Goal: Task Accomplishment & Management: Manage account settings

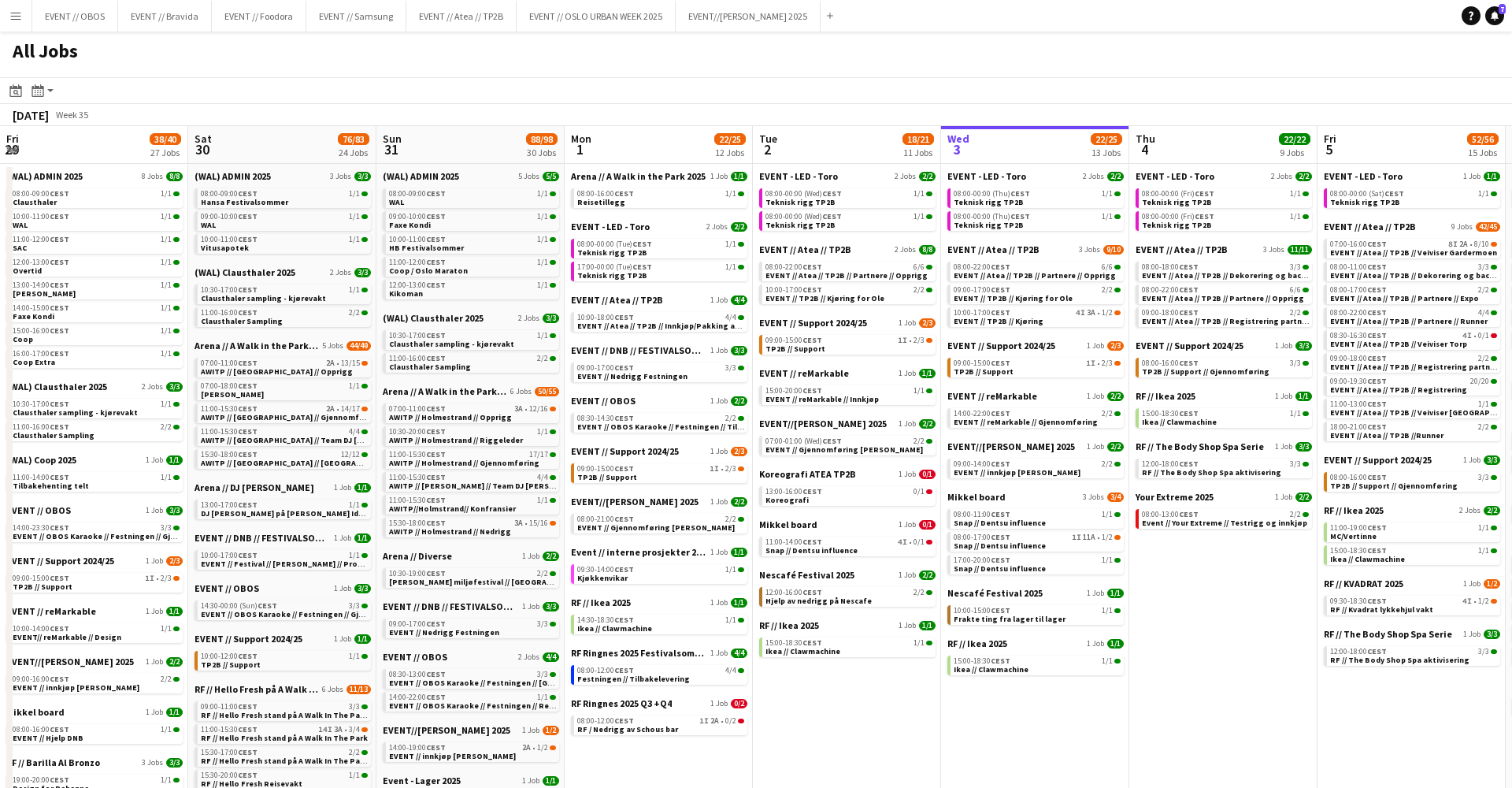
scroll to position [0, 472]
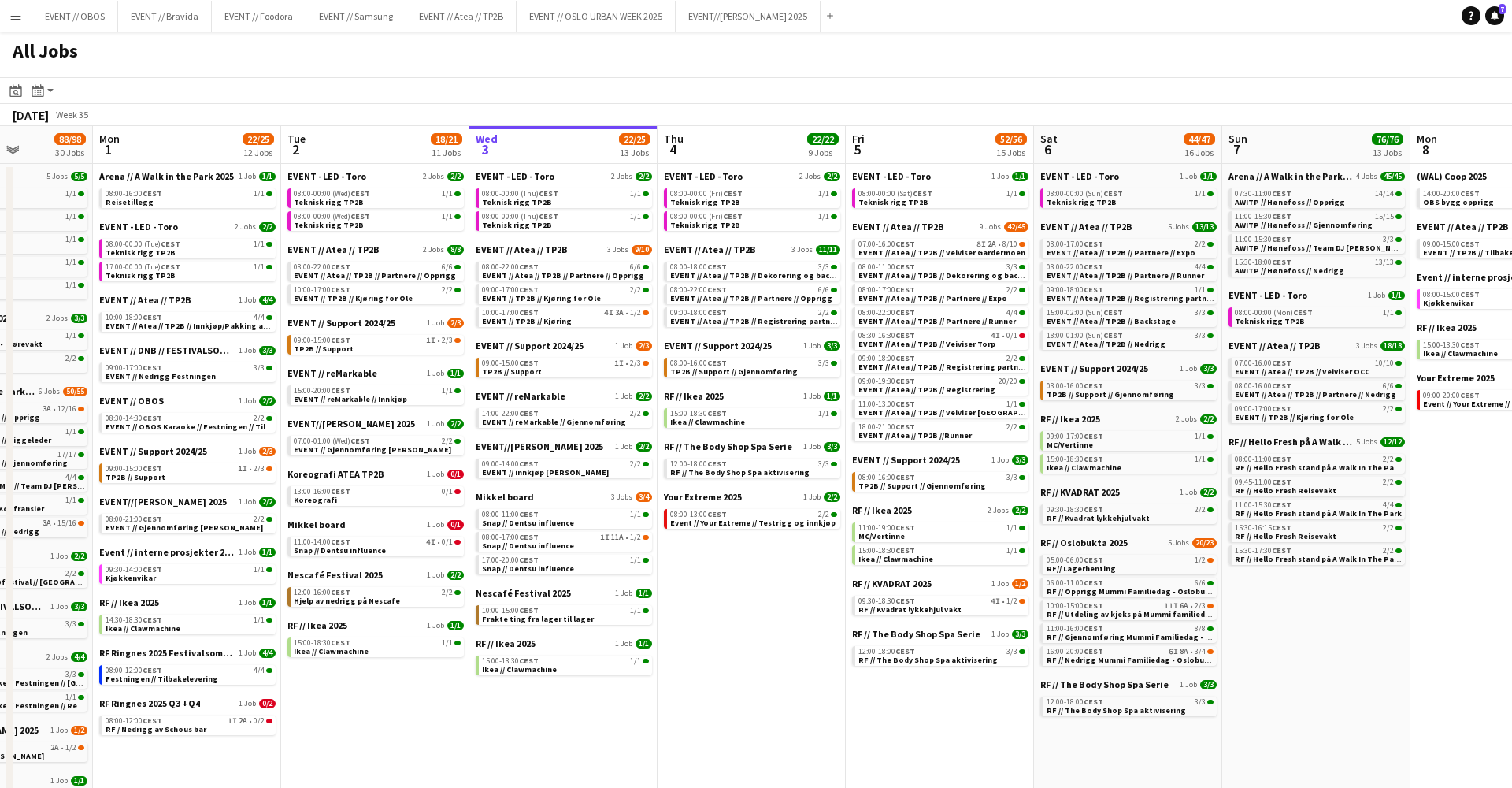
click at [430, 56] on div "All Jobs" at bounding box center [756, 54] width 1512 height 46
click at [10, 21] on app-icon "Menu" at bounding box center [16, 16] width 13 height 13
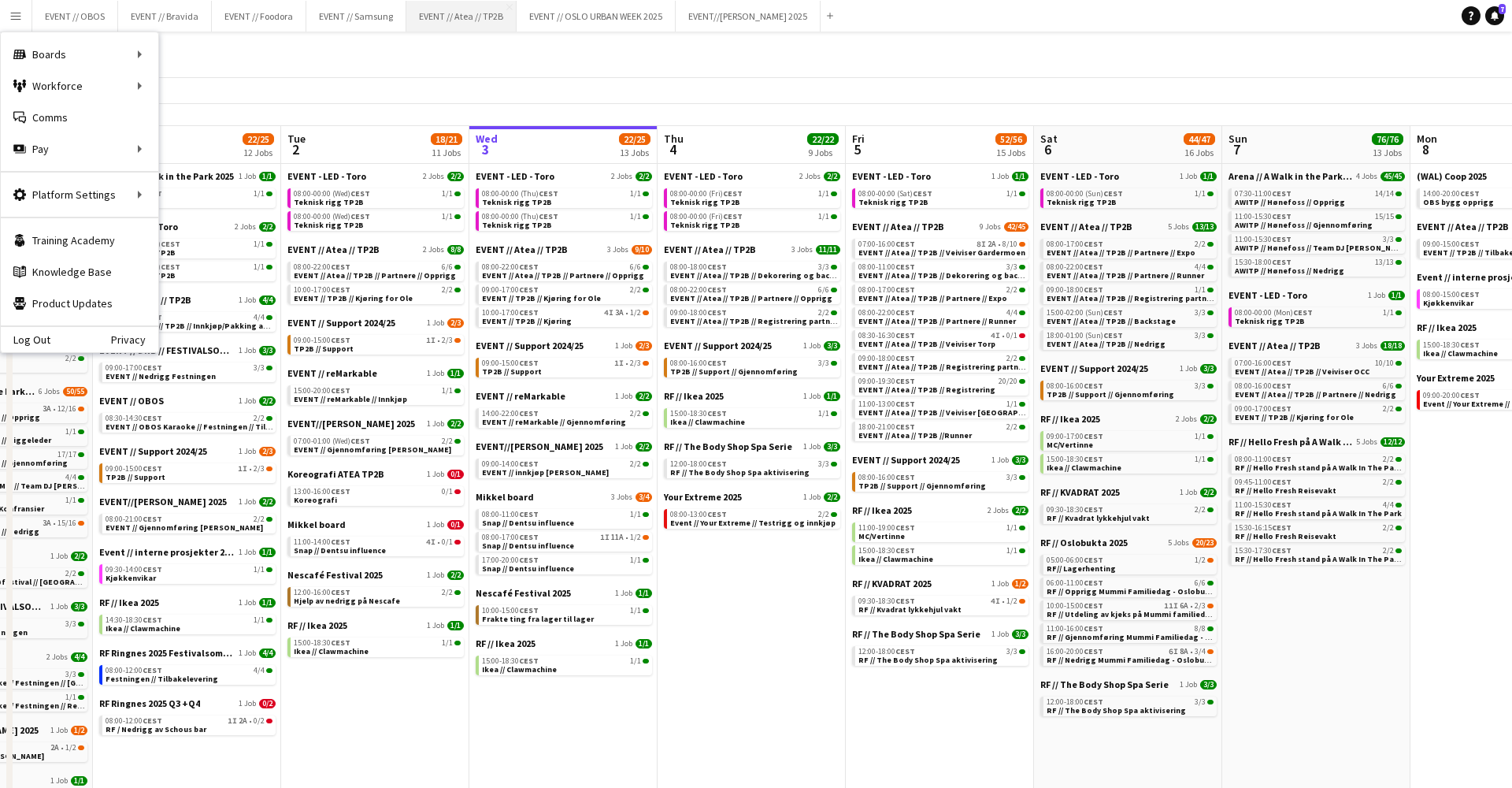
click at [427, 21] on button "EVENT // Atea // TP2B Close" at bounding box center [461, 16] width 110 height 30
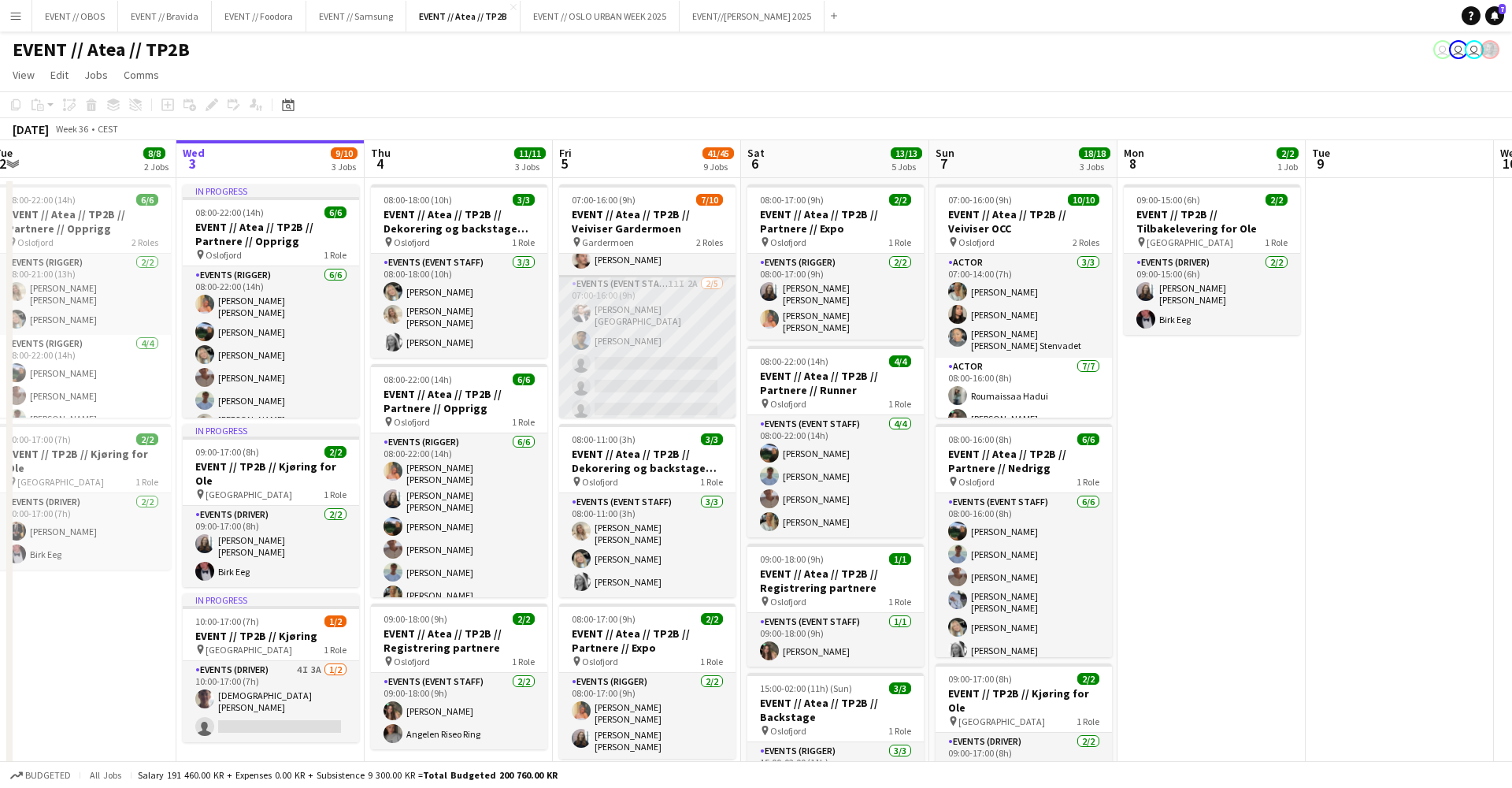
scroll to position [126, 0]
click at [640, 327] on app-card-role "Events (Event Staff) 11I 2A [DATE] 07:00-16:00 (9h) [PERSON_NAME] Torstein Læru…" at bounding box center [647, 352] width 176 height 150
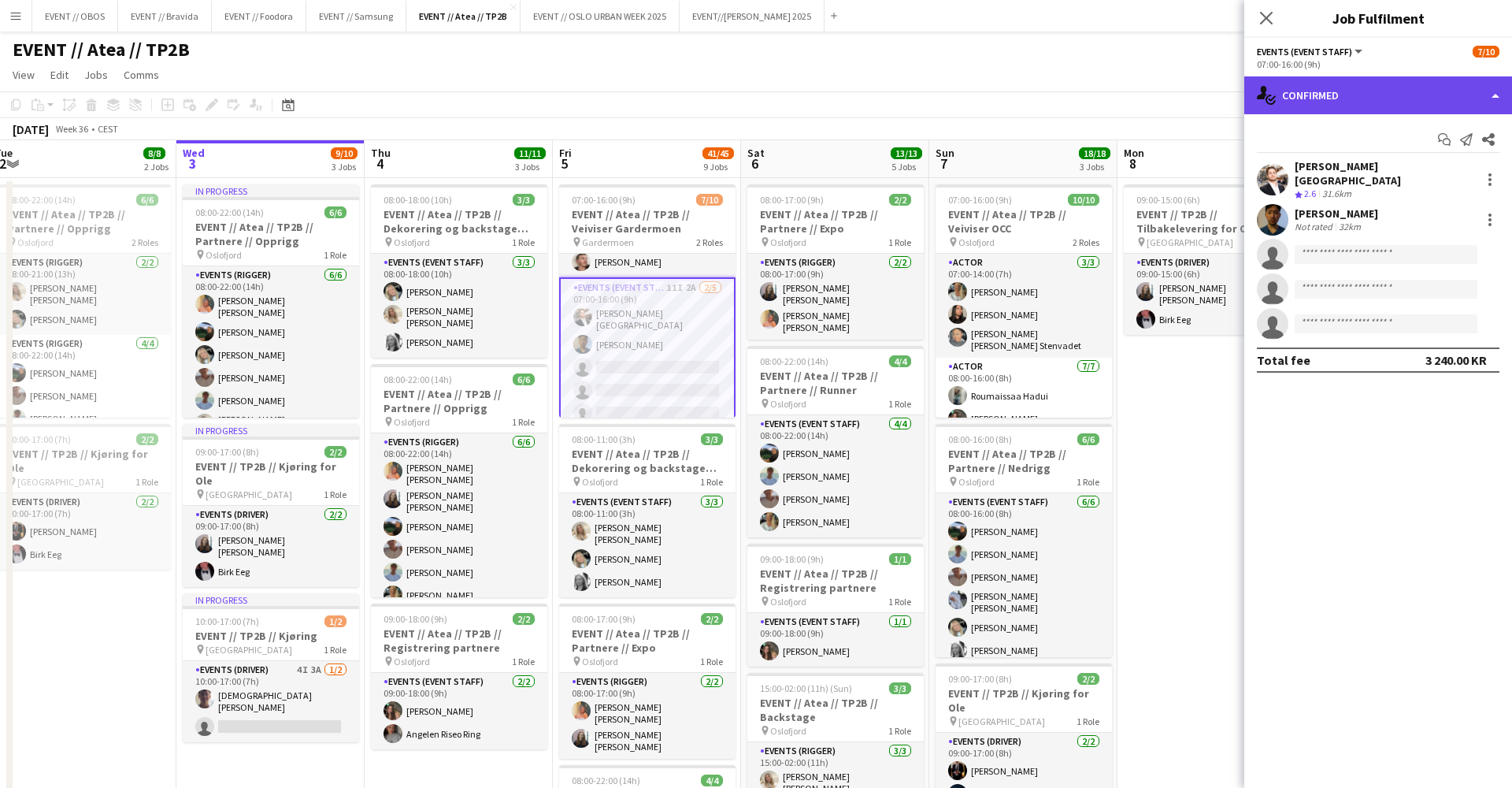
click at [1280, 107] on div "single-neutral-actions-check-2 Confirmed" at bounding box center [1378, 96] width 268 height 38
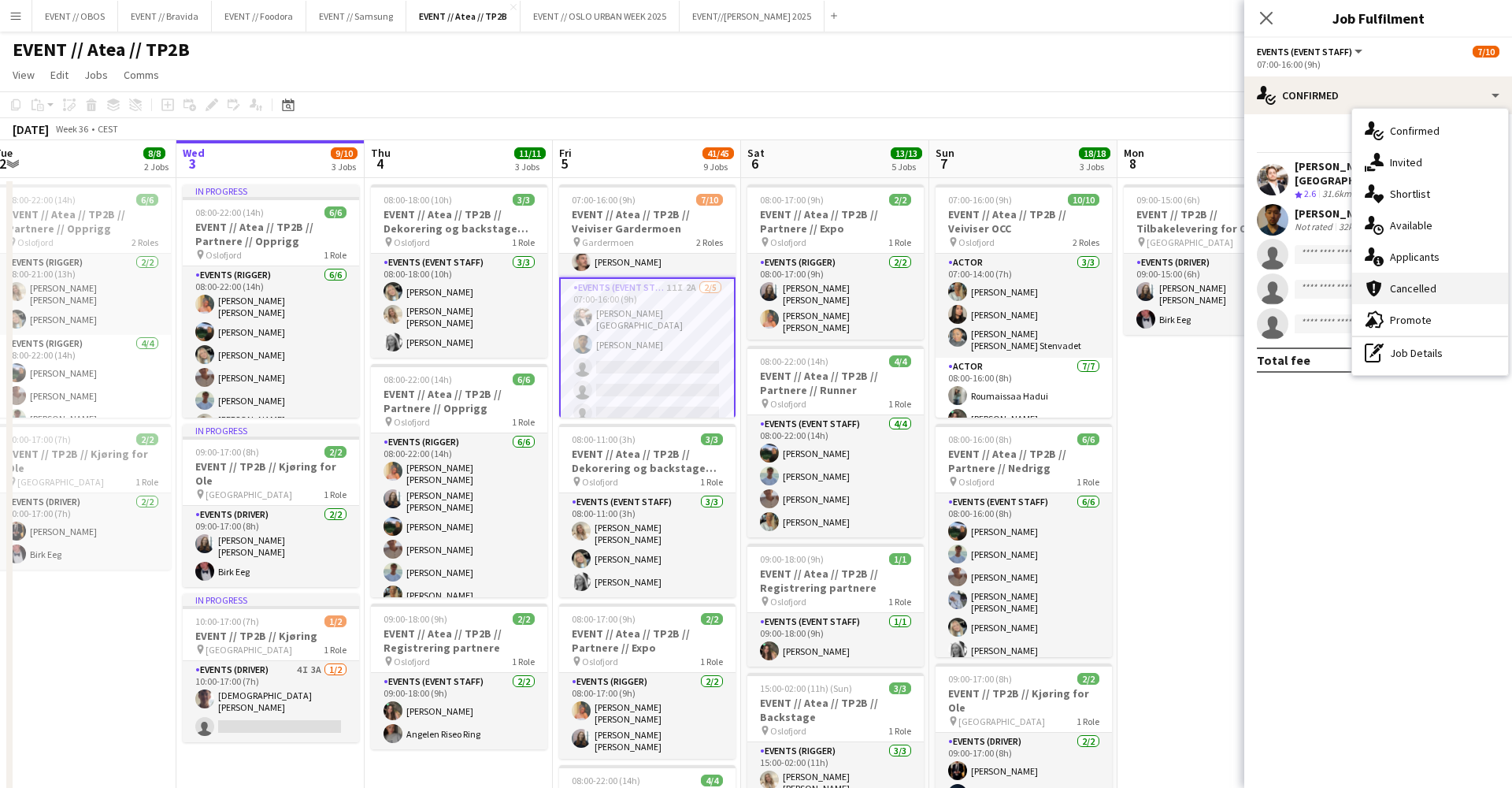
click at [1378, 288] on icon at bounding box center [1374, 289] width 15 height 17
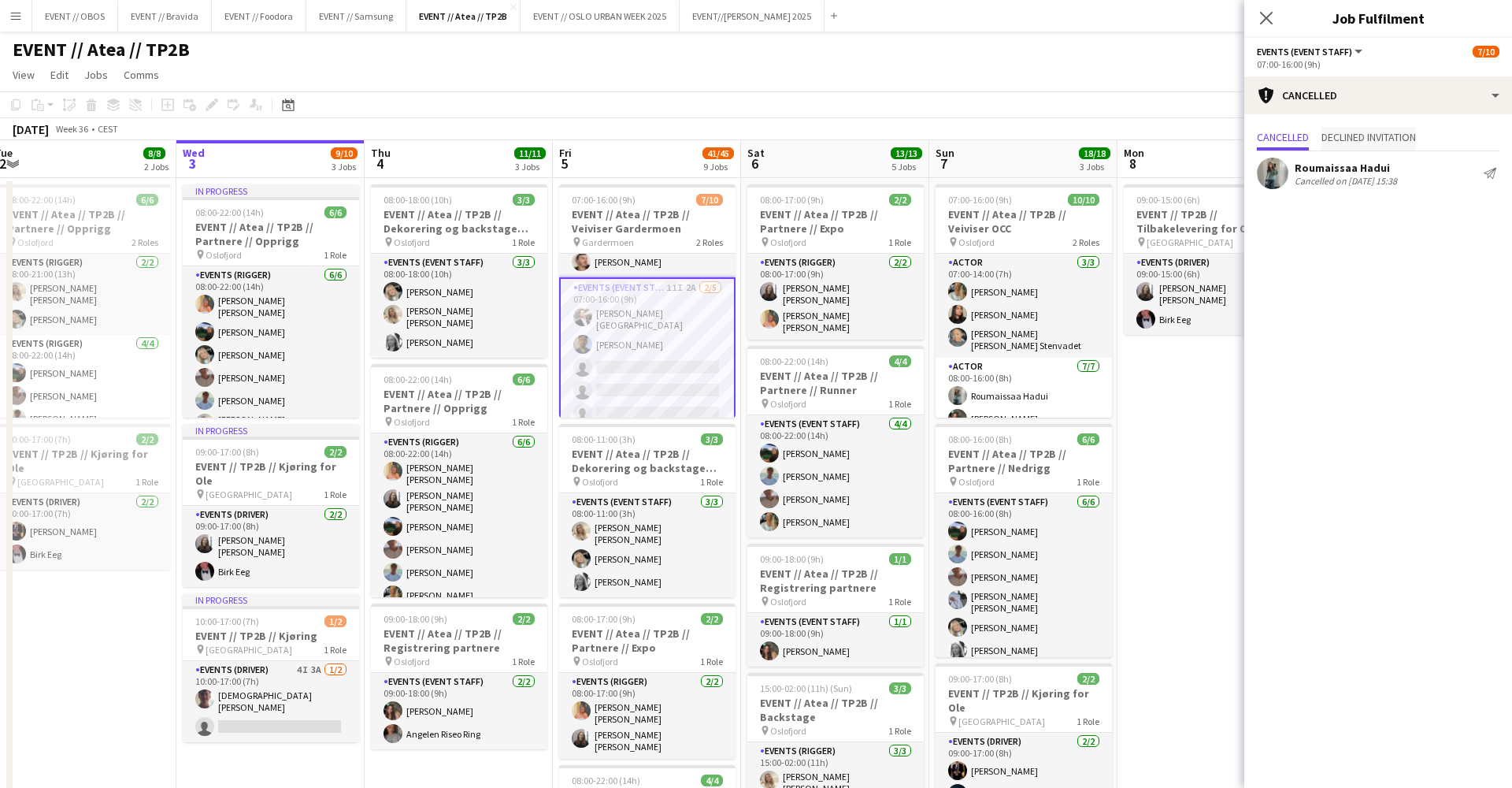
click at [1382, 139] on span "Declined invitation" at bounding box center [1368, 137] width 95 height 11
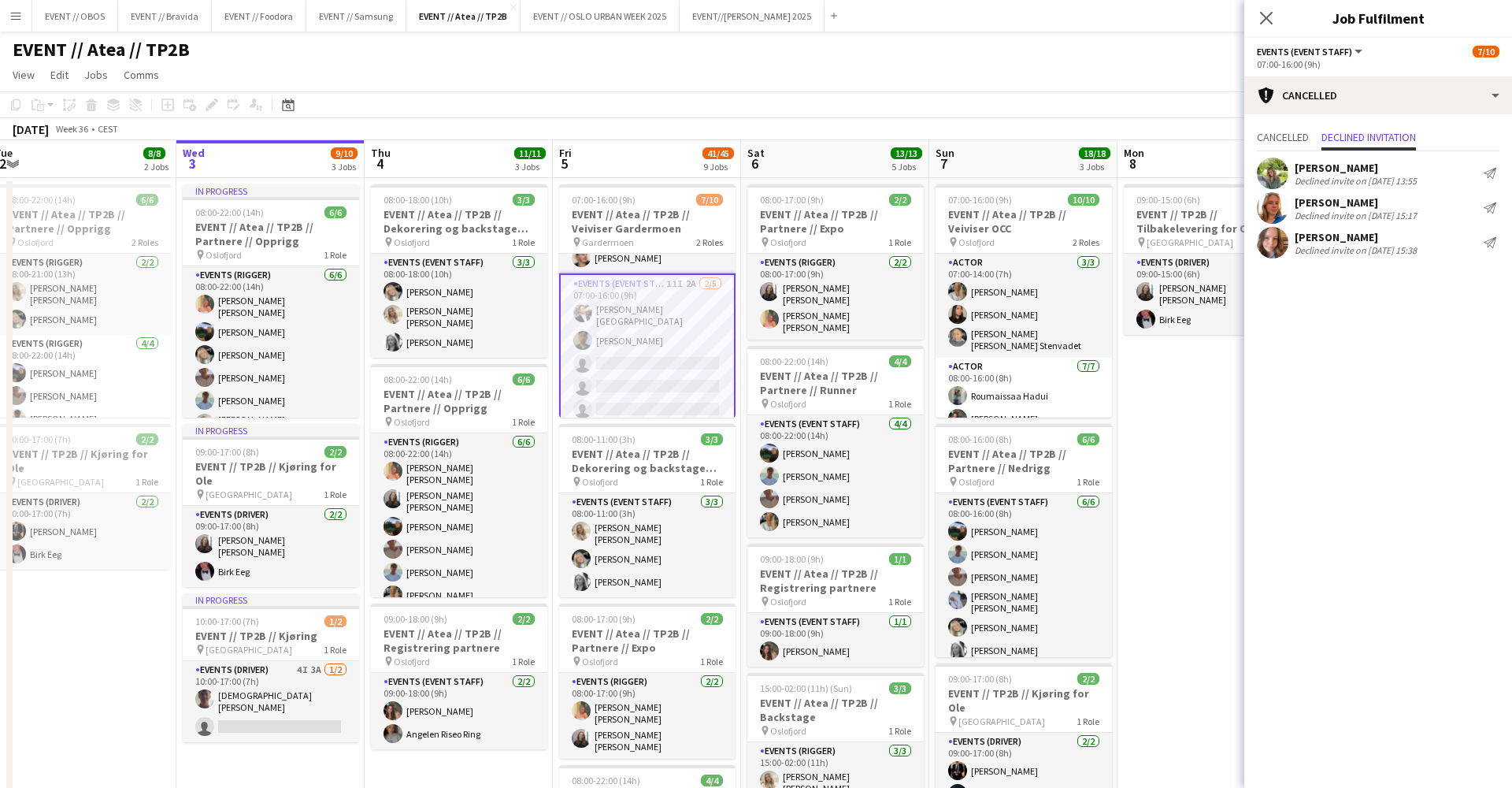
scroll to position [130, 0]
click at [1301, 134] on span "Cancelled" at bounding box center [1282, 137] width 52 height 11
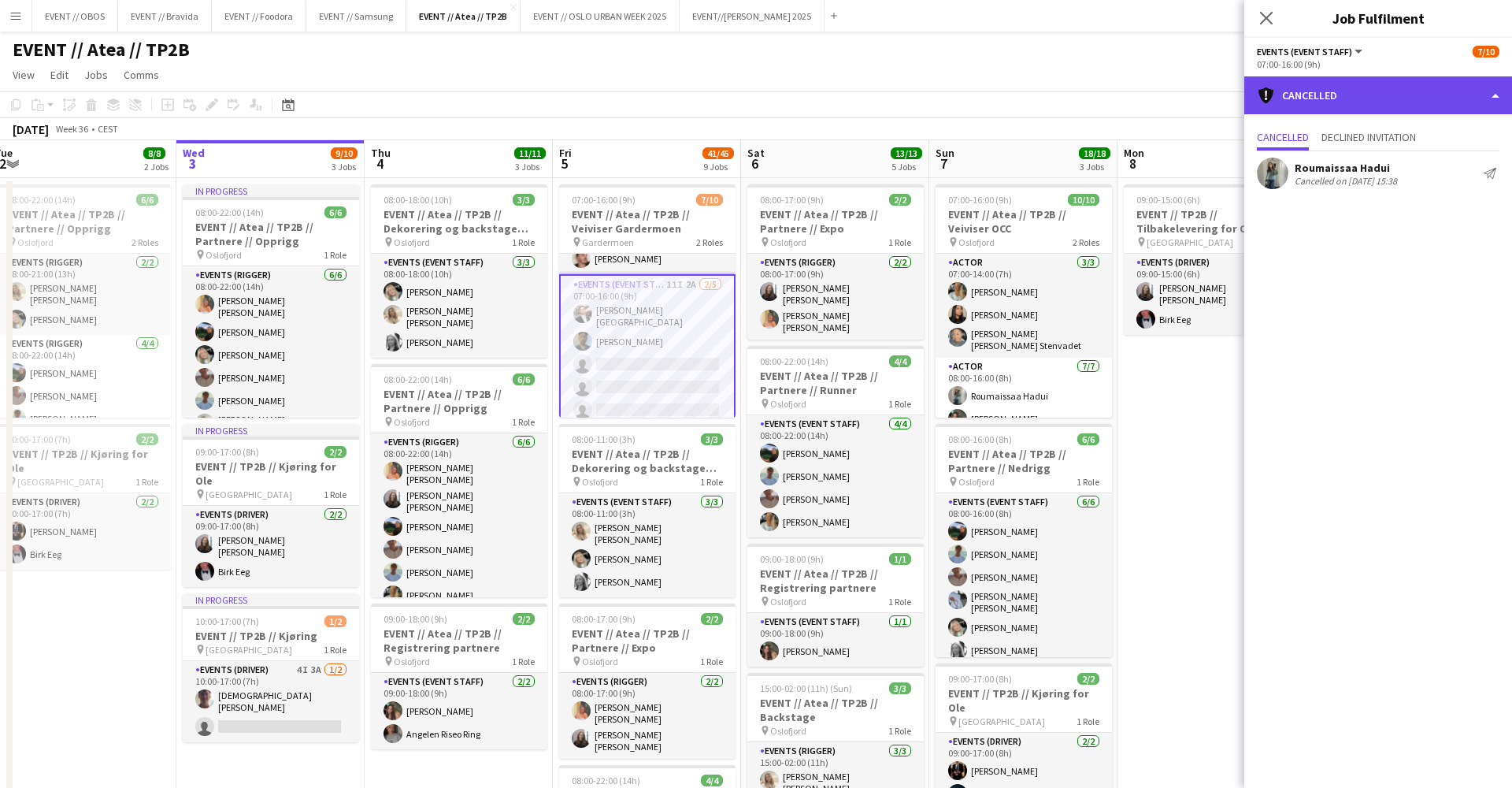
click at [1307, 99] on div "cancellation Cancelled" at bounding box center [1378, 96] width 268 height 38
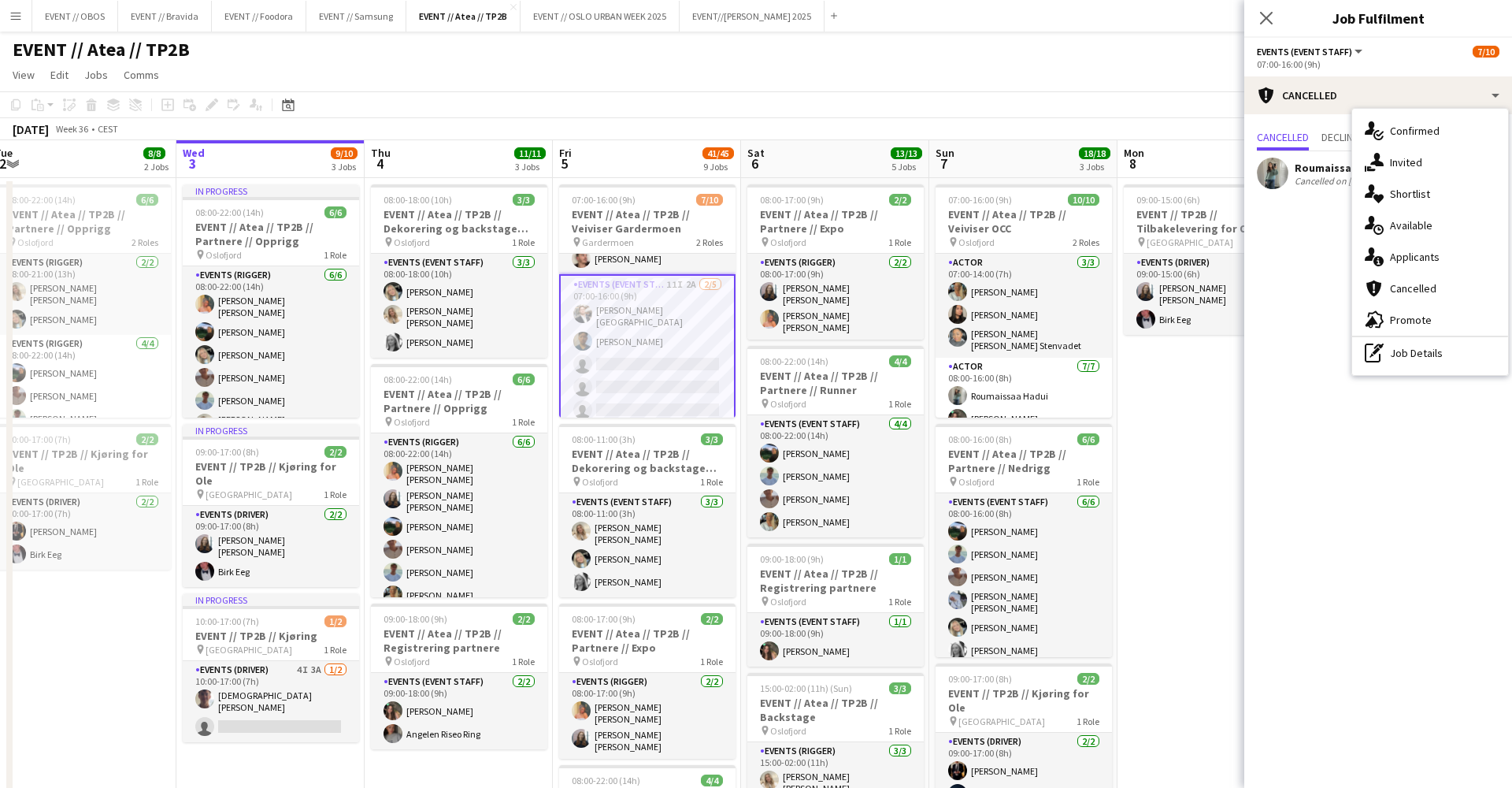
click at [1085, 73] on app-page-menu "View Day view expanded Day view collapsed Month view Date picker Jump to [DATE]…" at bounding box center [756, 77] width 1512 height 30
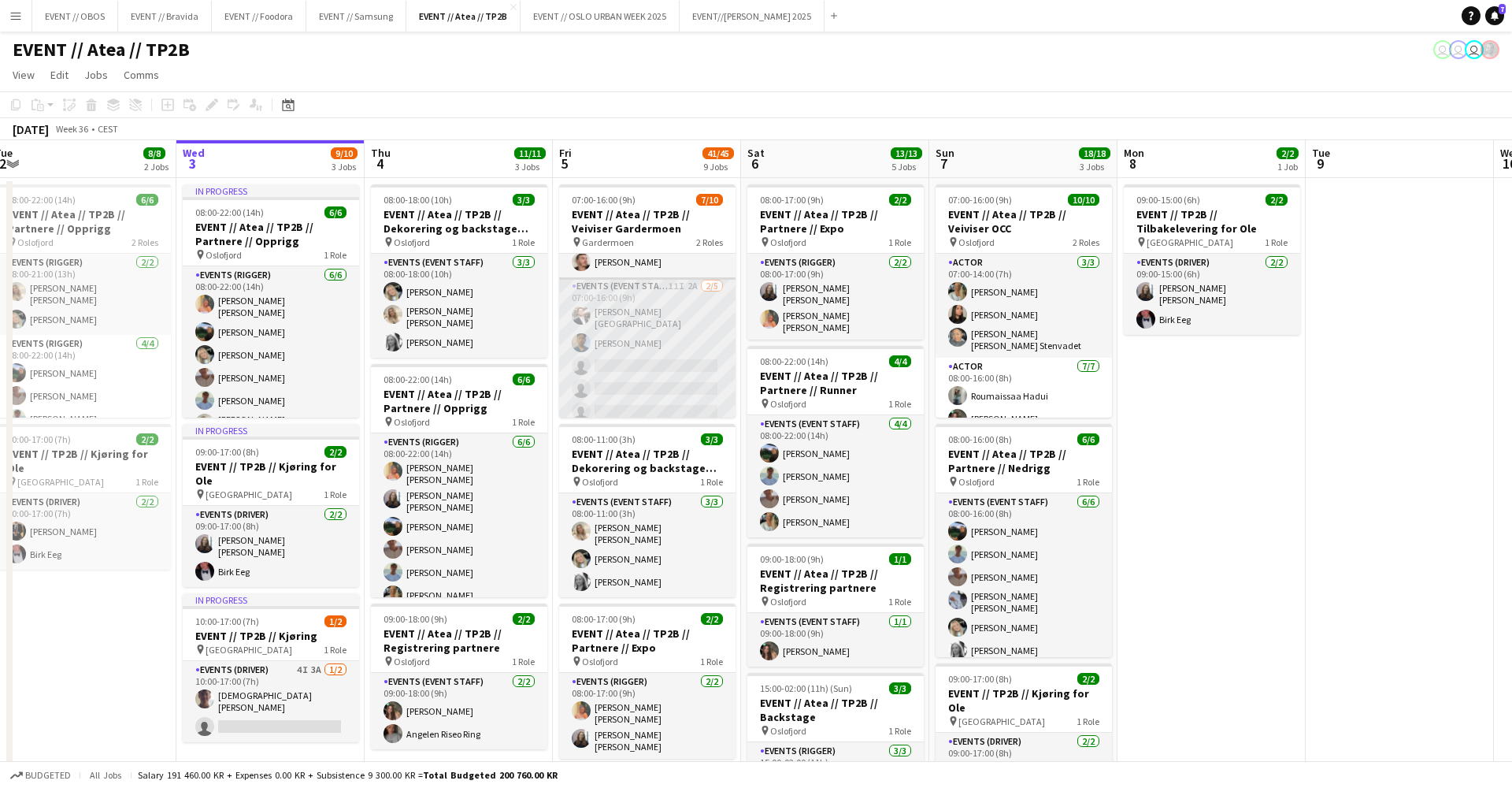
click at [602, 381] on app-card-role "Events (Event Staff) 11I 2A [DATE] 07:00-16:00 (9h) [PERSON_NAME] Torstein Læru…" at bounding box center [647, 352] width 176 height 150
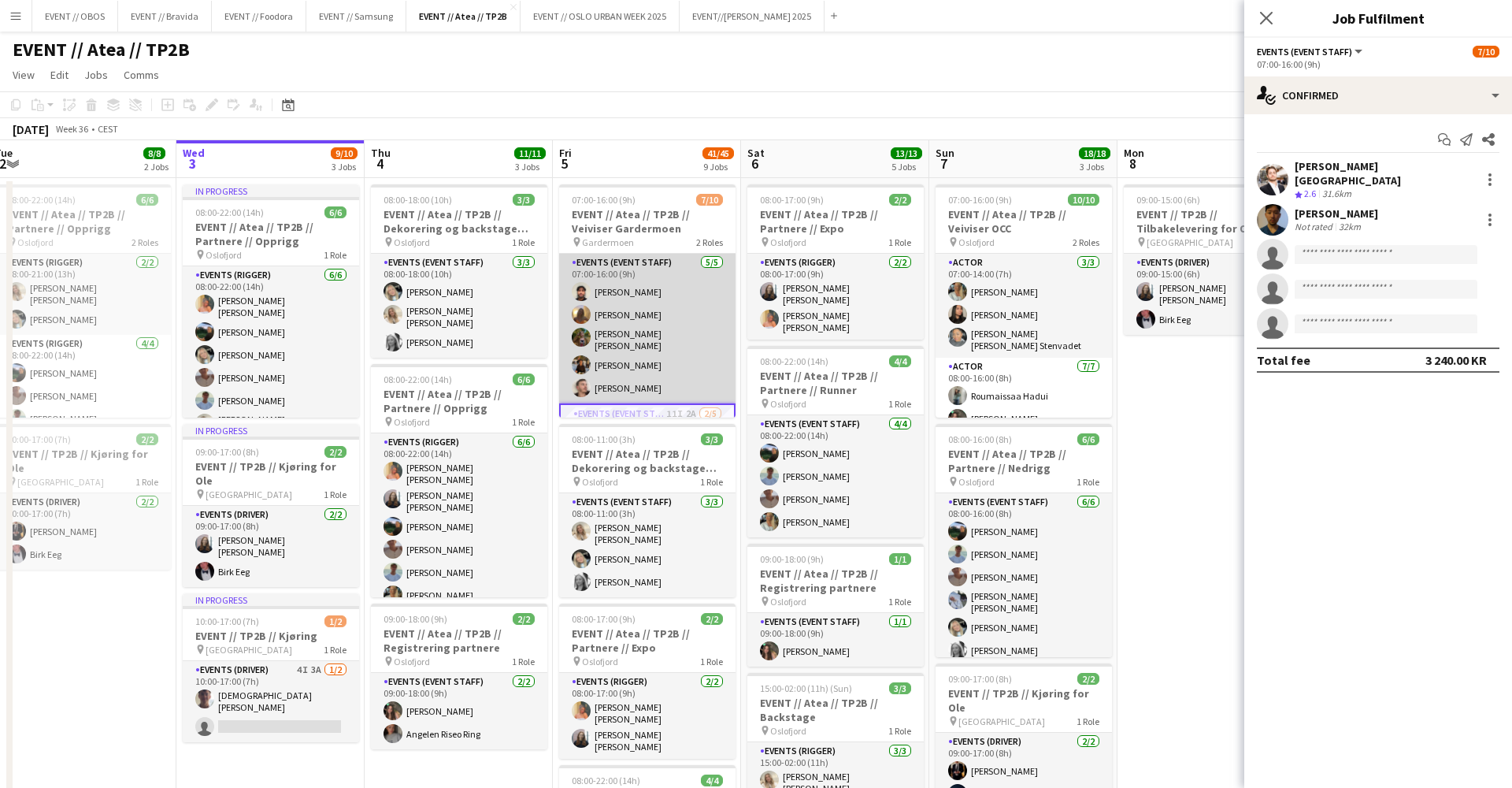
scroll to position [0, 0]
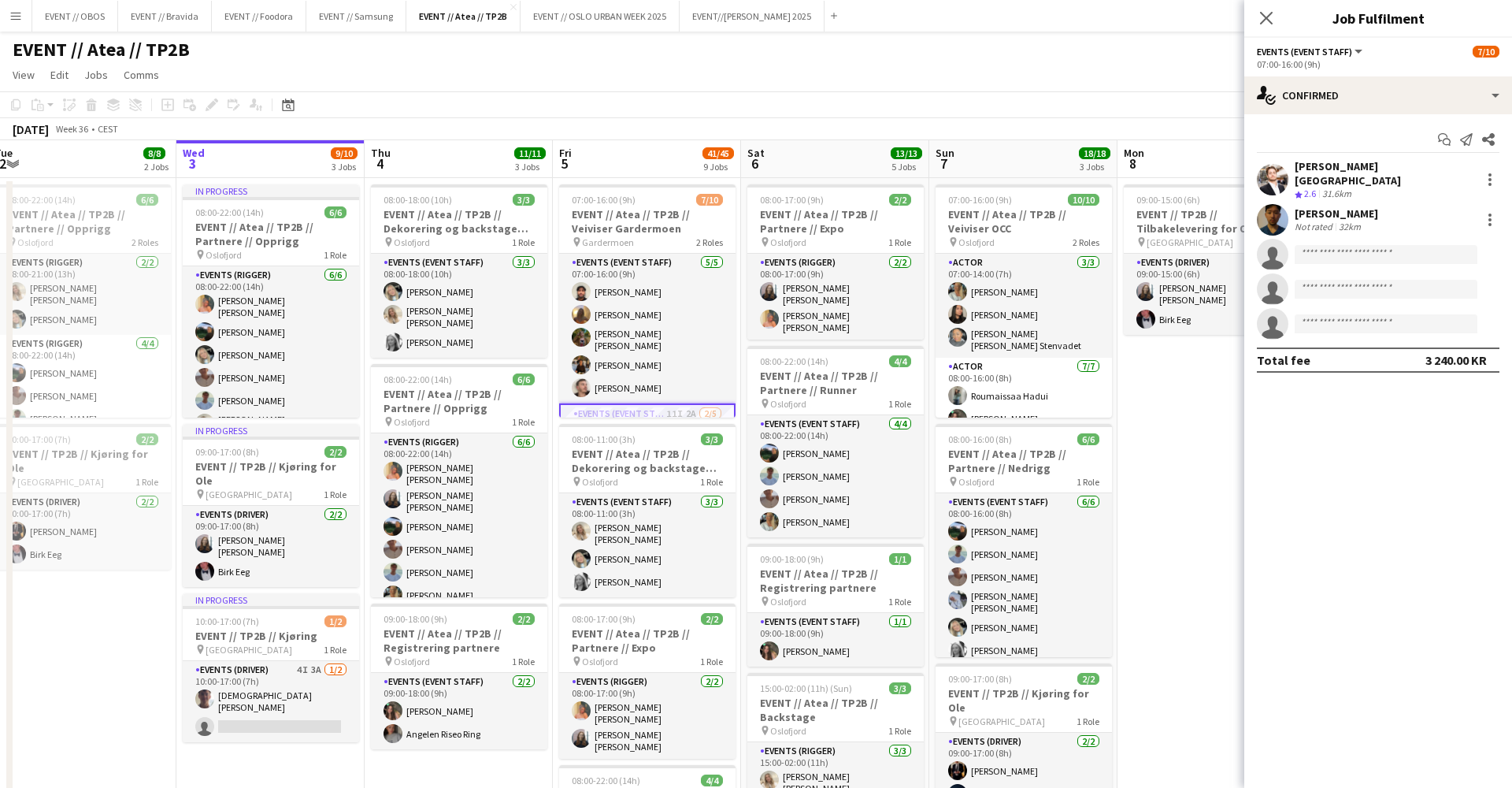
click at [635, 111] on app-toolbar "Copy Paste Paste Command V Paste with crew Command Shift V Paste linked Job [GE…" at bounding box center [756, 105] width 1512 height 27
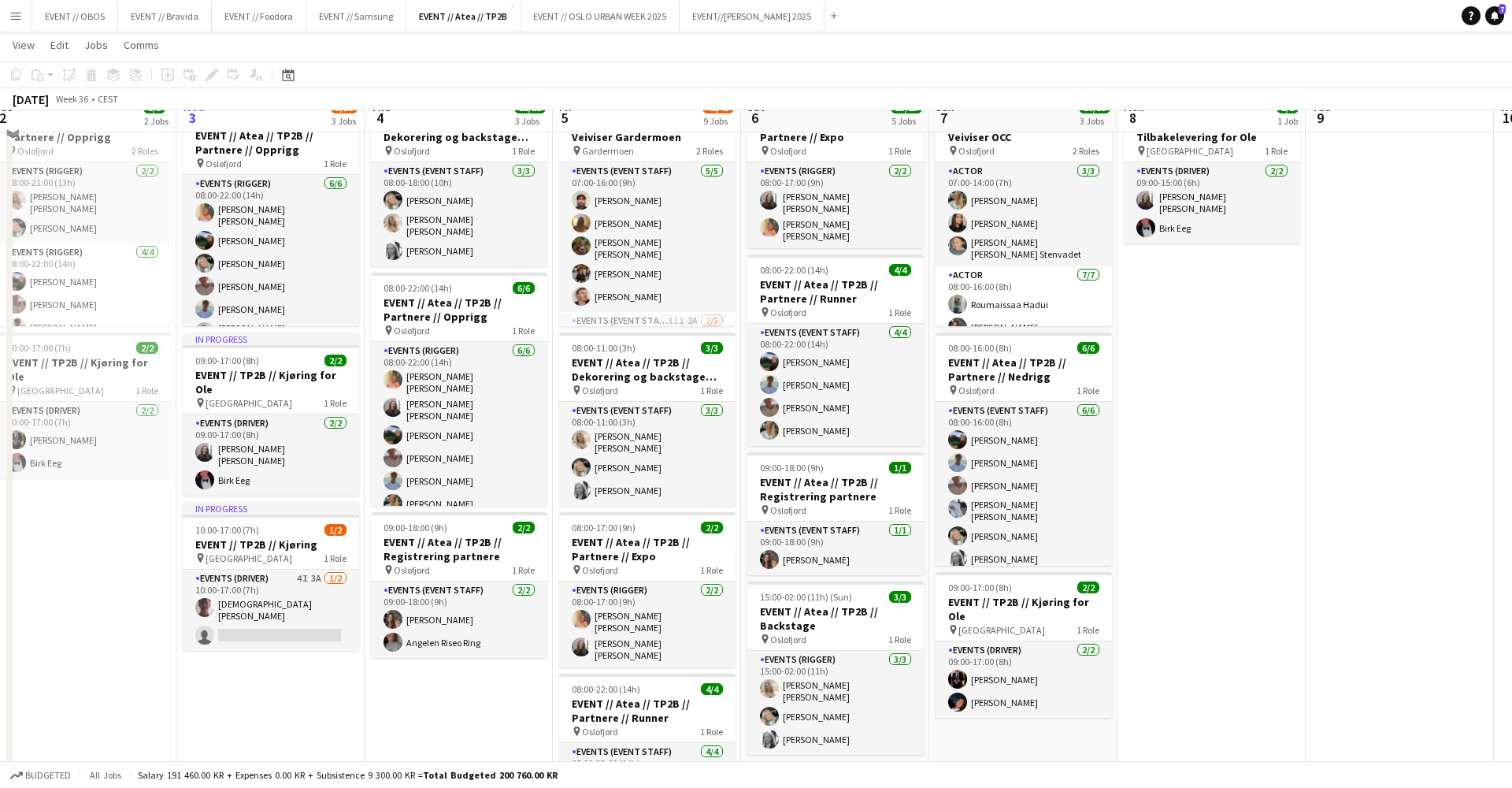
scroll to position [74, 0]
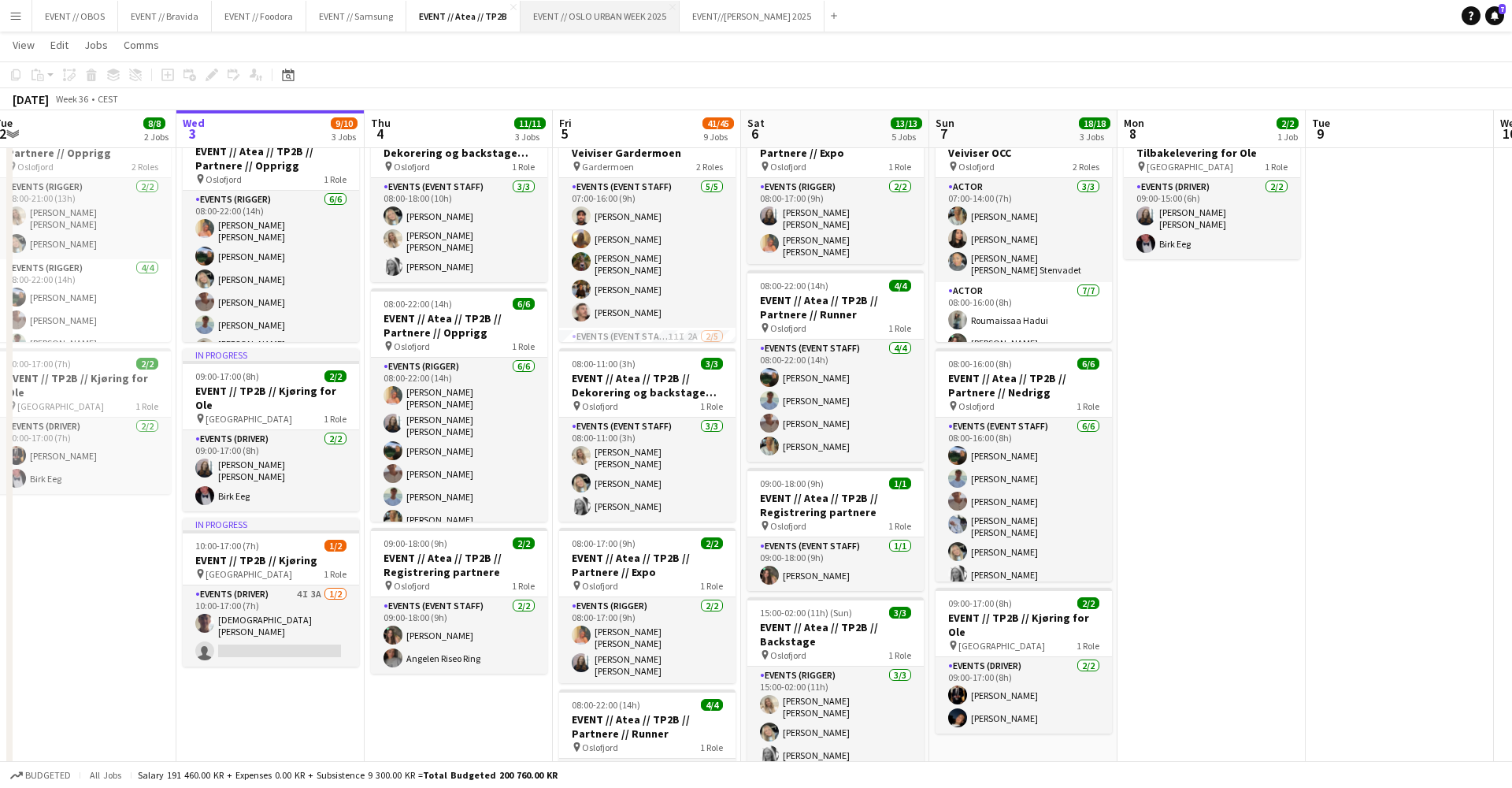
click at [610, 21] on button "EVENT // [GEOGRAPHIC_DATA] URBAN WEEK 2025 Close" at bounding box center [600, 16] width 159 height 30
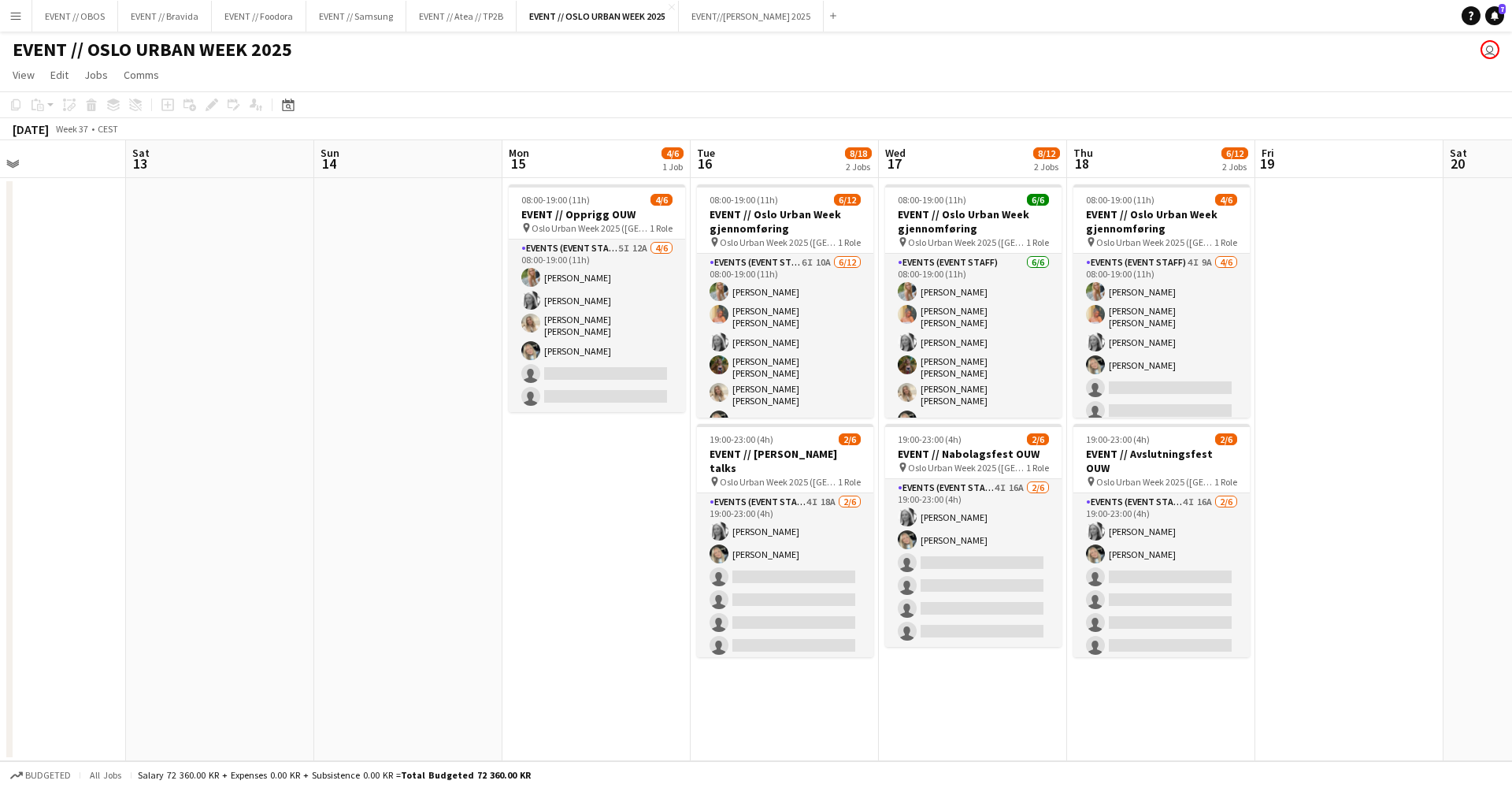
scroll to position [0, 493]
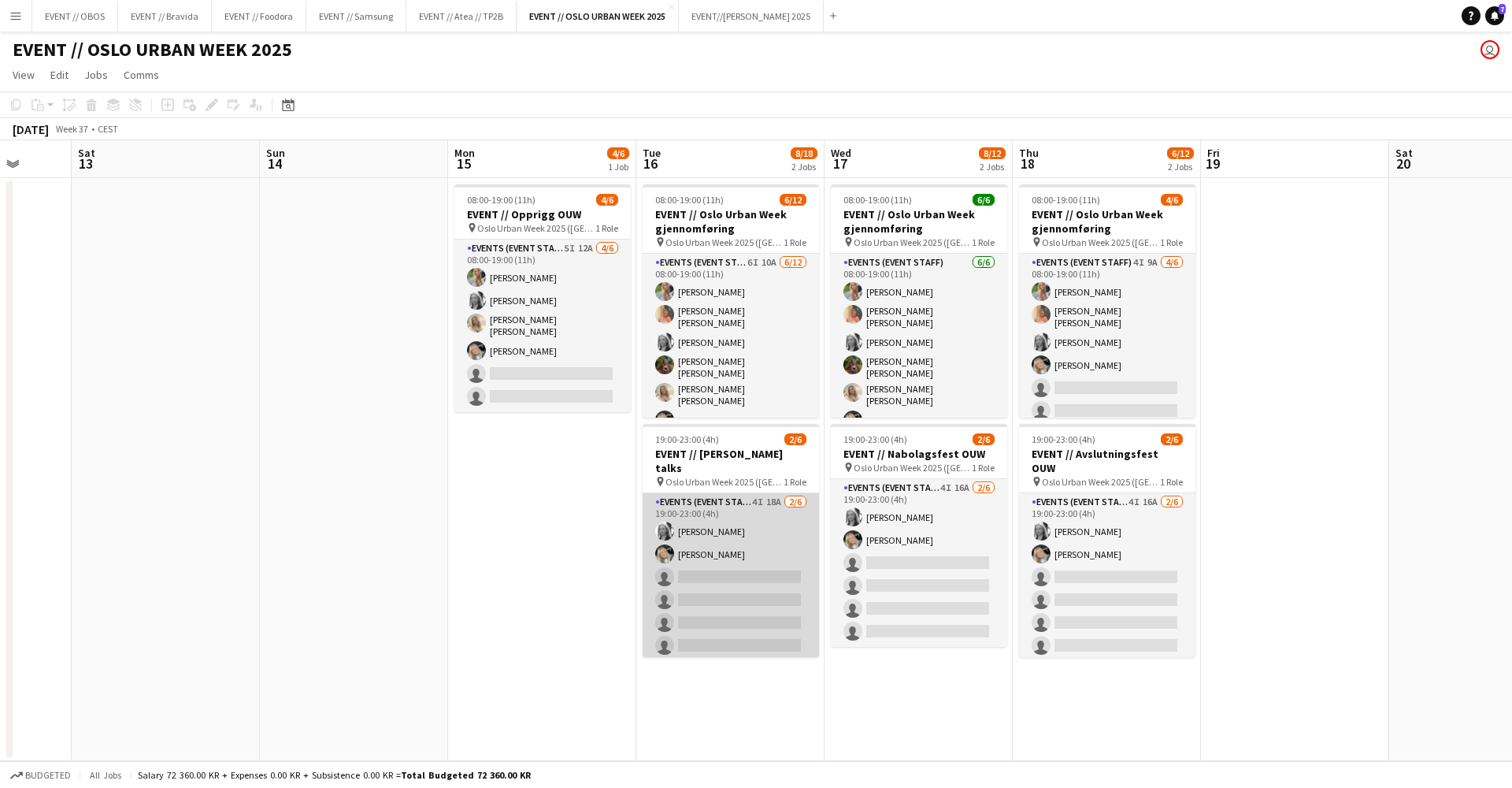
click at [684, 602] on app-card-role "Events (Event Staff) 4I 18A [DATE] 19:00-23:00 (4h) [PERSON_NAME] Grefberg [PER…" at bounding box center [730, 577] width 176 height 168
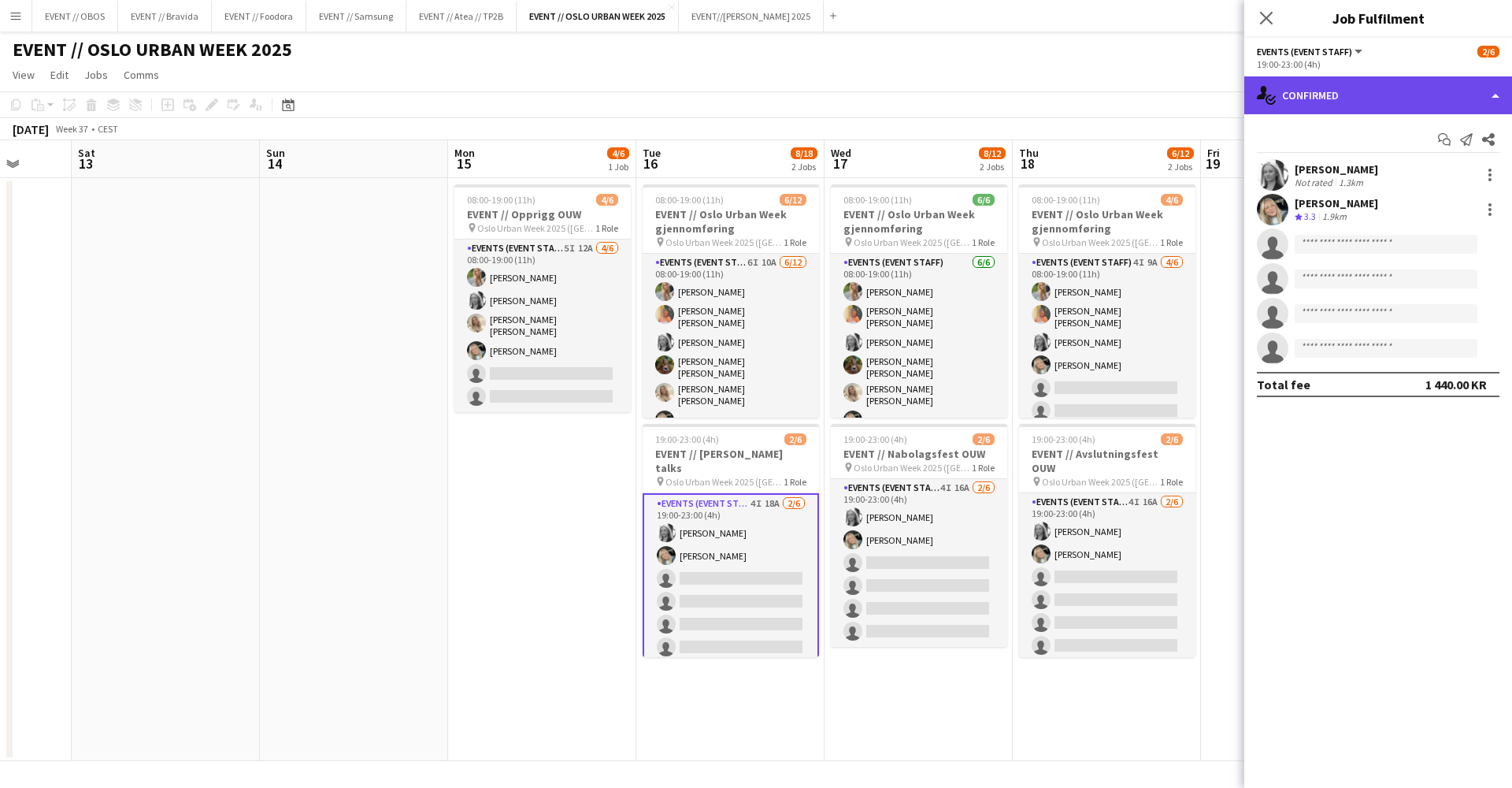
click at [1263, 90] on icon at bounding box center [1261, 92] width 10 height 13
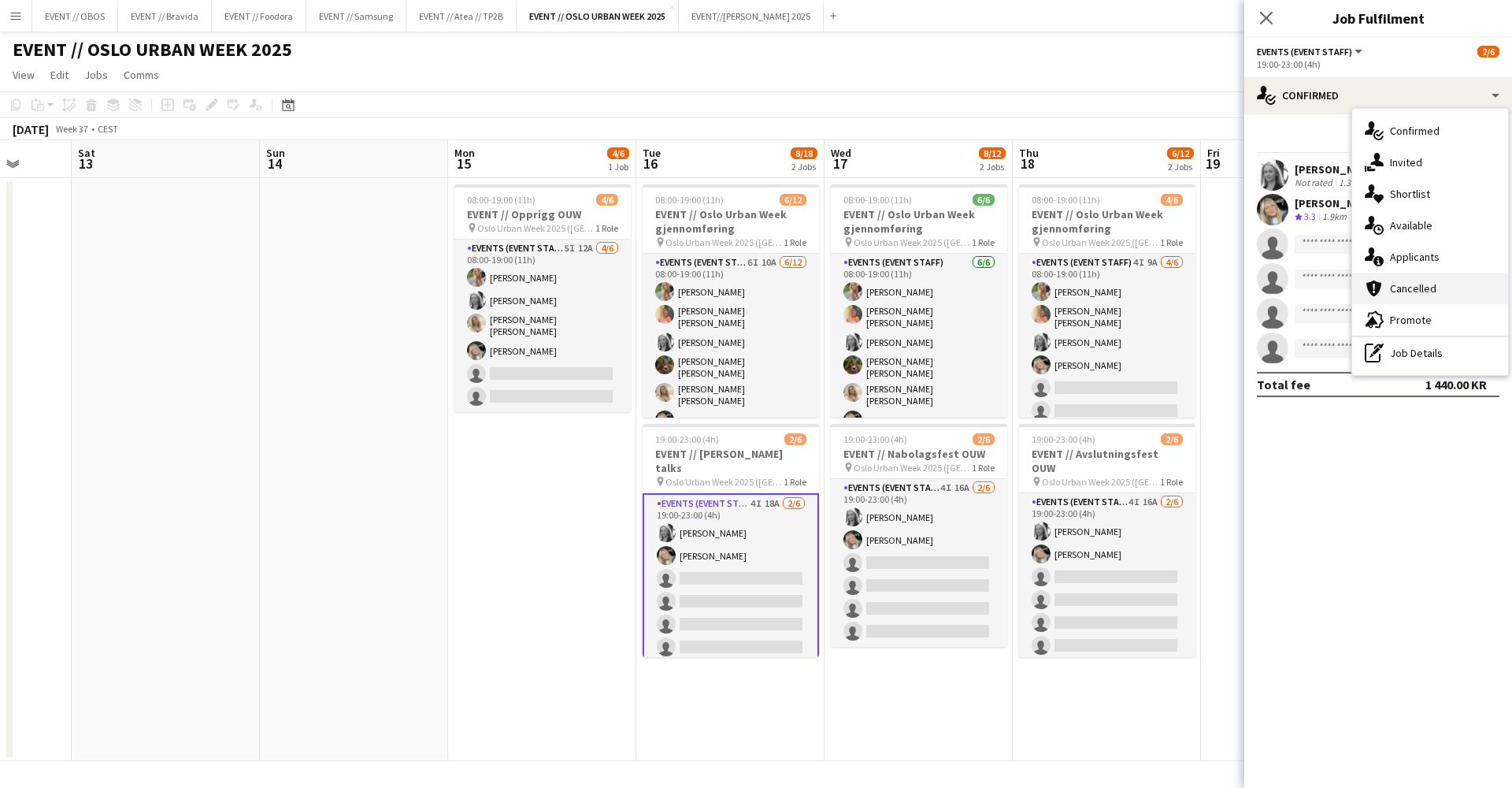
click at [1375, 296] on icon "cancellation" at bounding box center [1374, 288] width 19 height 19
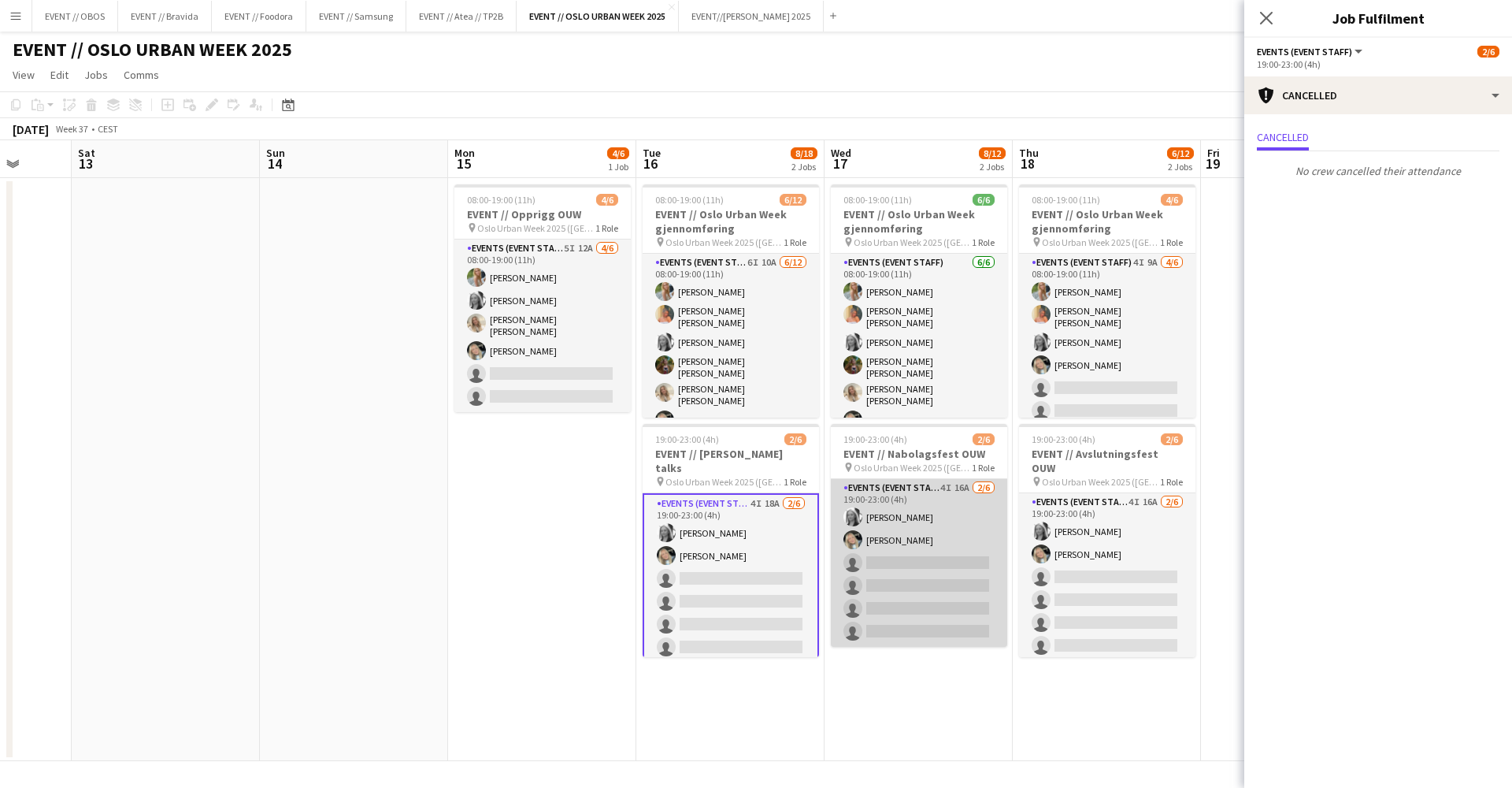
click at [904, 549] on app-card-role "Events (Event Staff) 4I 16A [DATE] 19:00-23:00 (4h) [PERSON_NAME] Grefberg [PER…" at bounding box center [918, 563] width 176 height 168
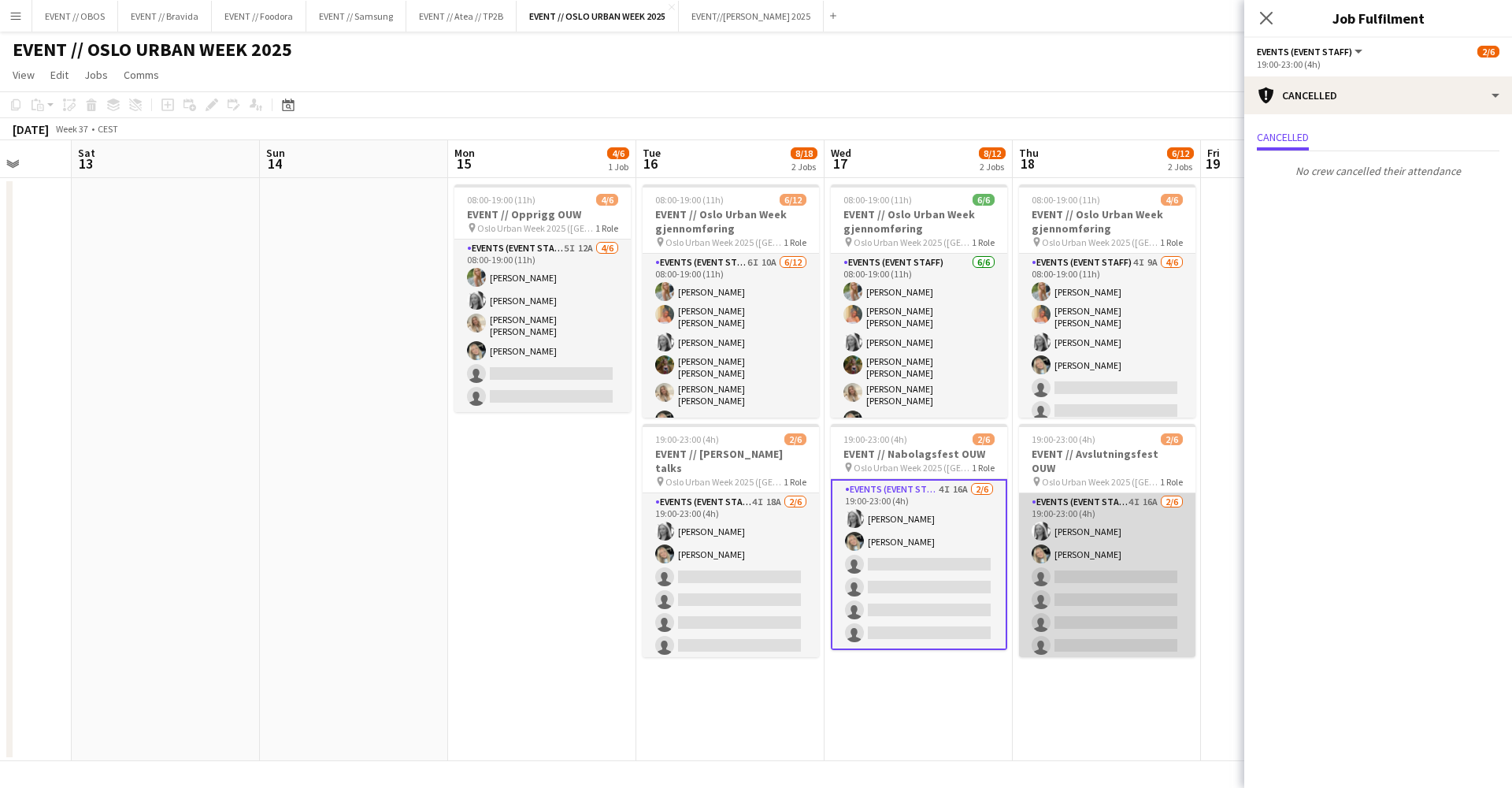
click at [1028, 576] on app-card-role "Events (Event Staff) 4I 16A [DATE] 19:00-23:00 (4h) [PERSON_NAME] Grefberg [PER…" at bounding box center [1107, 577] width 176 height 168
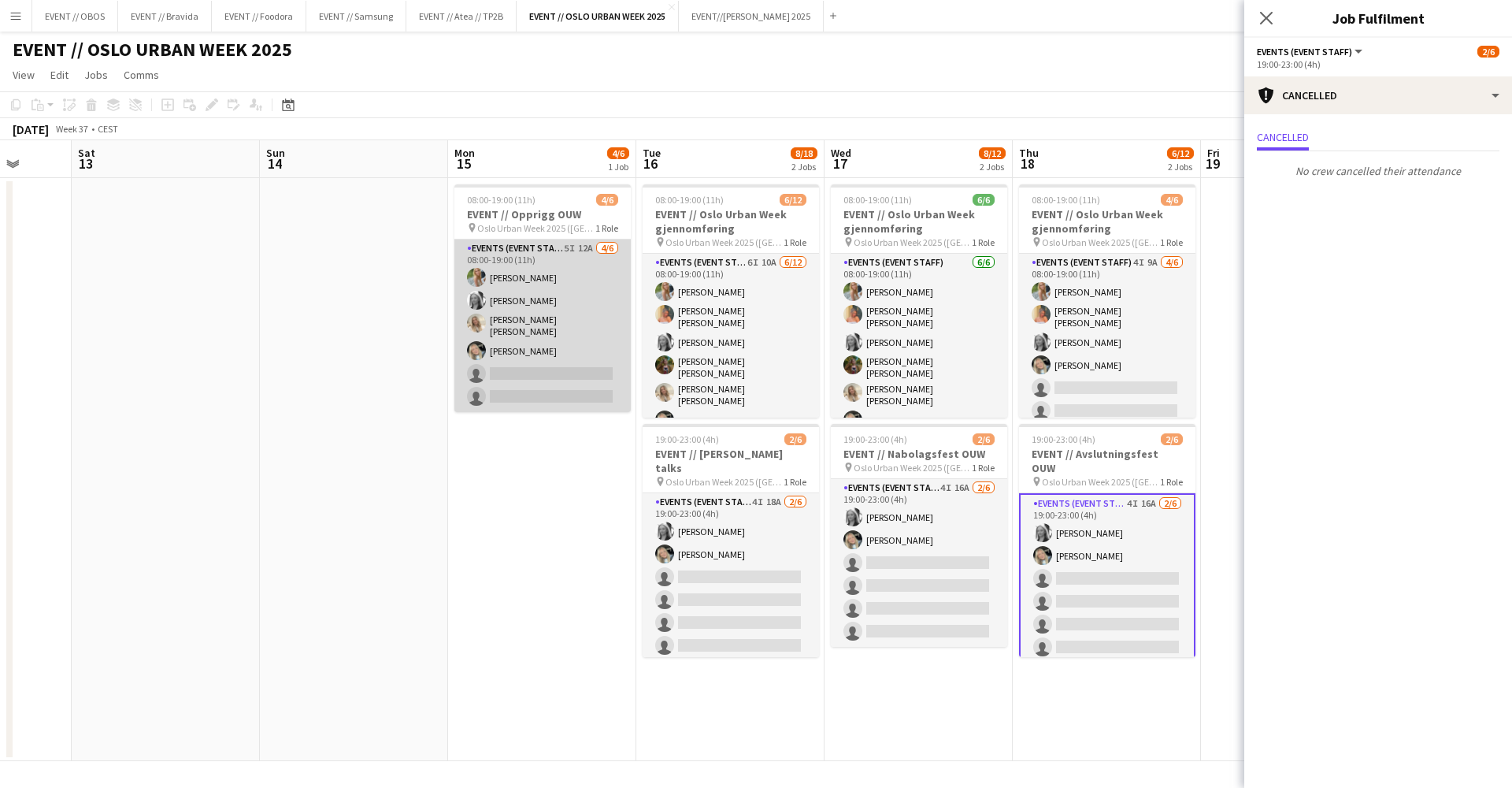
click at [517, 283] on app-card-role "Events (Event Staff) 5I 12A [DATE] 08:00-19:00 (11h) [PERSON_NAME] [PERSON_NAME…" at bounding box center [542, 325] width 176 height 172
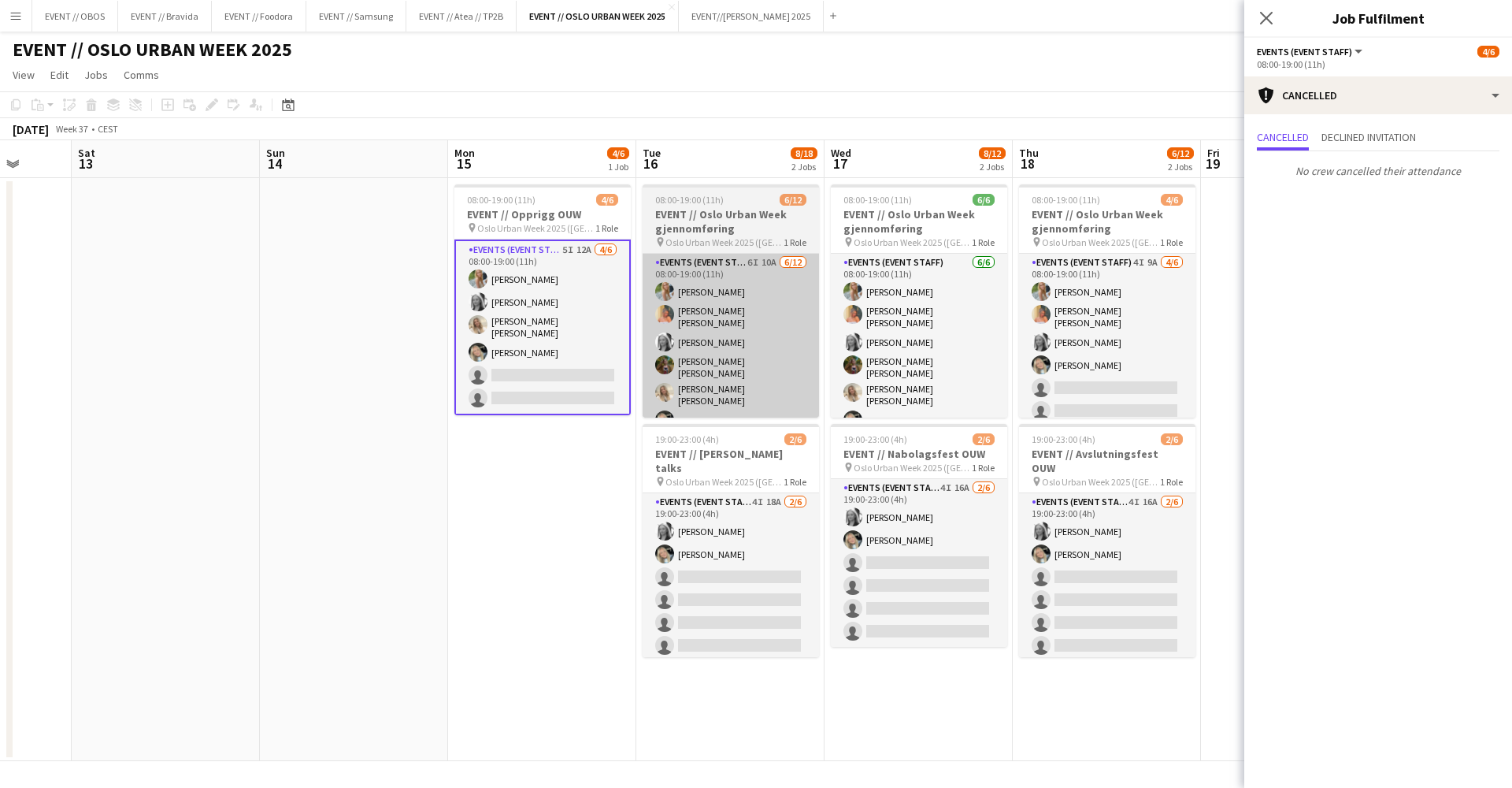
click at [652, 381] on app-card-role "Events (Event Staff) 6I 10A [DATE] 08:00-19:00 (11h) [PERSON_NAME] [PERSON_NAME…" at bounding box center [730, 413] width 176 height 319
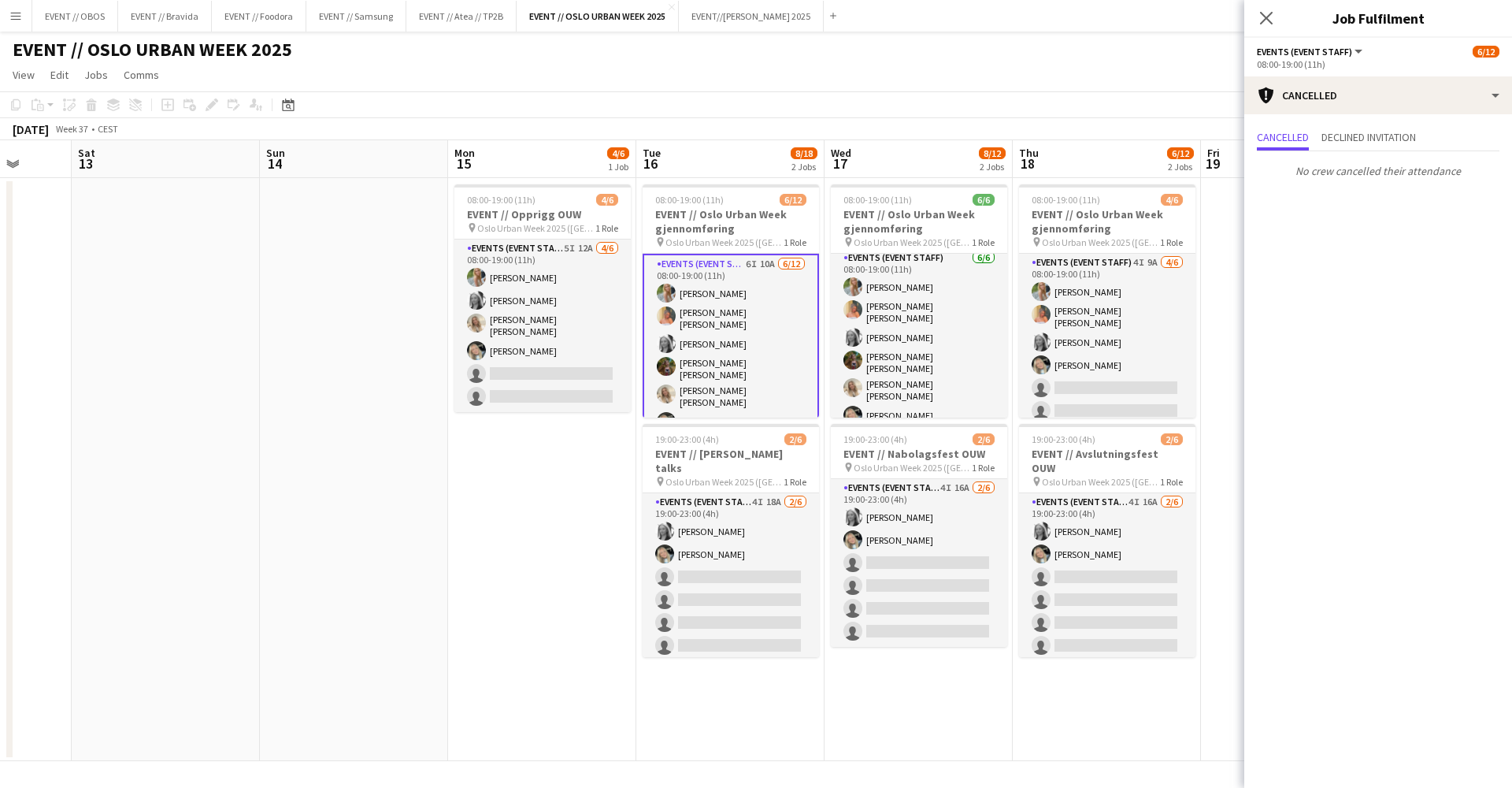
scroll to position [4, 0]
click at [572, 539] on app-date-cell "08:00-19:00 (11h) 4/6 EVENT // Opprigg OUW pin Oslo Urban Week 2025 ([GEOGRAPHI…" at bounding box center [542, 469] width 188 height 583
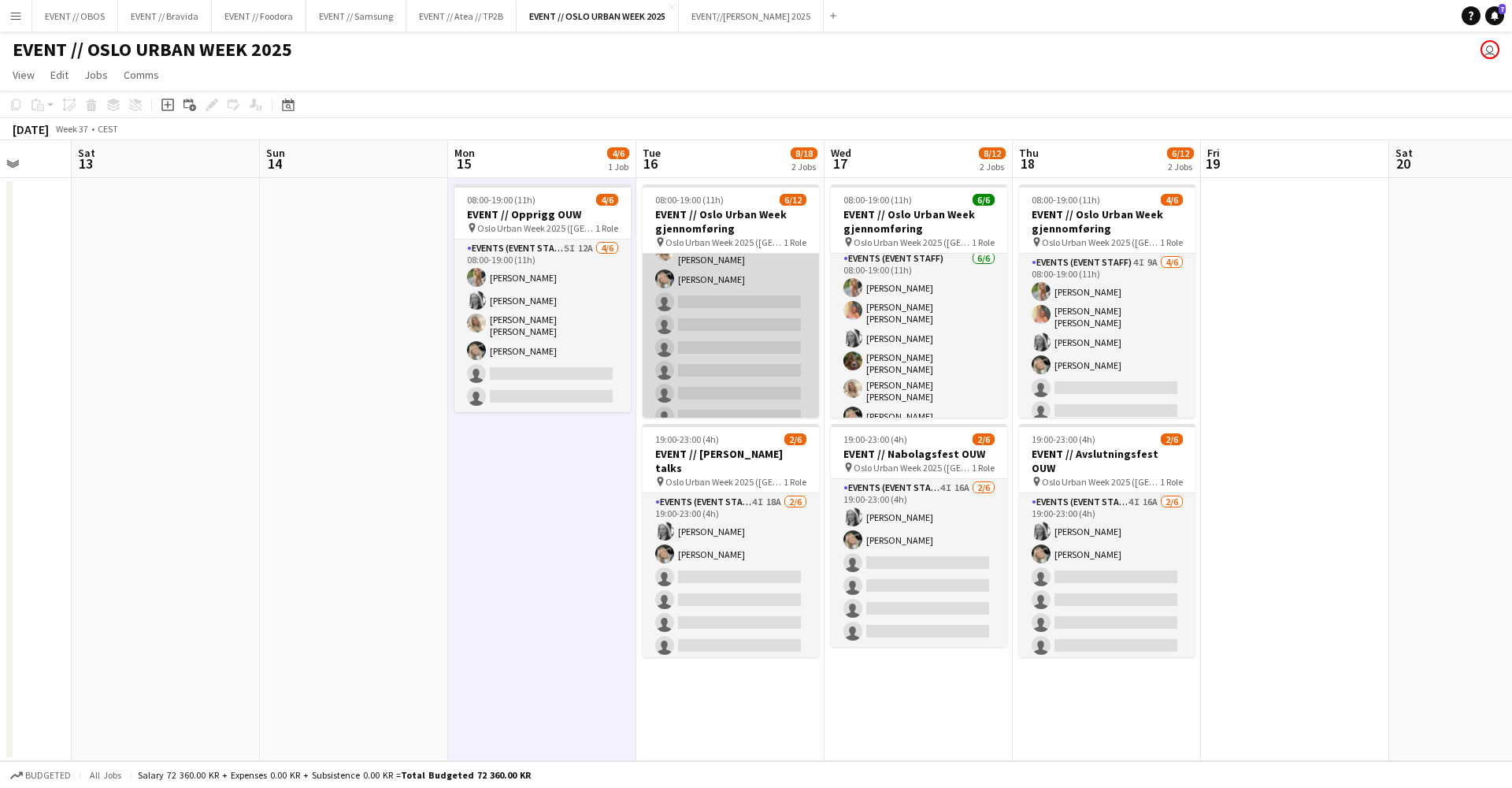
scroll to position [0, 494]
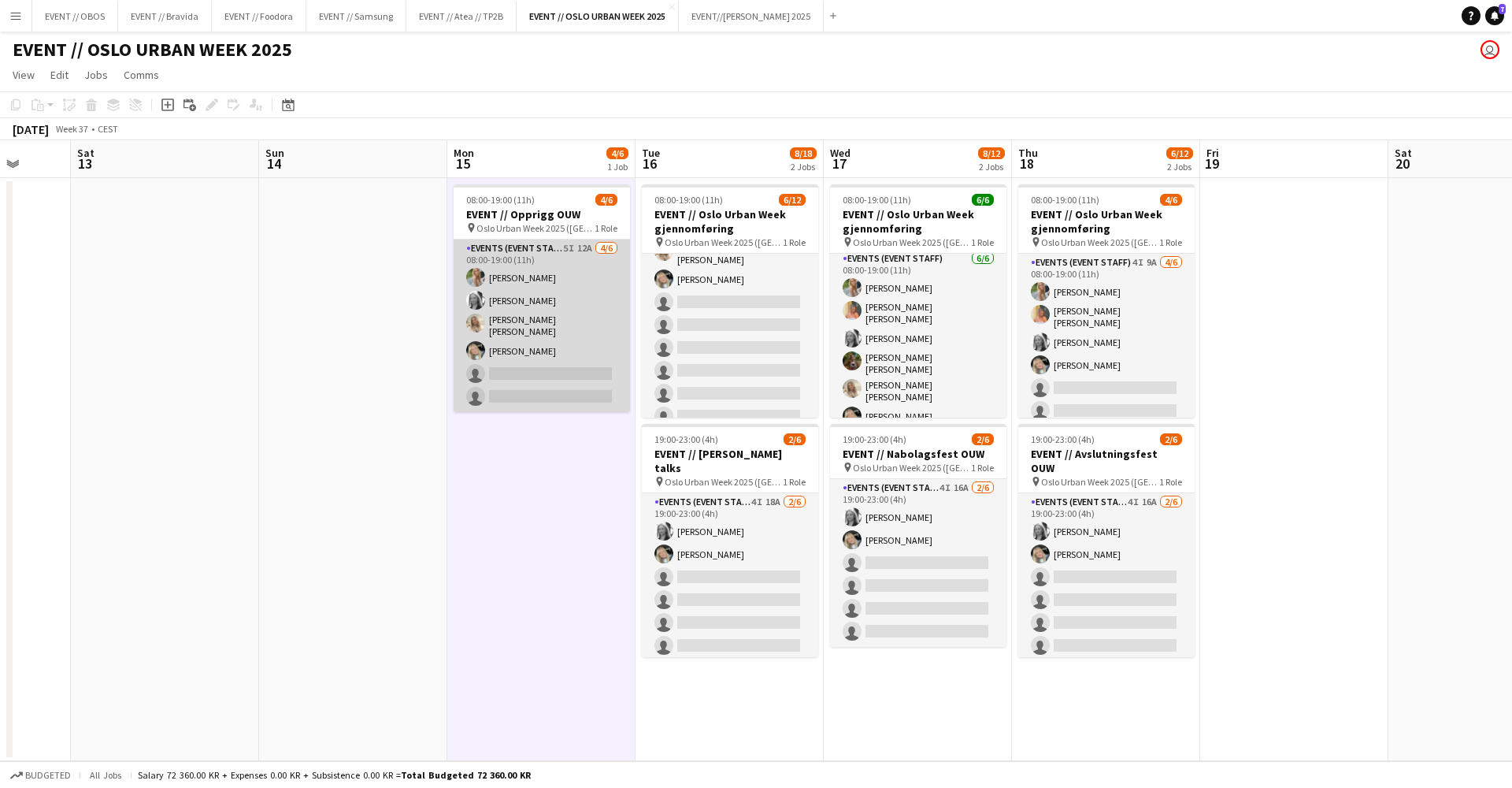
click at [559, 336] on app-card-role "Events (Event Staff) 5I 12A [DATE] 08:00-19:00 (11h) [PERSON_NAME] [PERSON_NAME…" at bounding box center [541, 325] width 176 height 172
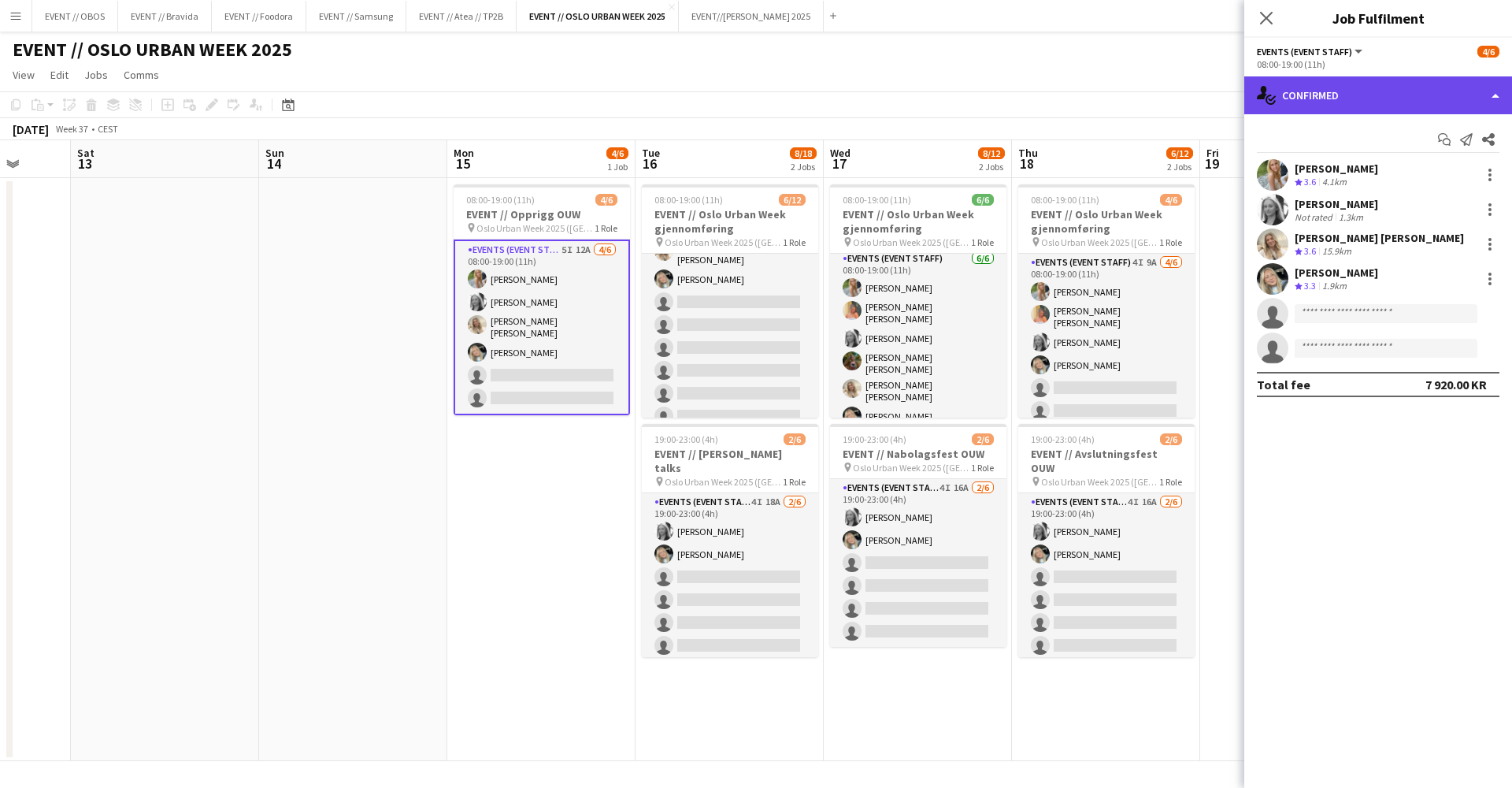
click at [1262, 90] on icon at bounding box center [1261, 92] width 10 height 13
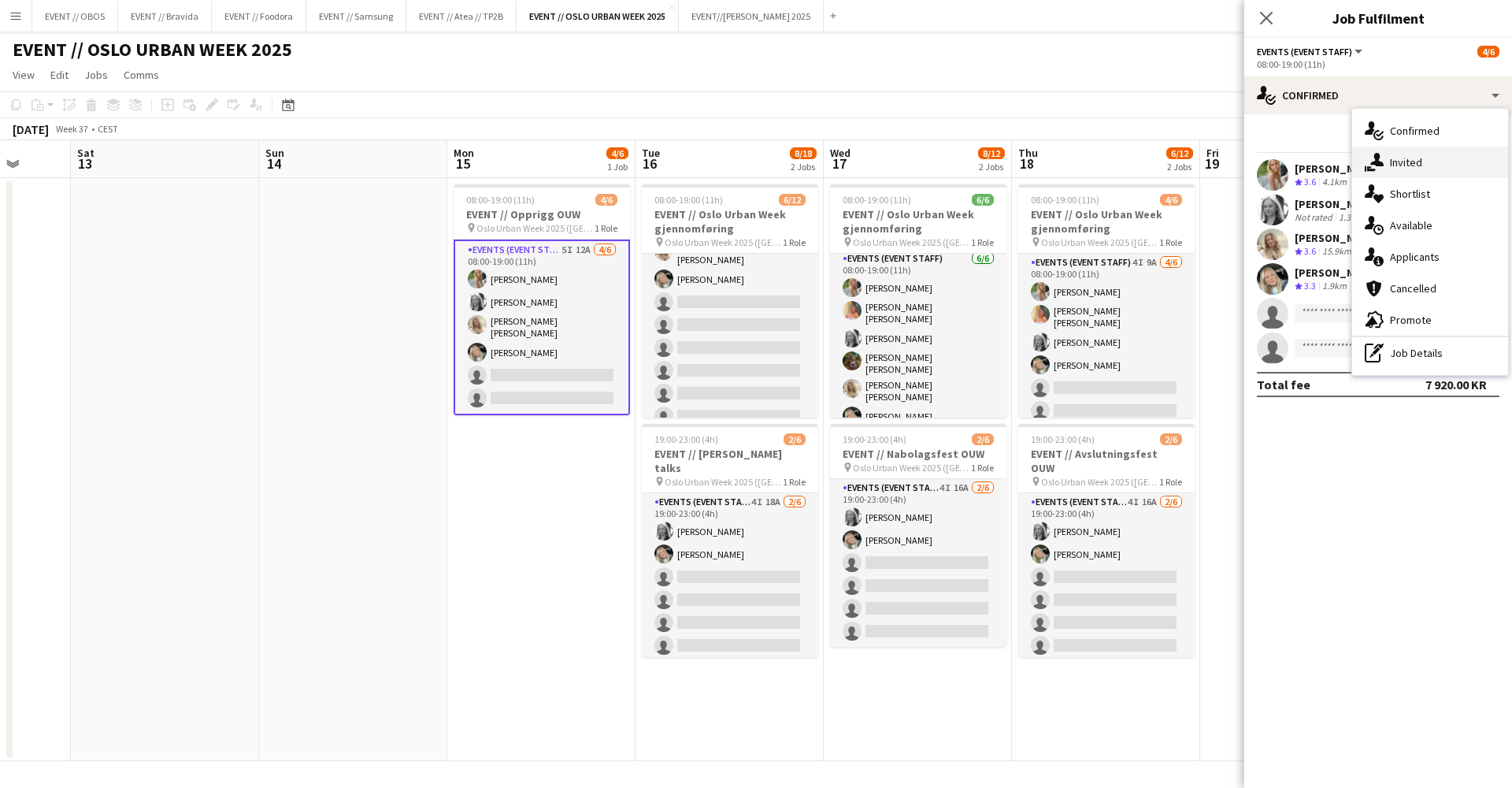
click at [1423, 163] on div "single-neutral-actions-share-1 Invited" at bounding box center [1430, 162] width 156 height 31
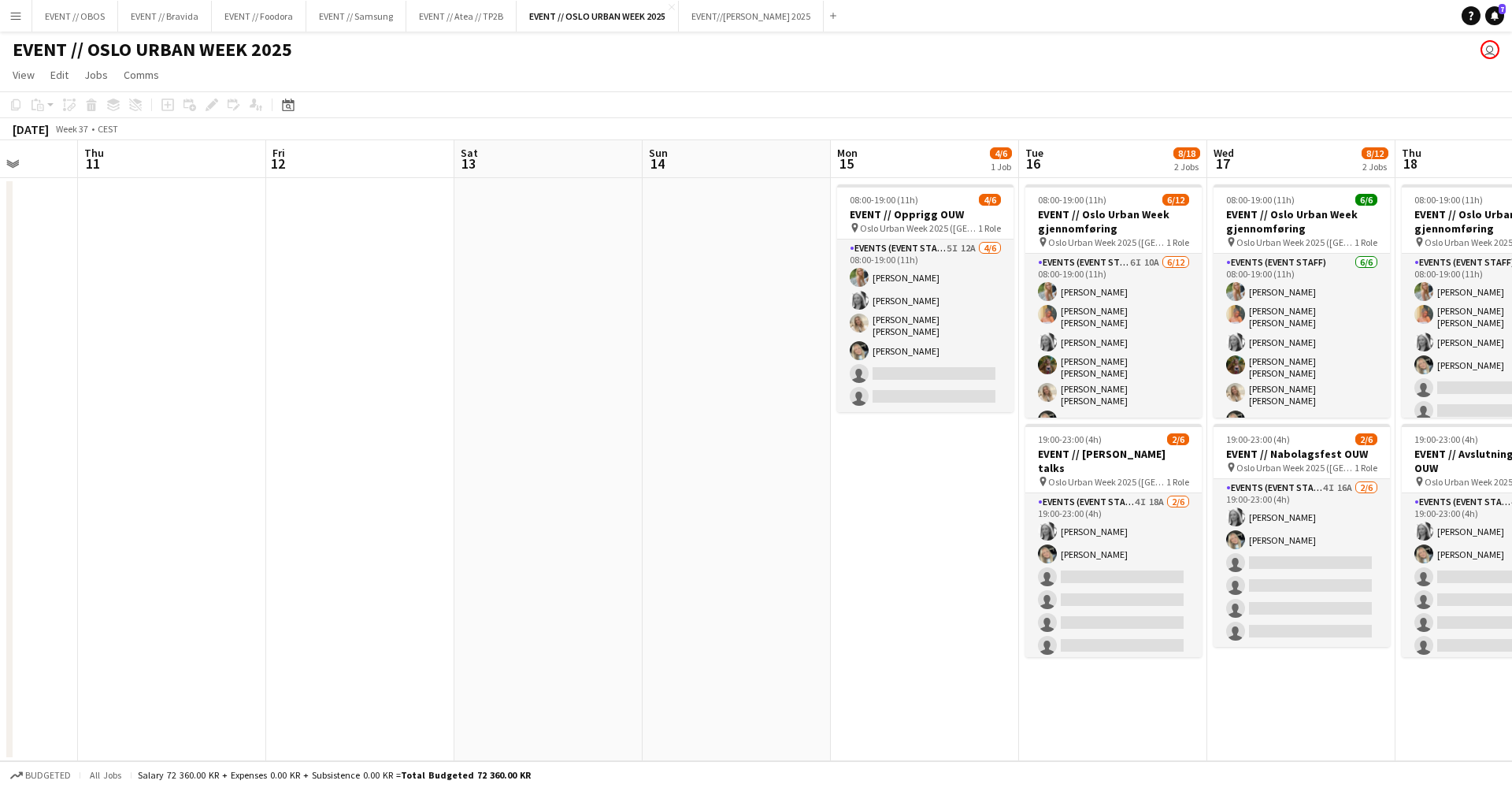
scroll to position [0, 634]
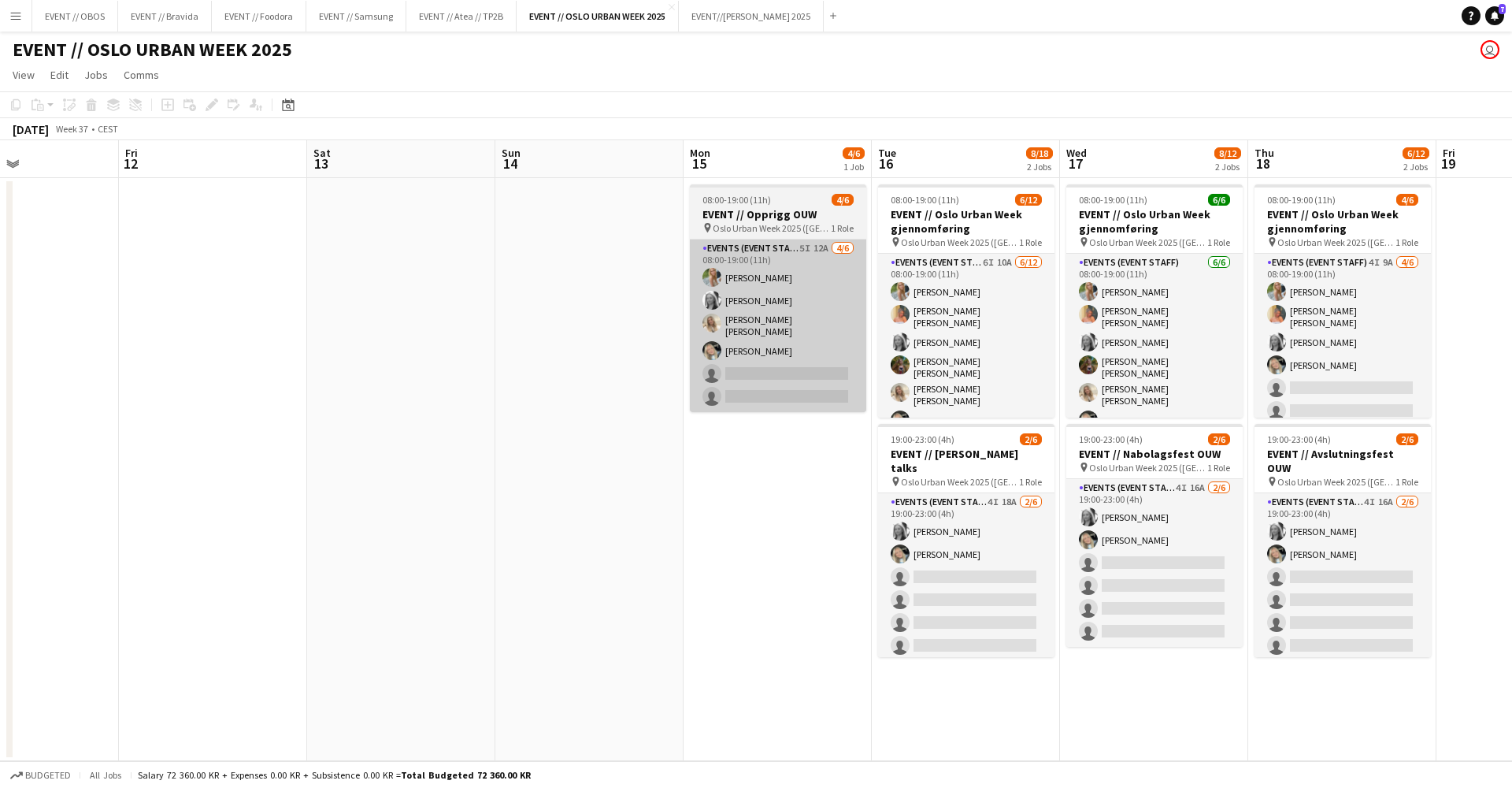
click at [785, 369] on app-card-role "Events (Event Staff) 5I 12A [DATE] 08:00-19:00 (11h) [PERSON_NAME] [PERSON_NAME…" at bounding box center [777, 325] width 176 height 172
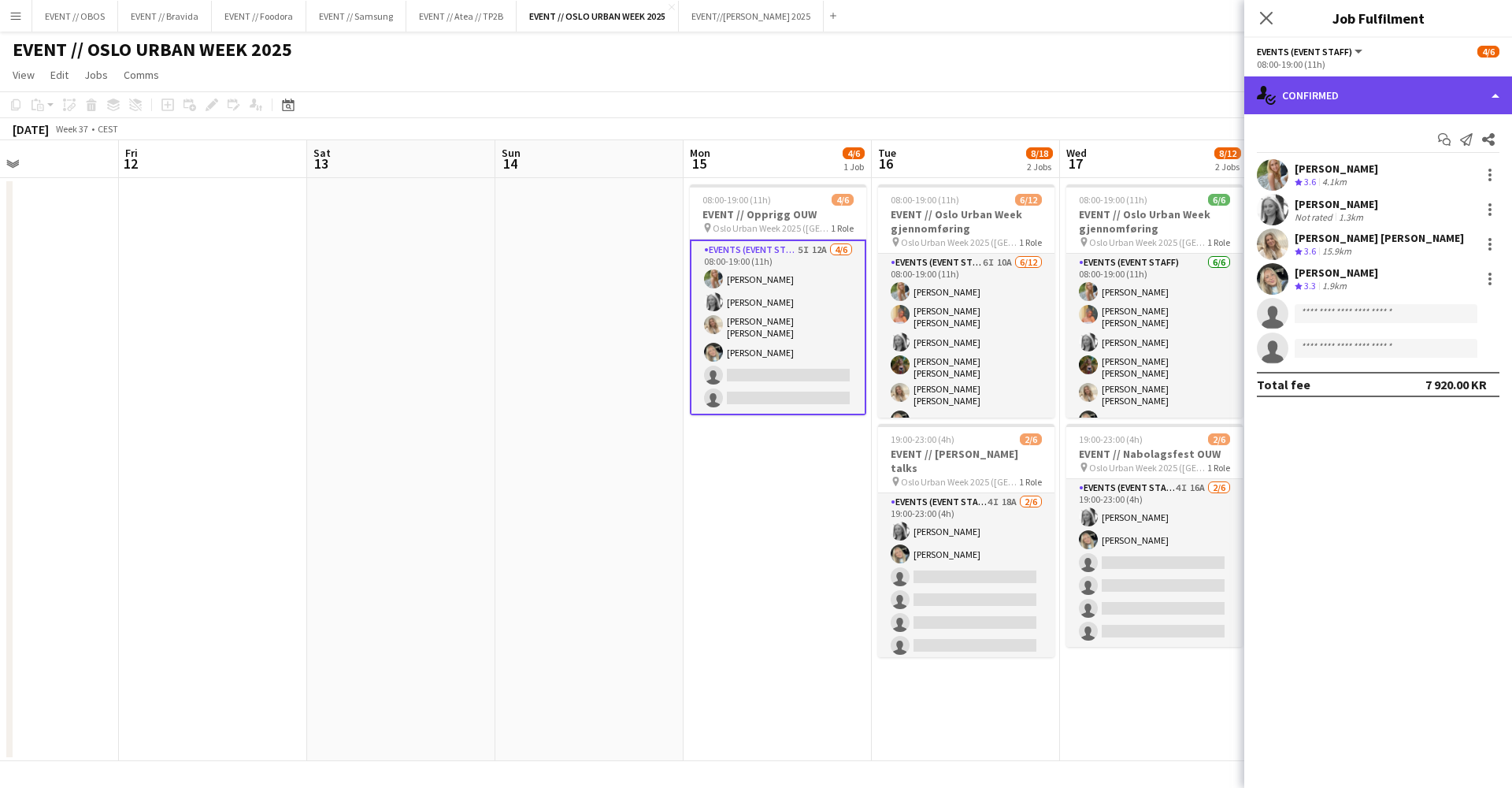
click at [1287, 103] on div "single-neutral-actions-check-2 Confirmed" at bounding box center [1378, 96] width 268 height 38
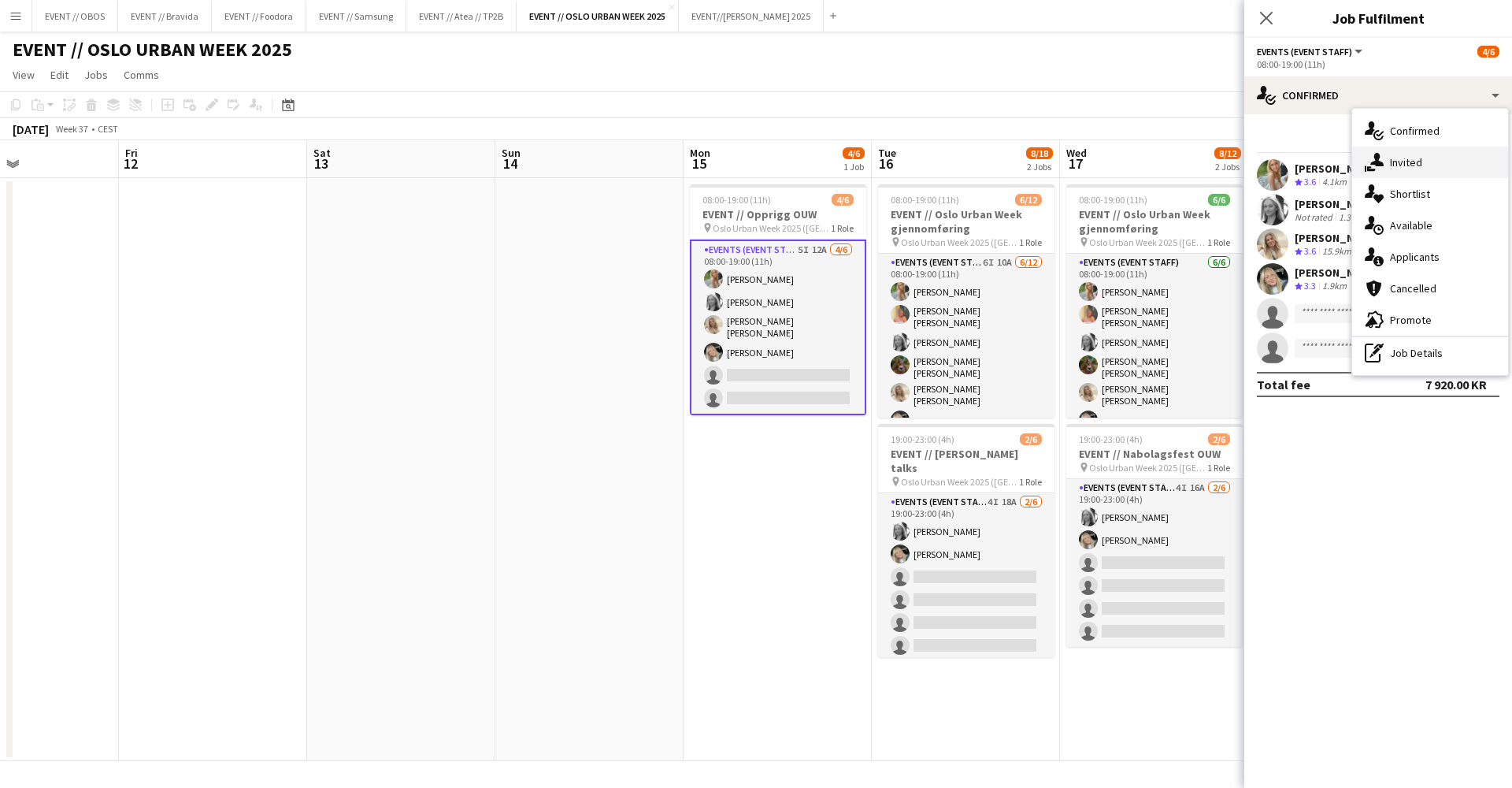
click at [1378, 175] on div "single-neutral-actions-share-1 Invited" at bounding box center [1430, 162] width 156 height 31
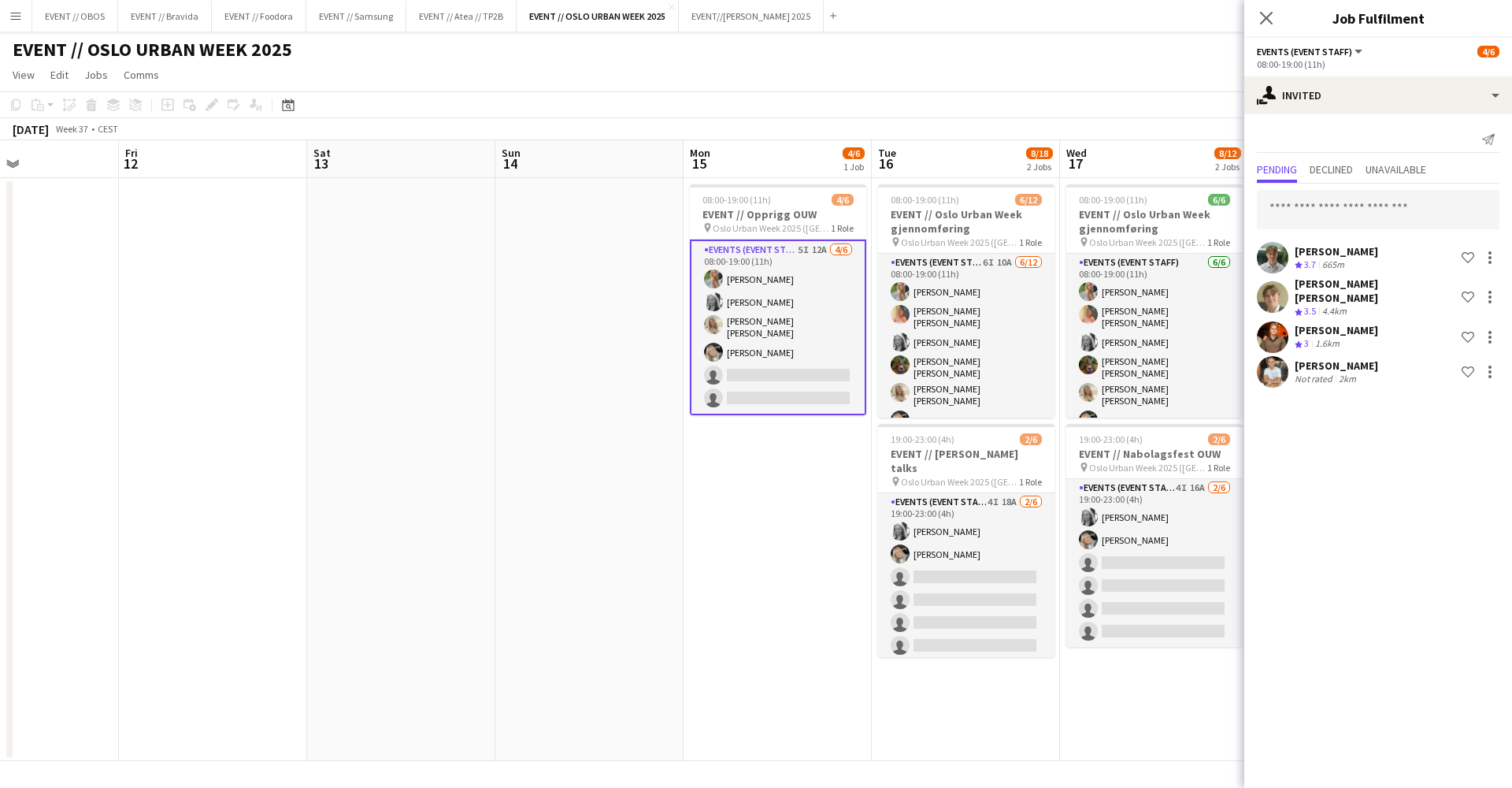
scroll to position [0, 758]
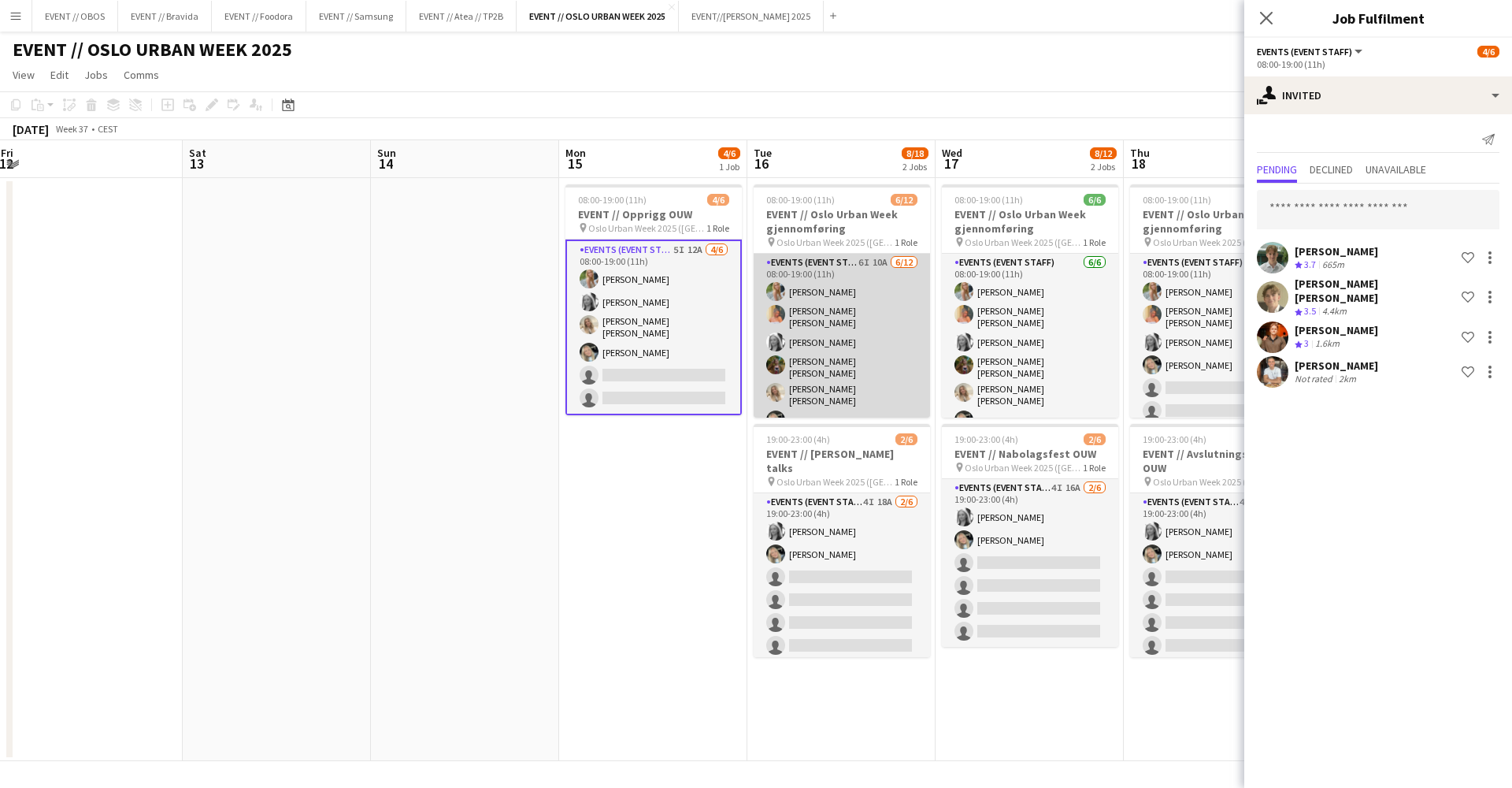
click at [788, 381] on app-card-role "Events (Event Staff) 6I 10A [DATE] 08:00-19:00 (11h) [PERSON_NAME] [PERSON_NAME…" at bounding box center [841, 413] width 176 height 319
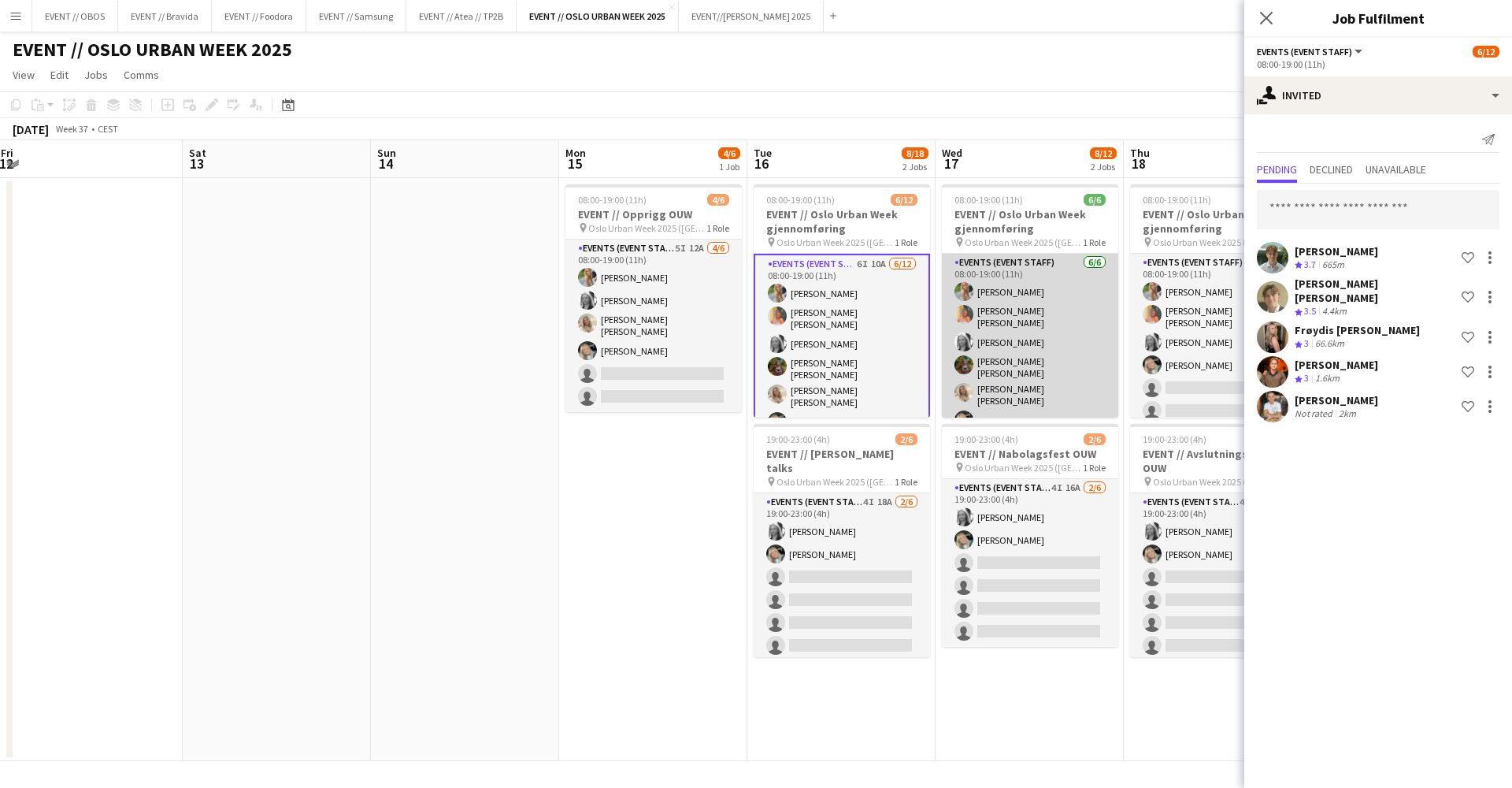
click at [1048, 389] on app-card-role "Events (Event Staff) 6/6 08:00-19:00 (11h) Julia Holme Hannah Ludivia Rotbæk Me…" at bounding box center [1029, 345] width 176 height 182
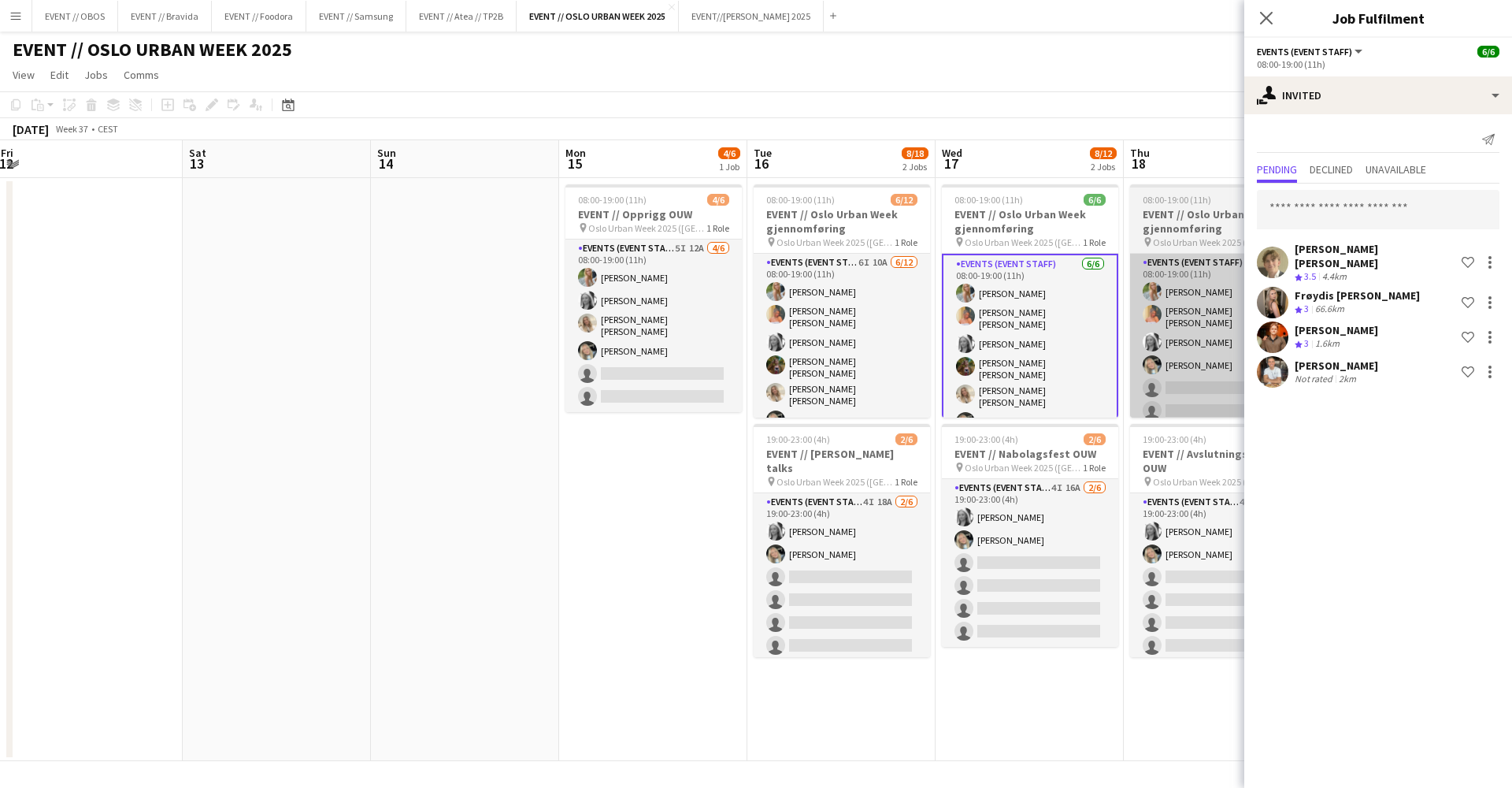
click at [1173, 381] on app-card-role "Events (Event Staff) 4I 9A 4/6 08:00-19:00 (11h) Julia Holme Hannah Ludivia Rot…" at bounding box center [1217, 340] width 176 height 172
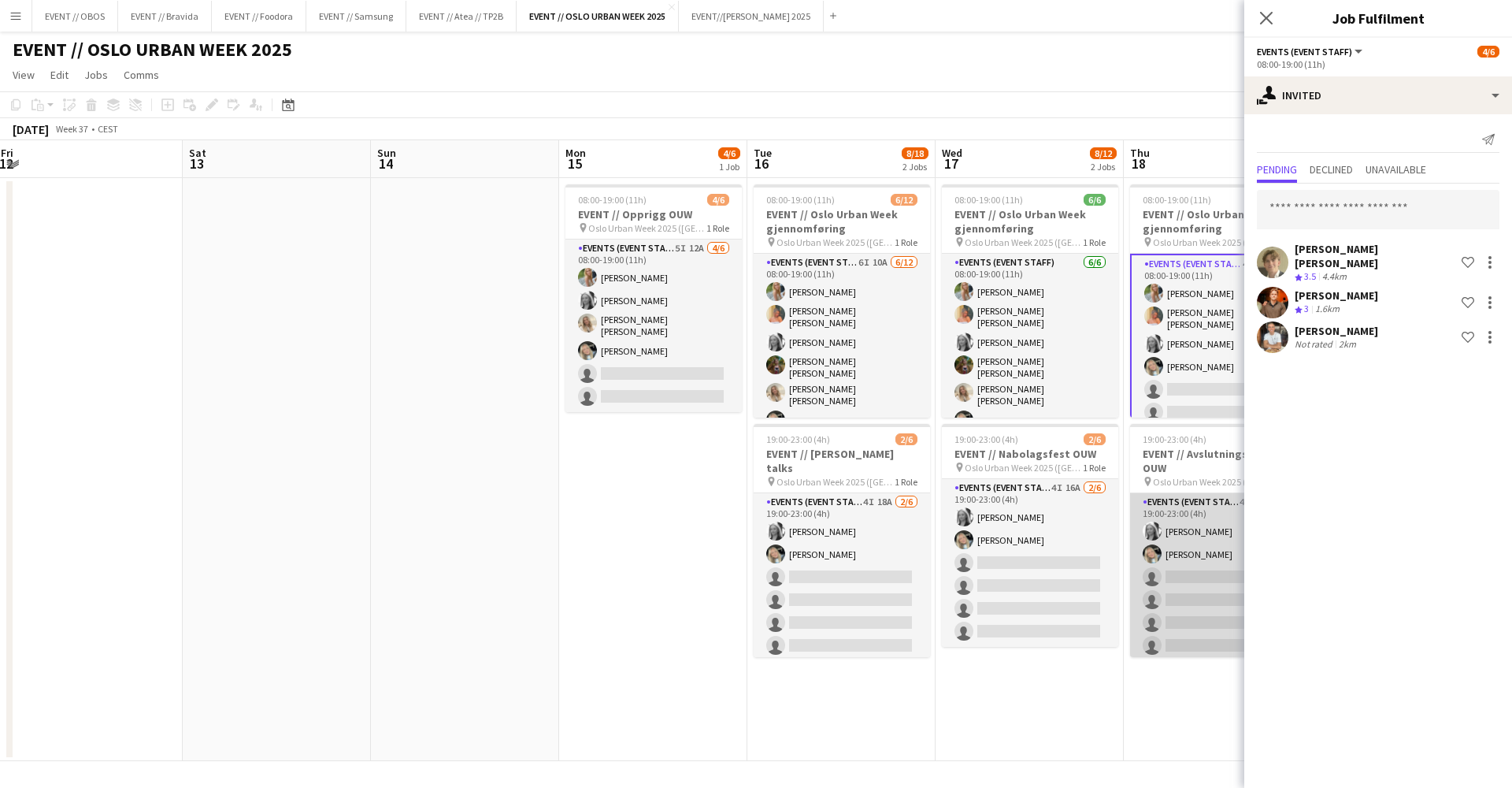
click at [1157, 529] on app-card-role "Events (Event Staff) 4I 16A [DATE] 19:00-23:00 (4h) [PERSON_NAME] Grefberg [PER…" at bounding box center [1217, 577] width 176 height 168
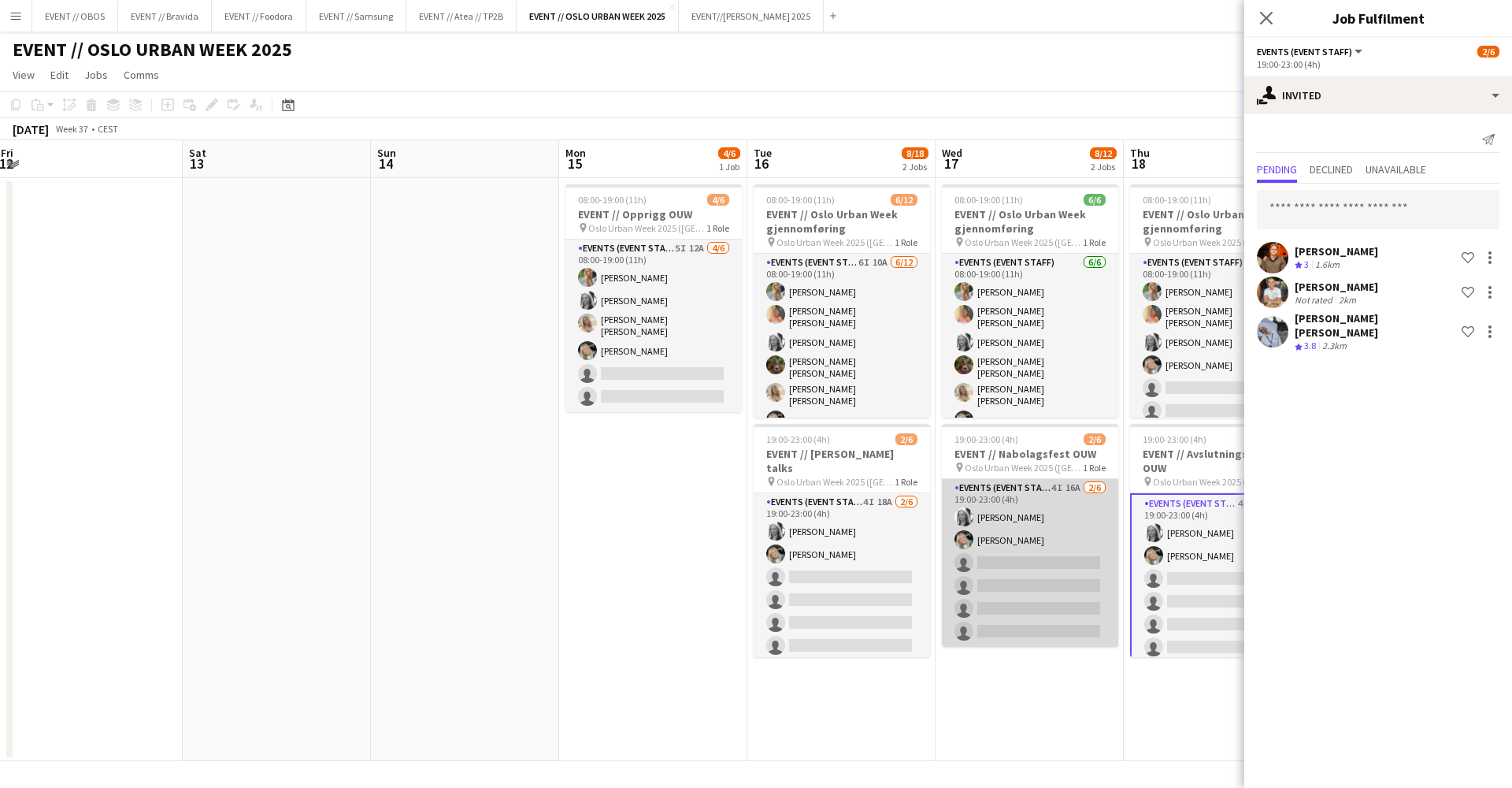
click at [1077, 549] on app-card-role "Events (Event Staff) 4I 16A [DATE] 19:00-23:00 (4h) [PERSON_NAME] Grefberg [PER…" at bounding box center [1029, 563] width 176 height 168
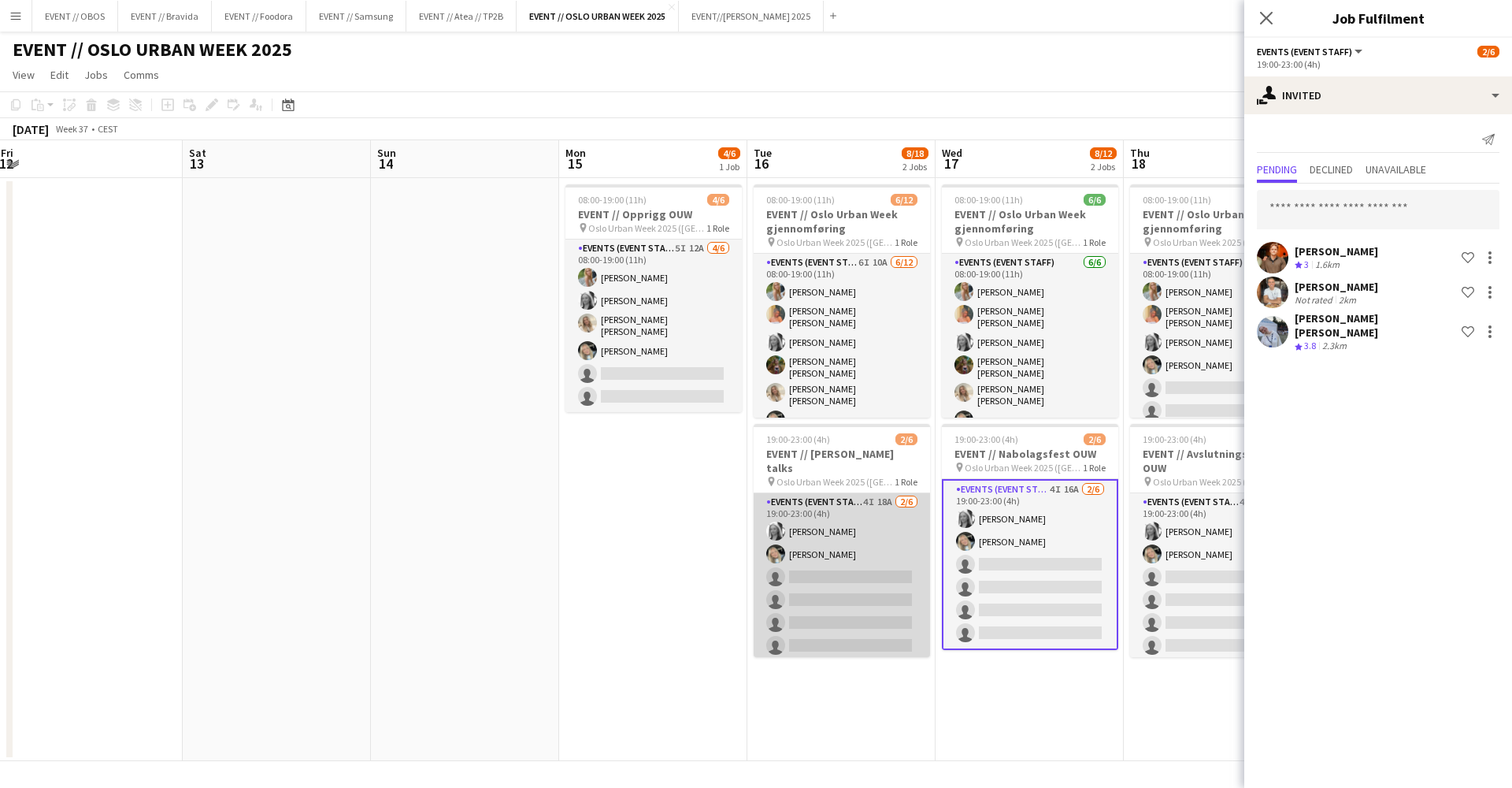
click at [878, 585] on app-card-role "Events (Event Staff) 4I 18A [DATE] 19:00-23:00 (4h) [PERSON_NAME] Grefberg [PER…" at bounding box center [841, 577] width 176 height 168
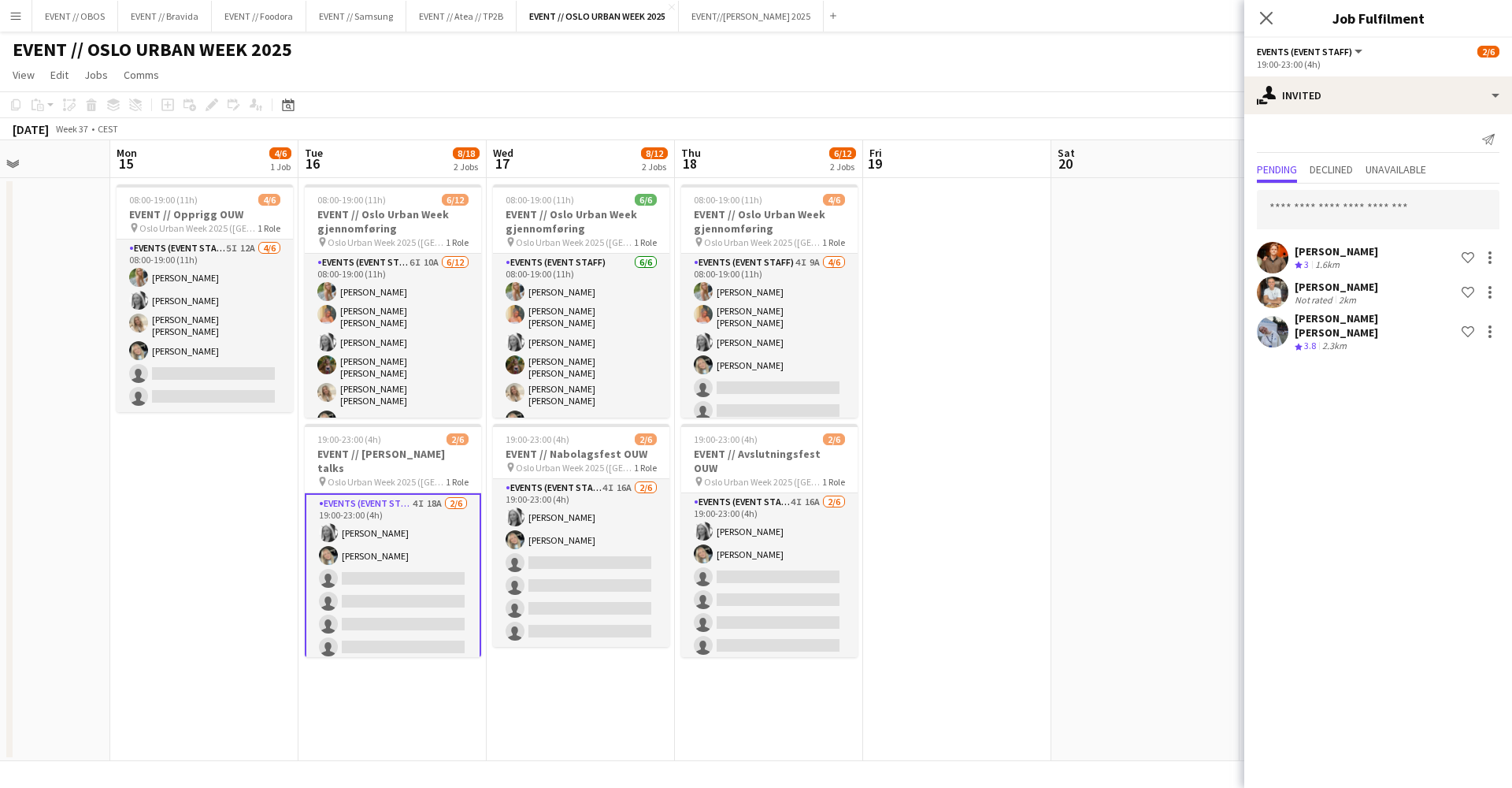
scroll to position [0, 455]
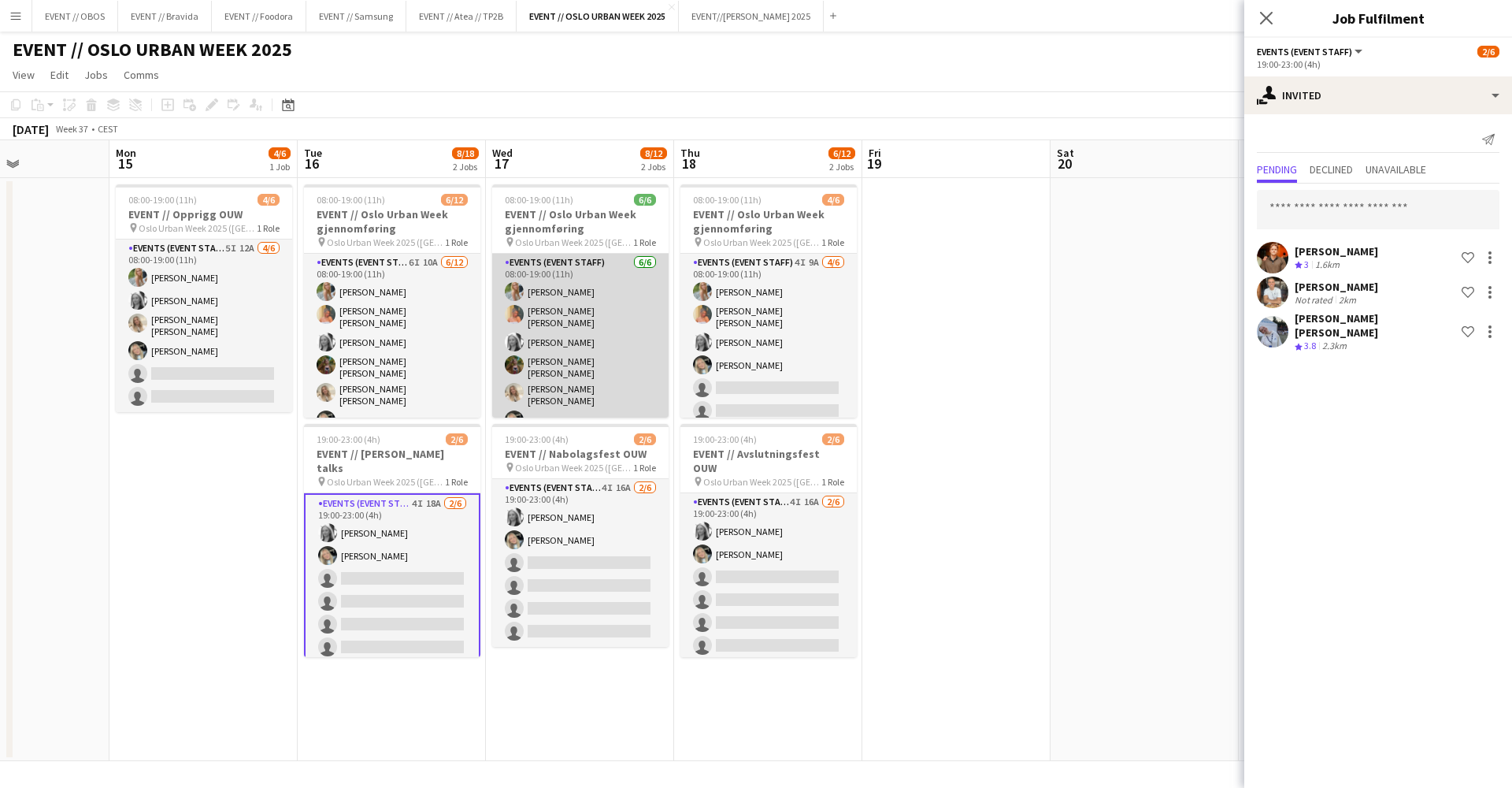
click at [634, 396] on app-card-role "Events (Event Staff) 6/6 08:00-19:00 (11h) Julia Holme Hannah Ludivia Rotbæk Me…" at bounding box center [580, 345] width 176 height 182
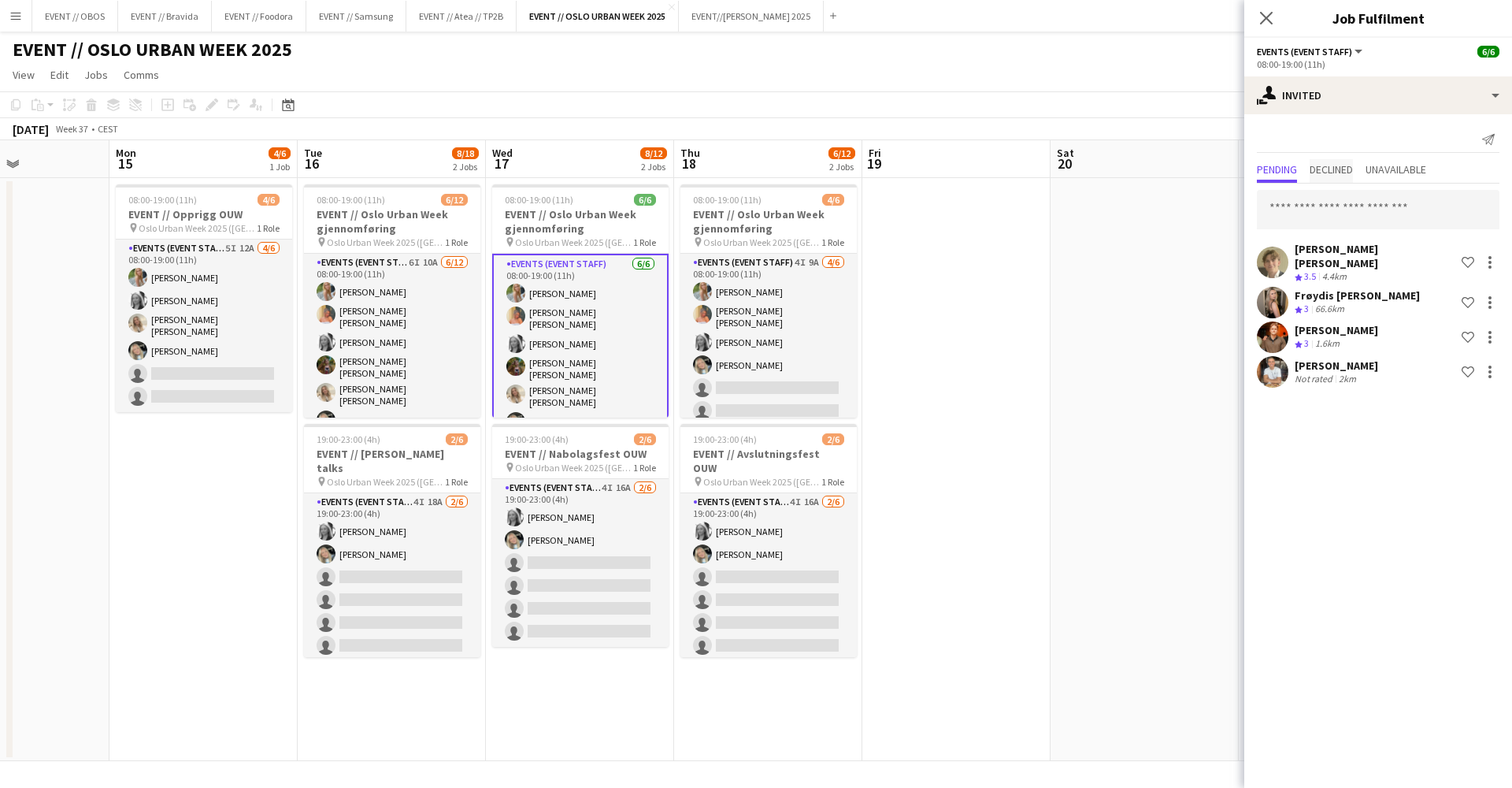
click at [1327, 163] on span "Declined" at bounding box center [1331, 169] width 43 height 11
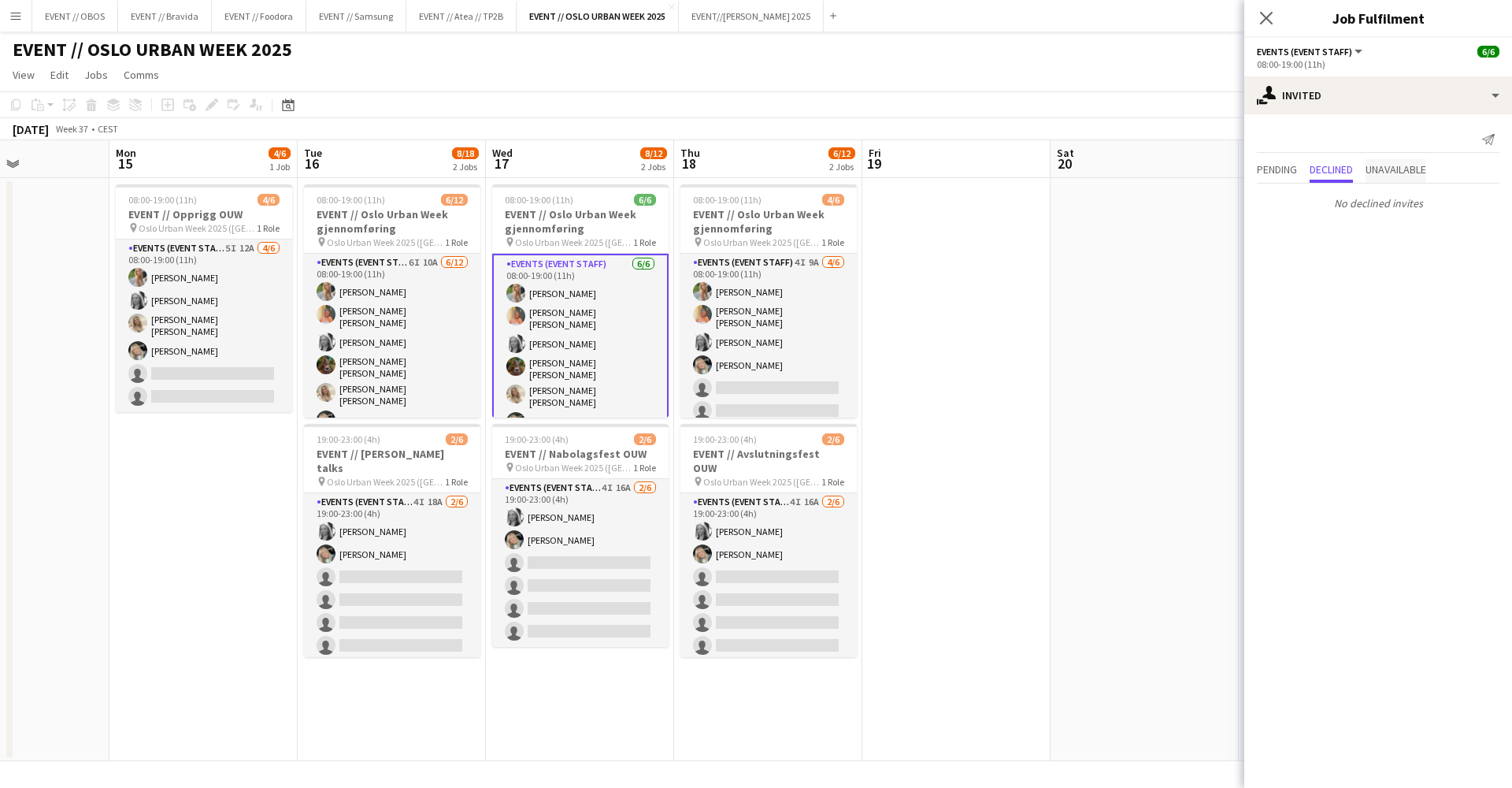
click at [1380, 181] on span "Unavailable" at bounding box center [1396, 171] width 61 height 23
click at [1260, 164] on span "Pending" at bounding box center [1276, 169] width 40 height 11
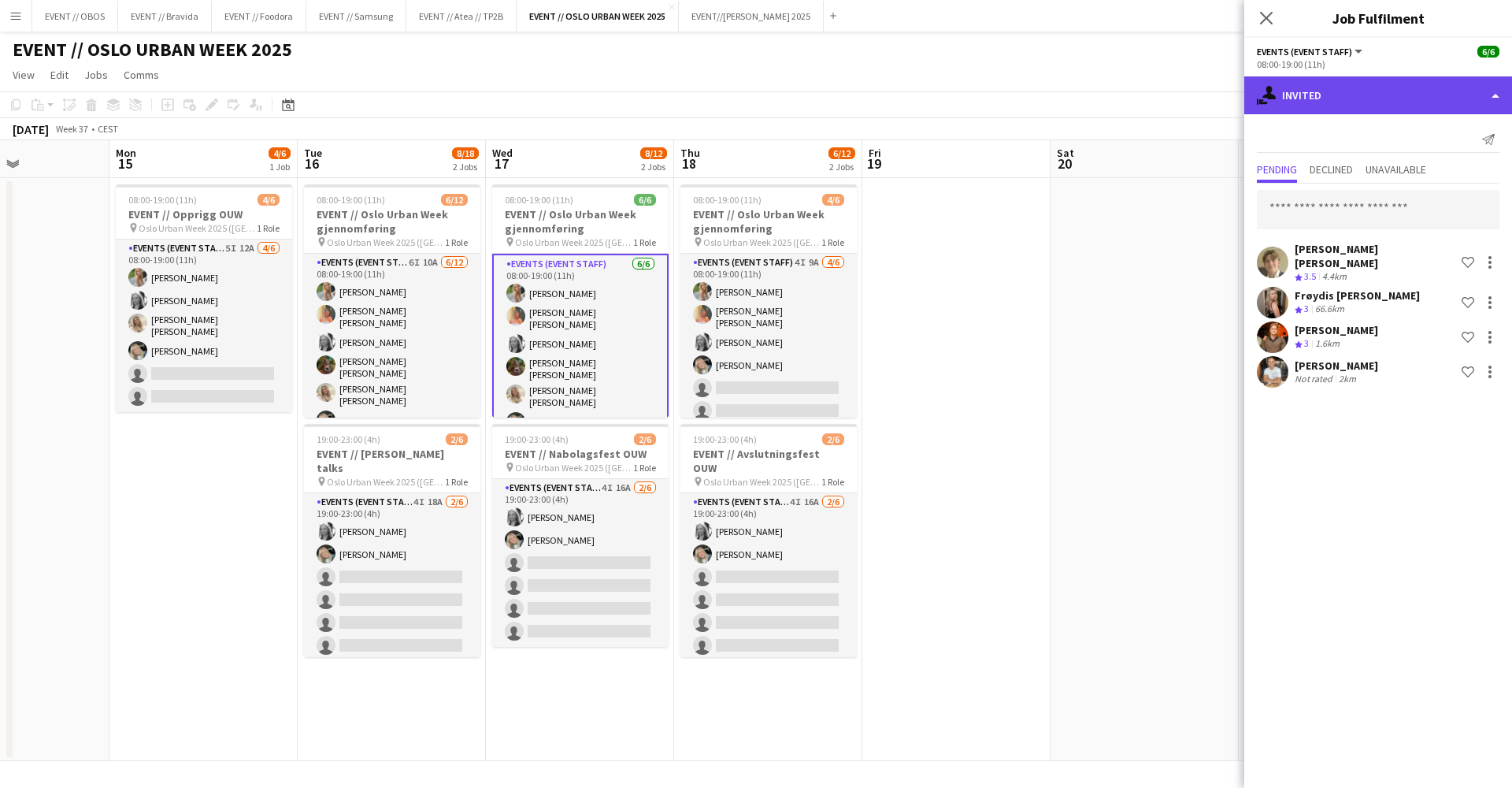
click at [1285, 96] on div "single-neutral-actions-share-1 Invited" at bounding box center [1378, 96] width 268 height 38
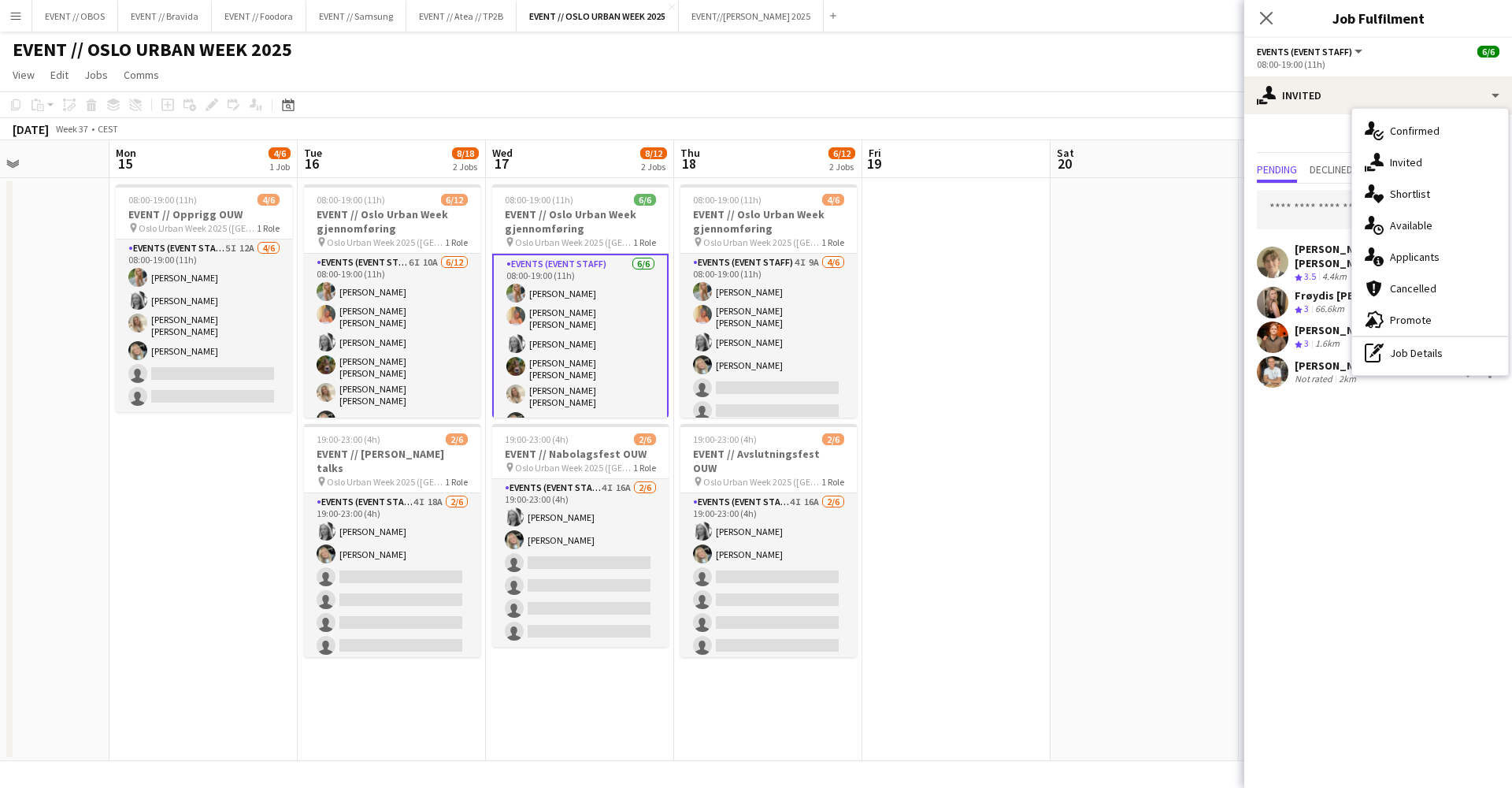
click at [1067, 298] on app-date-cell at bounding box center [1144, 469] width 188 height 583
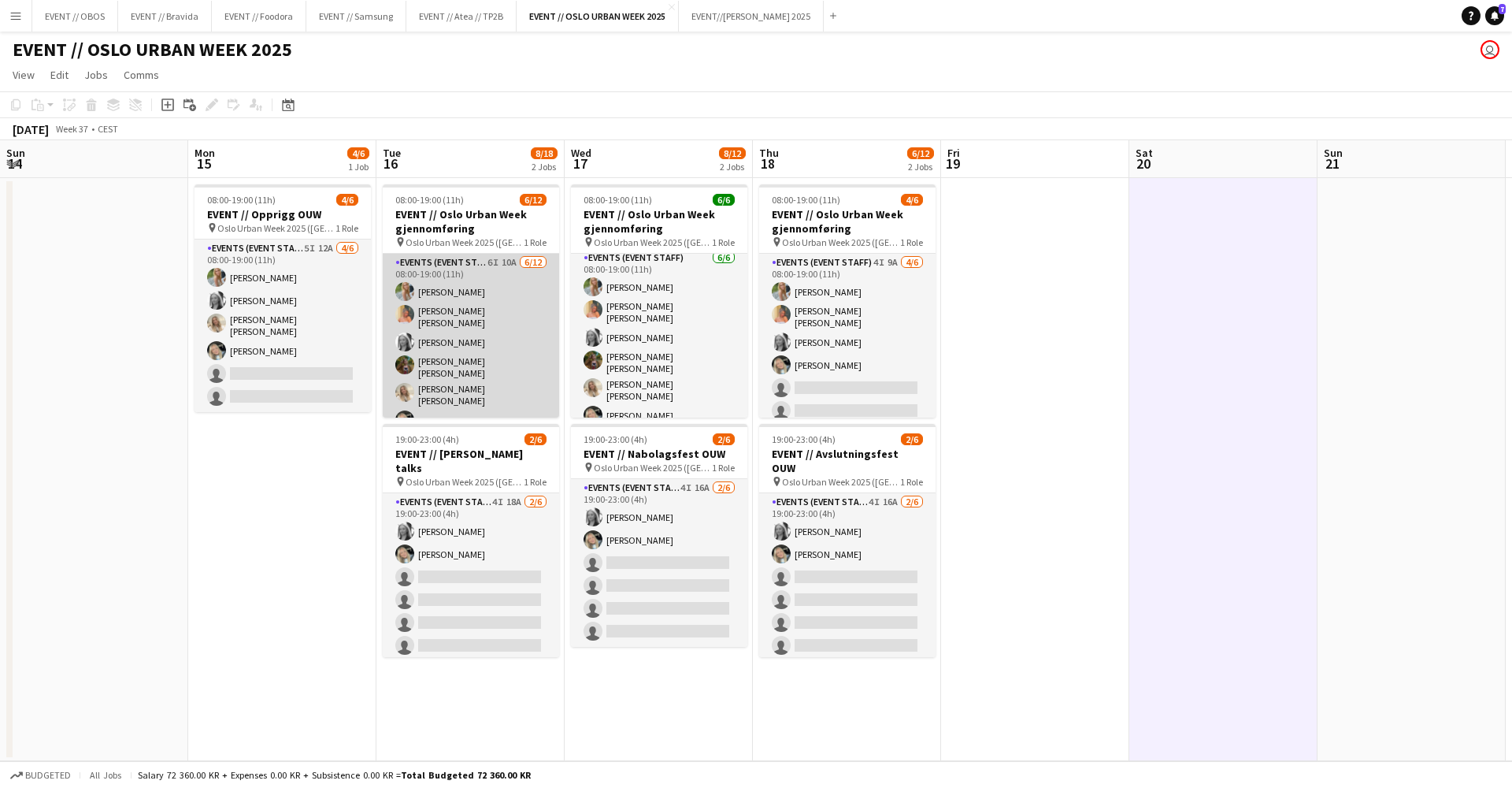
scroll to position [4, 0]
click at [521, 314] on app-card-role "Events (Event Staff) 6I 10A [DATE] 08:00-19:00 (11h) [PERSON_NAME] [PERSON_NAME…" at bounding box center [470, 270] width 176 height 319
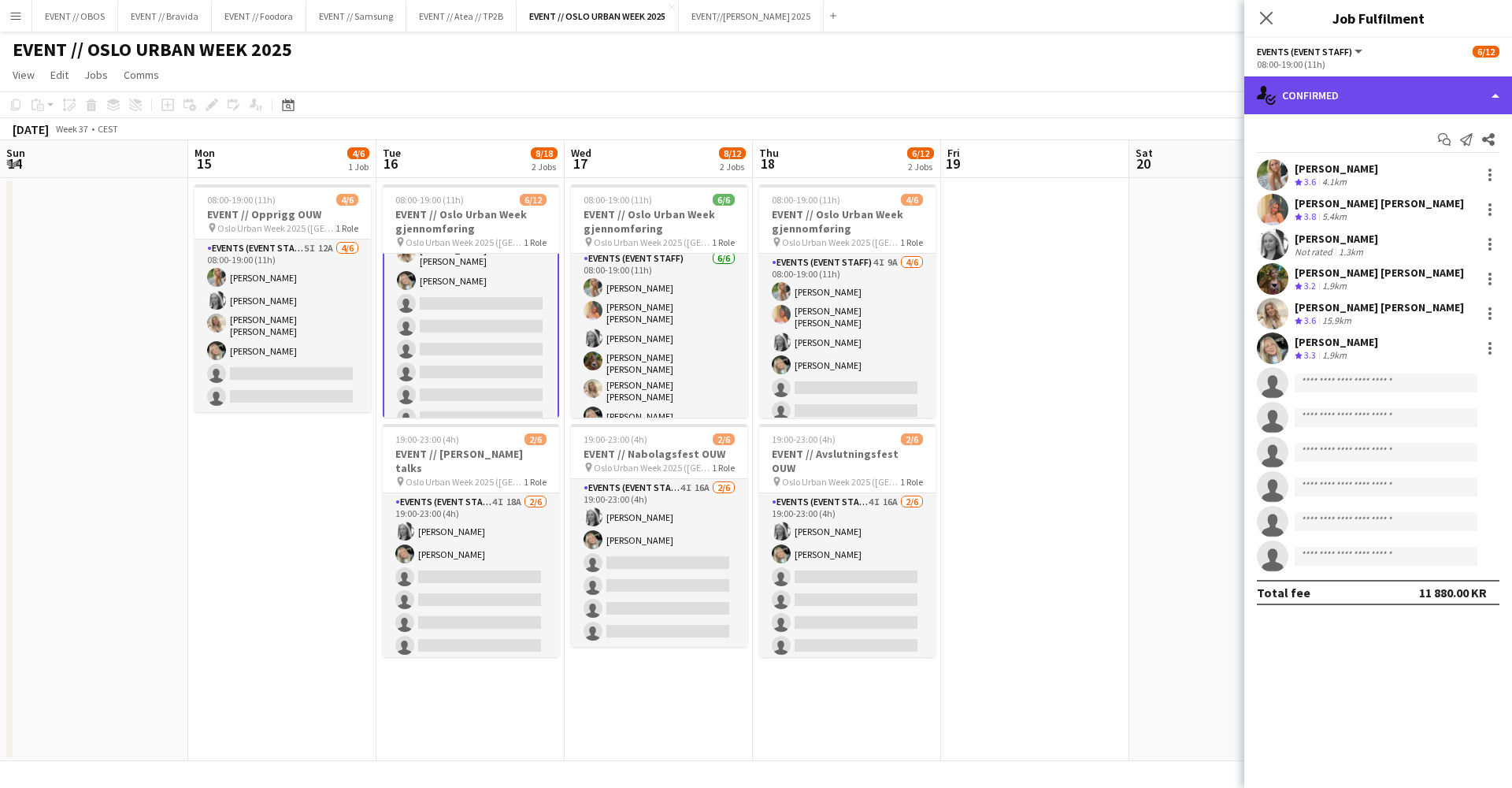
click at [1289, 104] on div "single-neutral-actions-check-2 Confirmed" at bounding box center [1378, 96] width 268 height 38
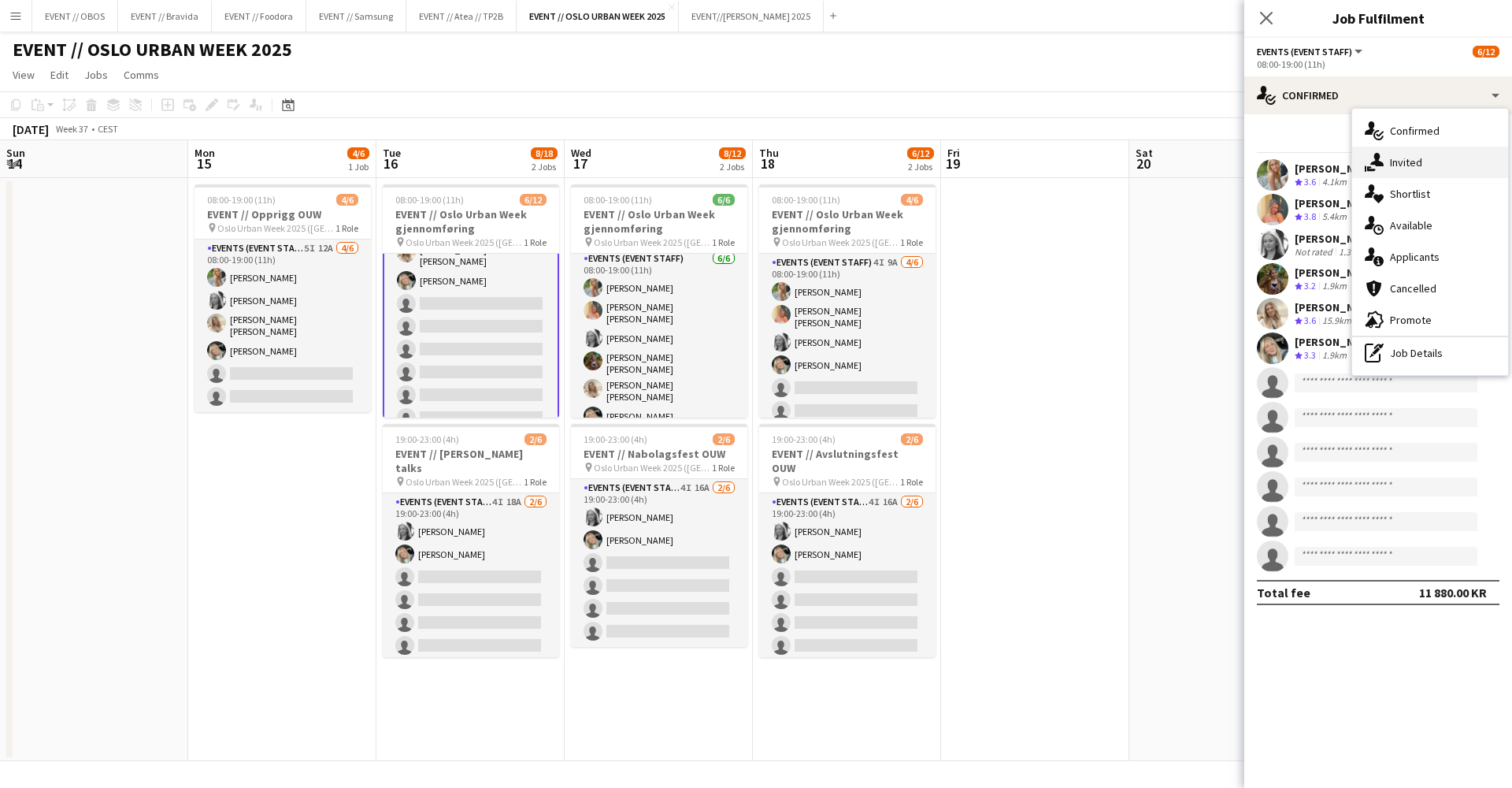
click at [1405, 158] on span "Invited" at bounding box center [1406, 163] width 32 height 14
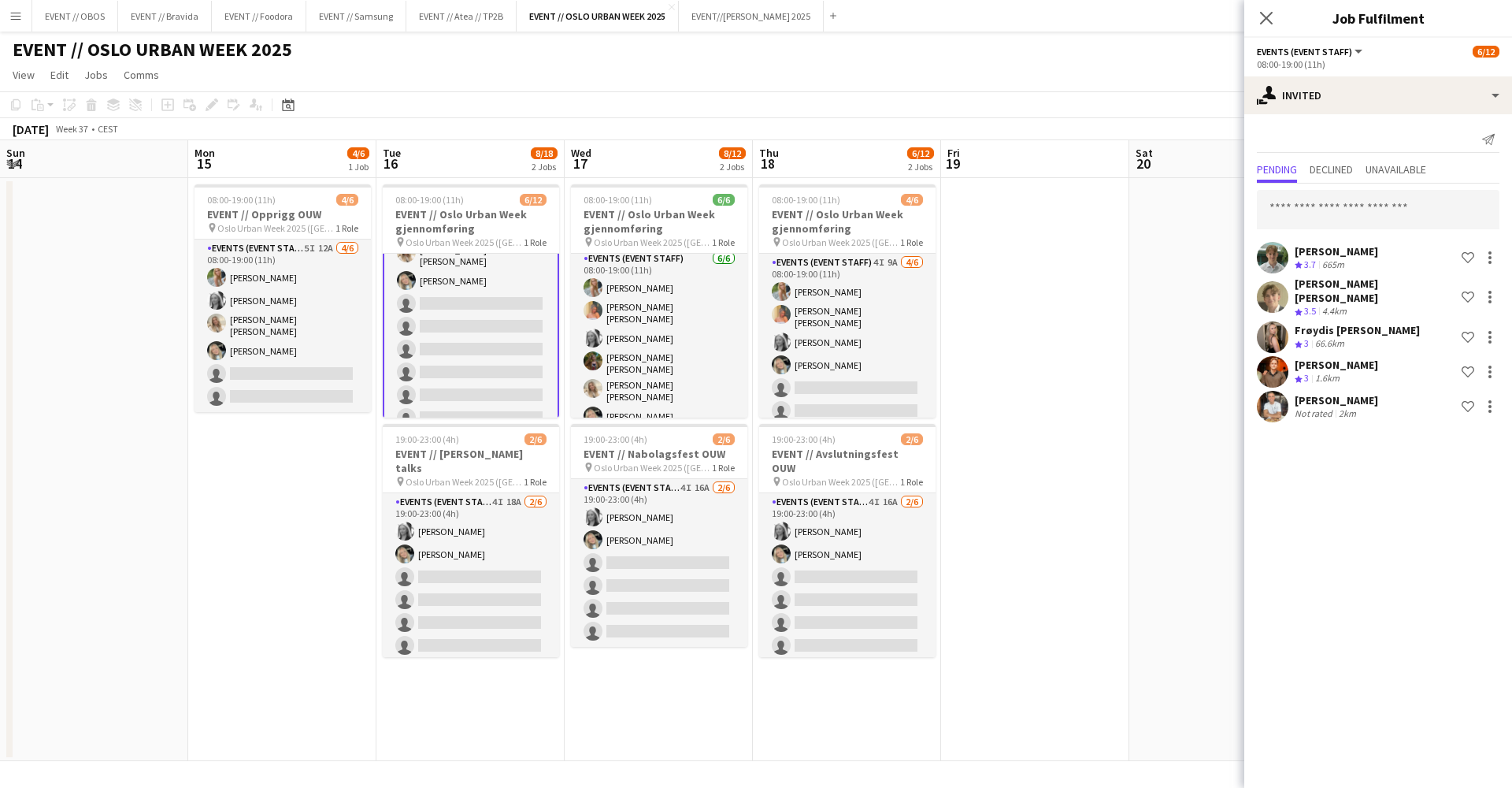
click at [948, 337] on app-date-cell at bounding box center [1035, 469] width 188 height 583
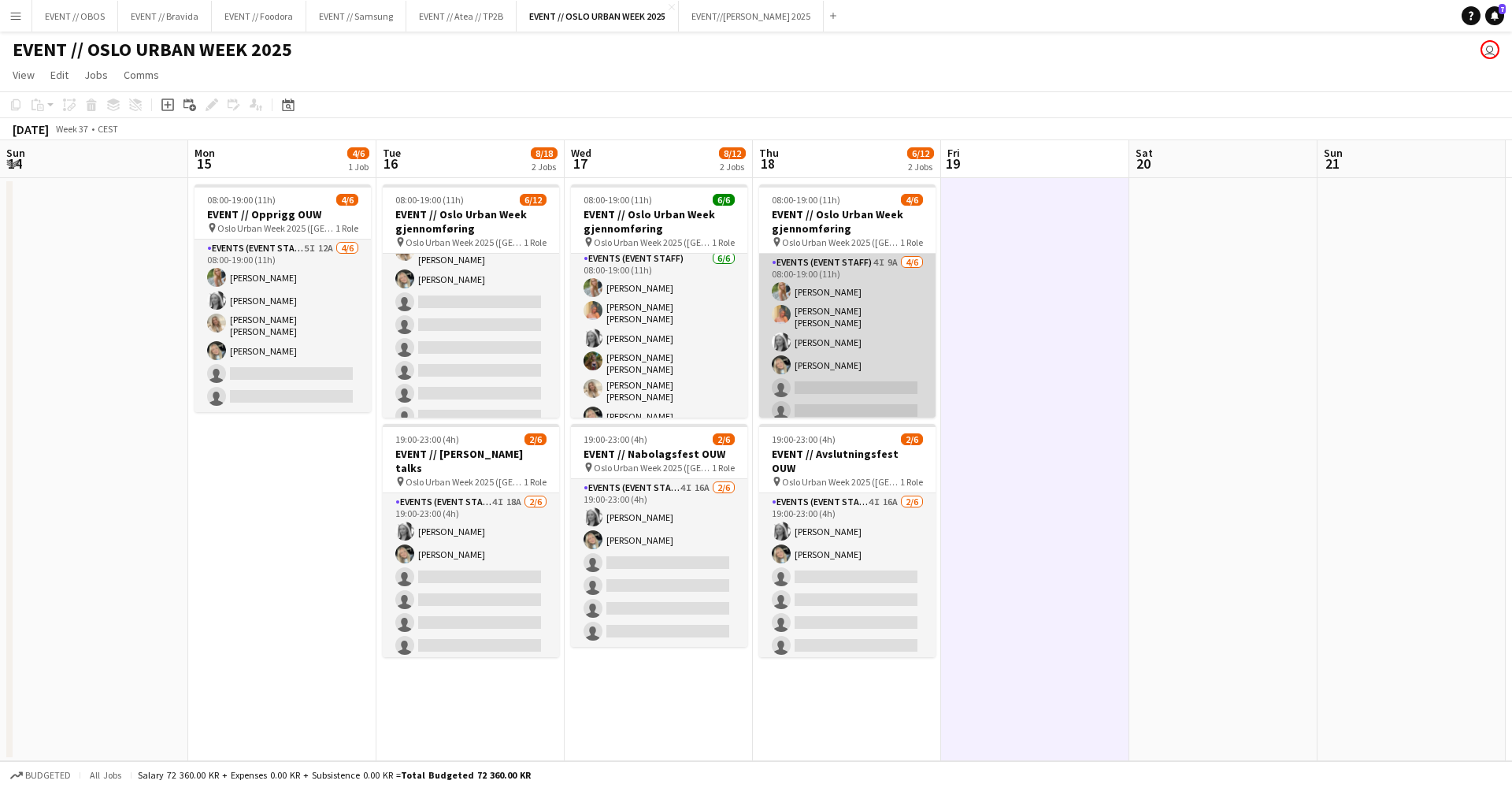
click at [818, 354] on app-card-role "Events (Event Staff) 4I 9A 4/6 08:00-19:00 (11h) Julia Holme Hannah Ludivia Rot…" at bounding box center [847, 340] width 176 height 172
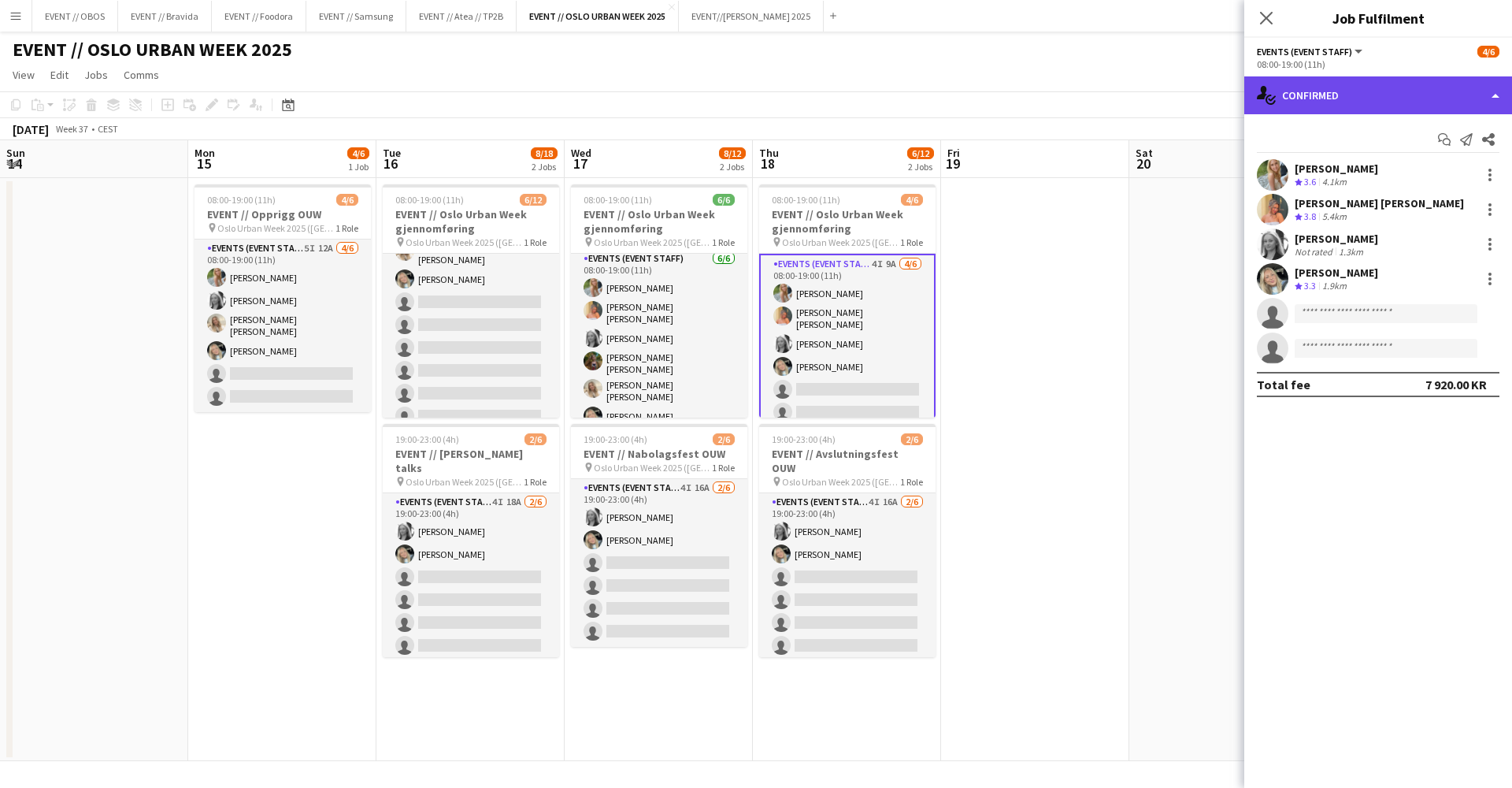
click at [1359, 96] on div "single-neutral-actions-check-2 Confirmed" at bounding box center [1378, 96] width 268 height 38
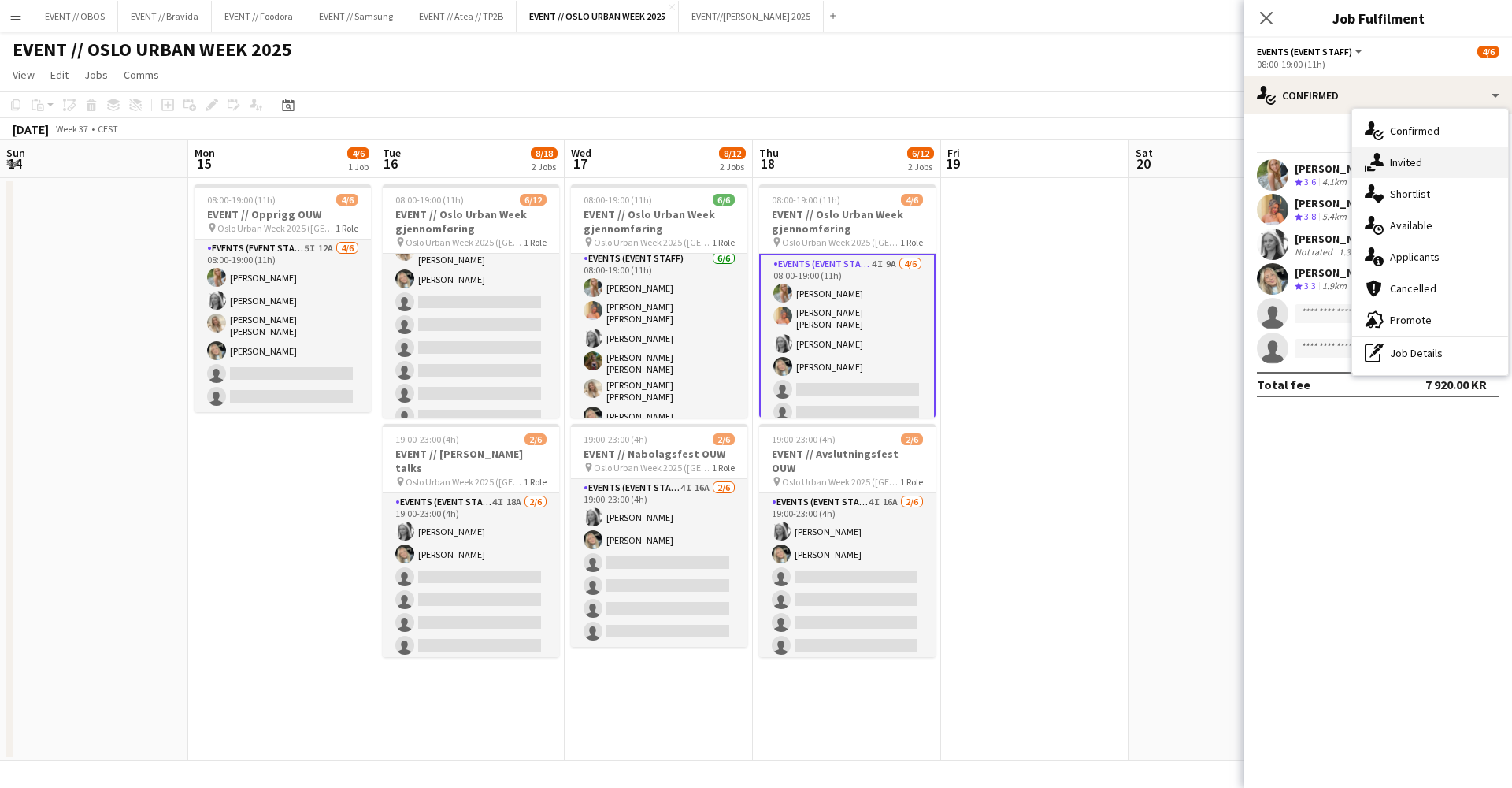
click at [1390, 153] on div "single-neutral-actions-share-1 Invited" at bounding box center [1430, 162] width 156 height 31
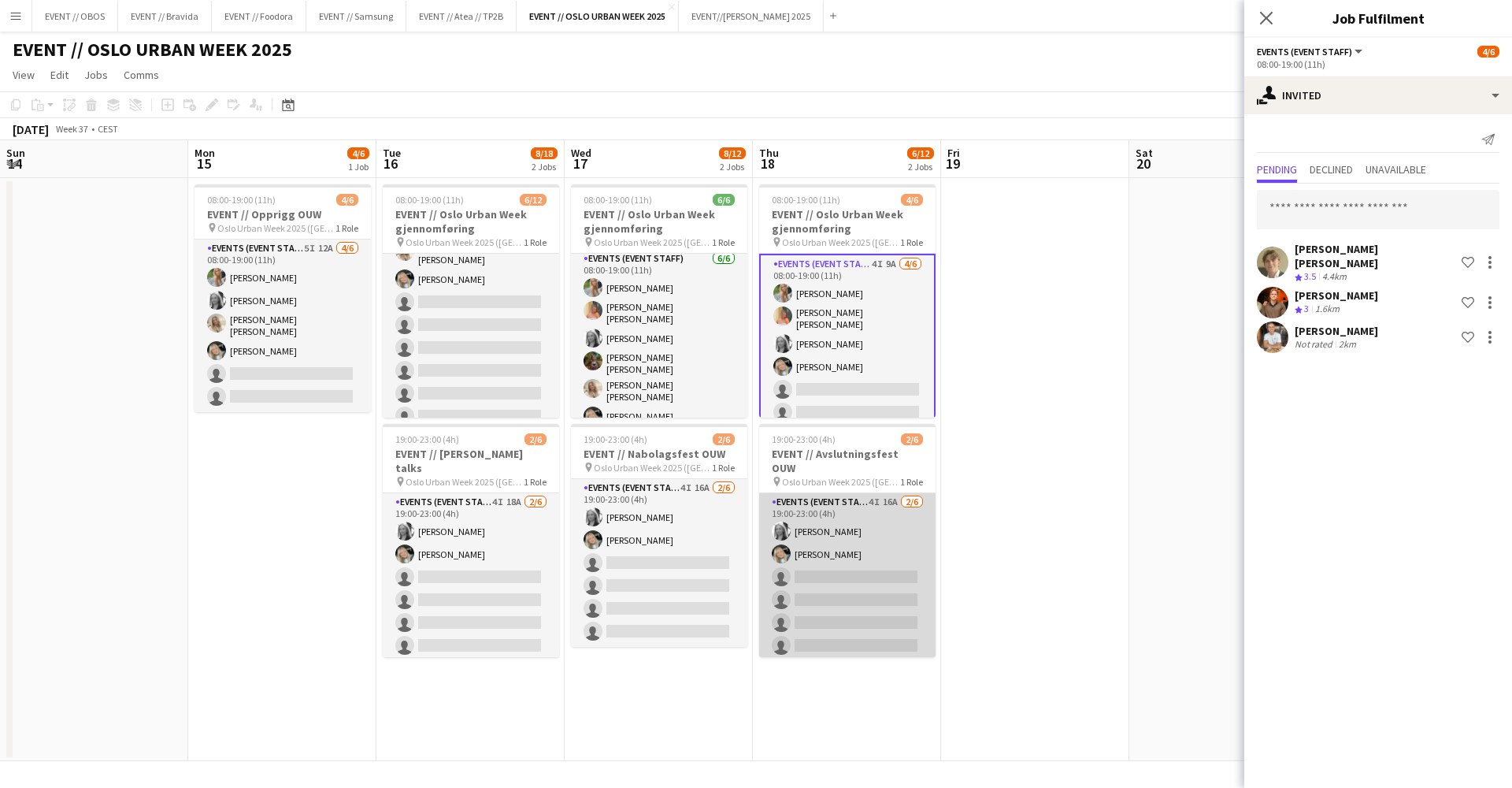
click at [851, 532] on app-card-role "Events (Event Staff) 4I 16A [DATE] 19:00-23:00 (4h) [PERSON_NAME] Grefberg [PER…" at bounding box center [847, 577] width 176 height 168
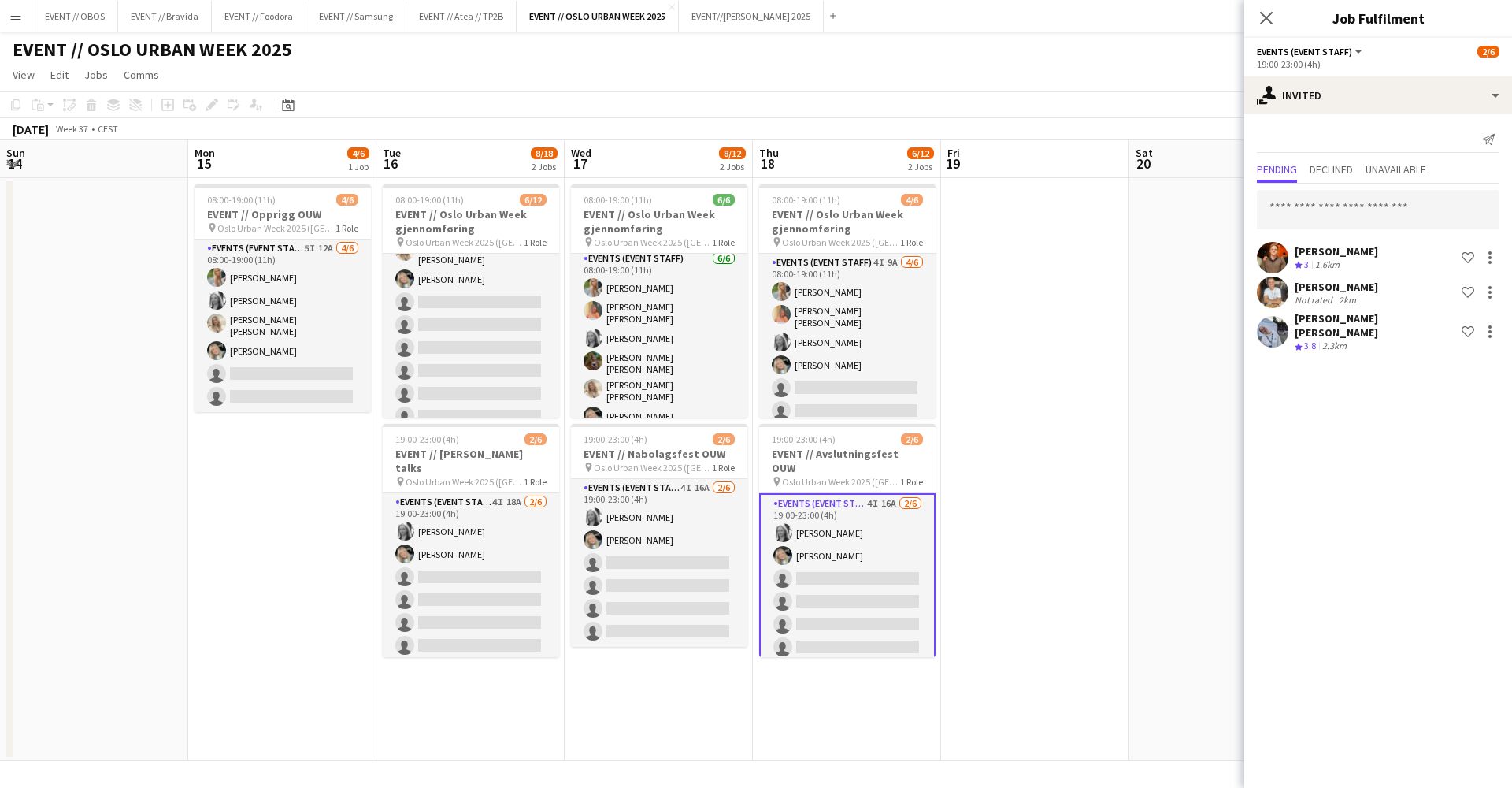
click at [763, 559] on app-card-role "Events (Event Staff) 4I 16A [DATE] 19:00-23:00 (4h) [PERSON_NAME] Grefberg [PER…" at bounding box center [847, 578] width 176 height 171
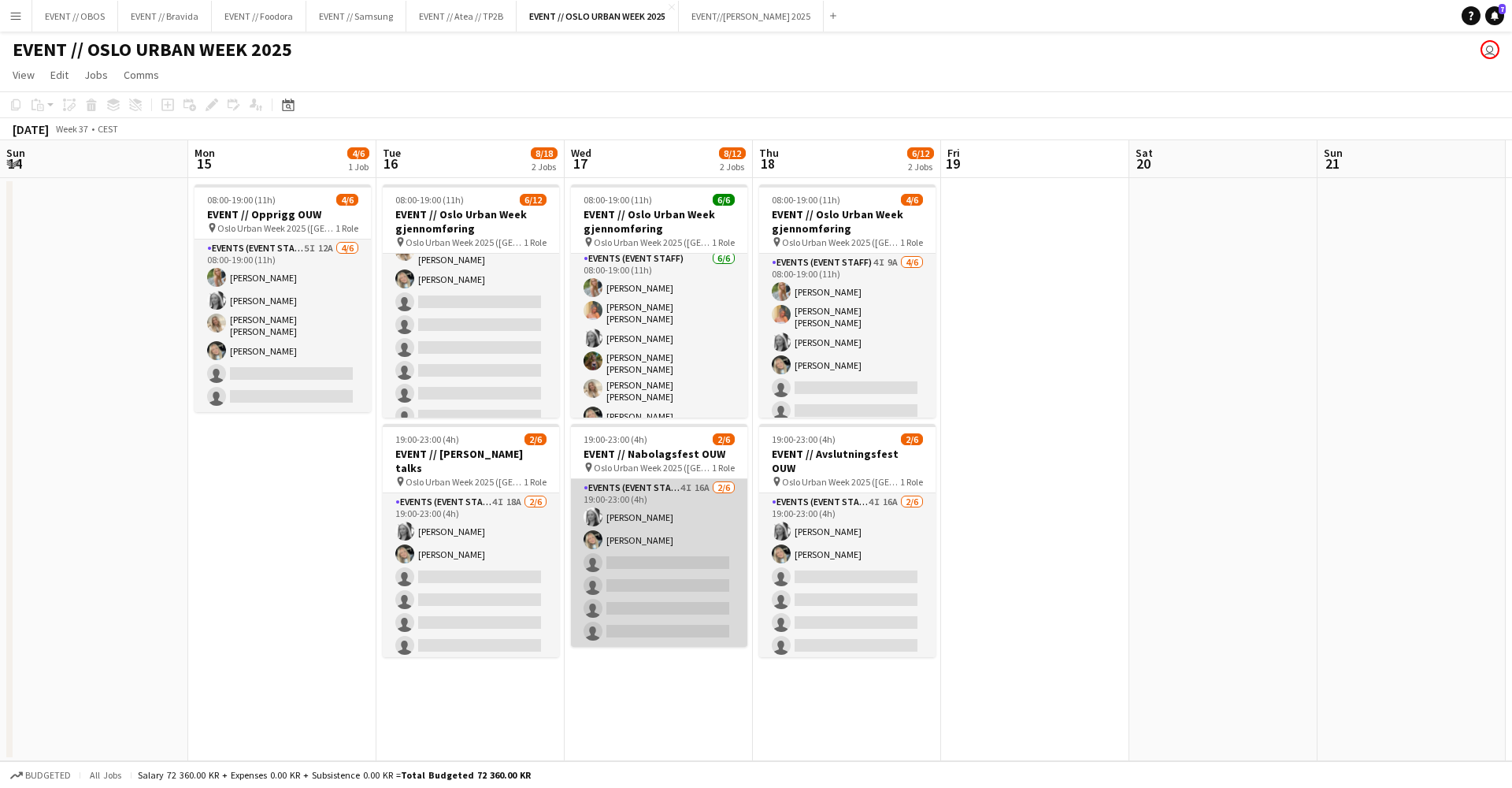
click at [583, 519] on app-user-avatar at bounding box center [592, 516] width 19 height 19
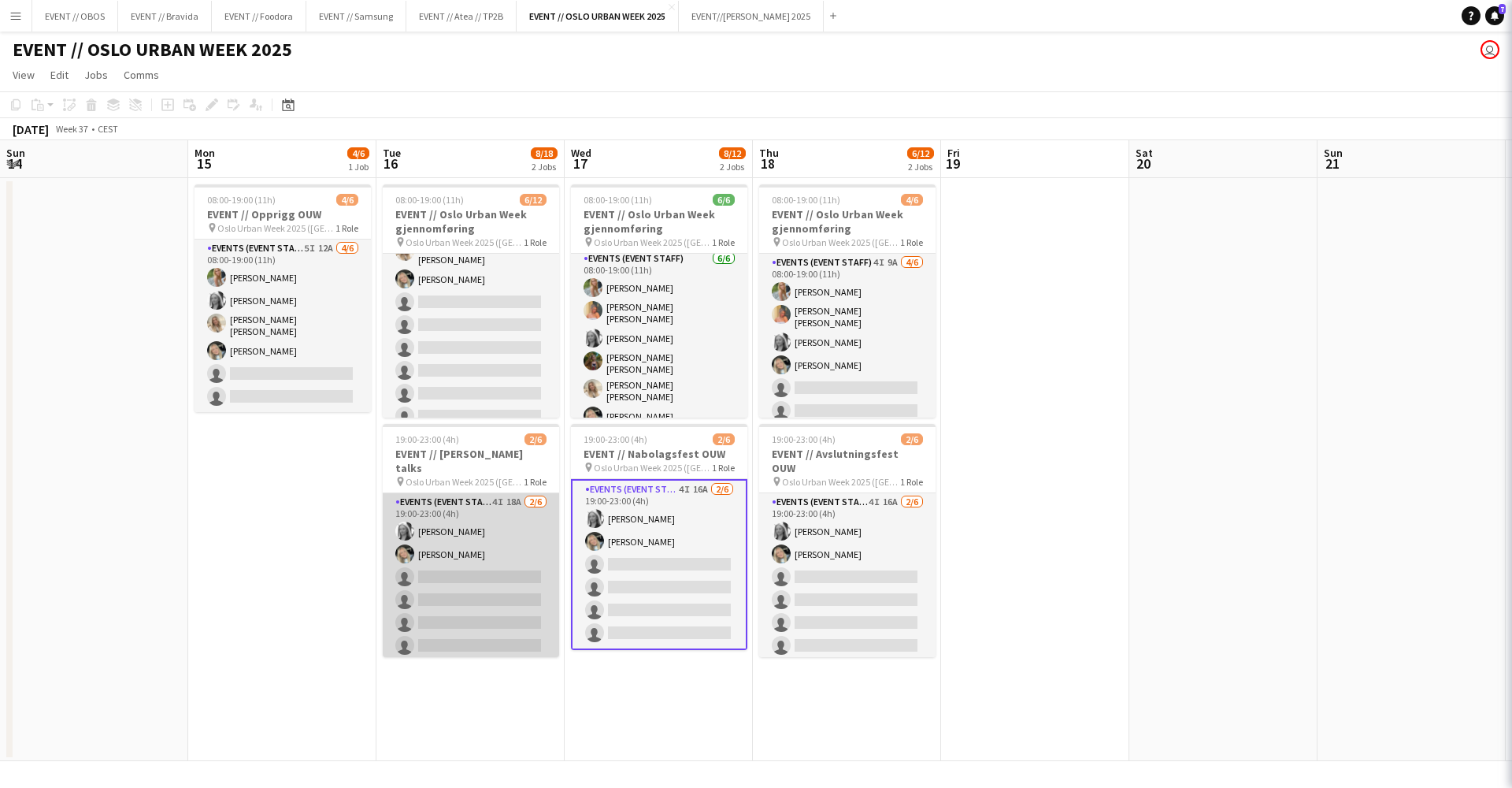
click at [505, 532] on app-card-role "Events (Event Staff) 4I 18A [DATE] 19:00-23:00 (4h) [PERSON_NAME] Grefberg [PER…" at bounding box center [470, 577] width 176 height 168
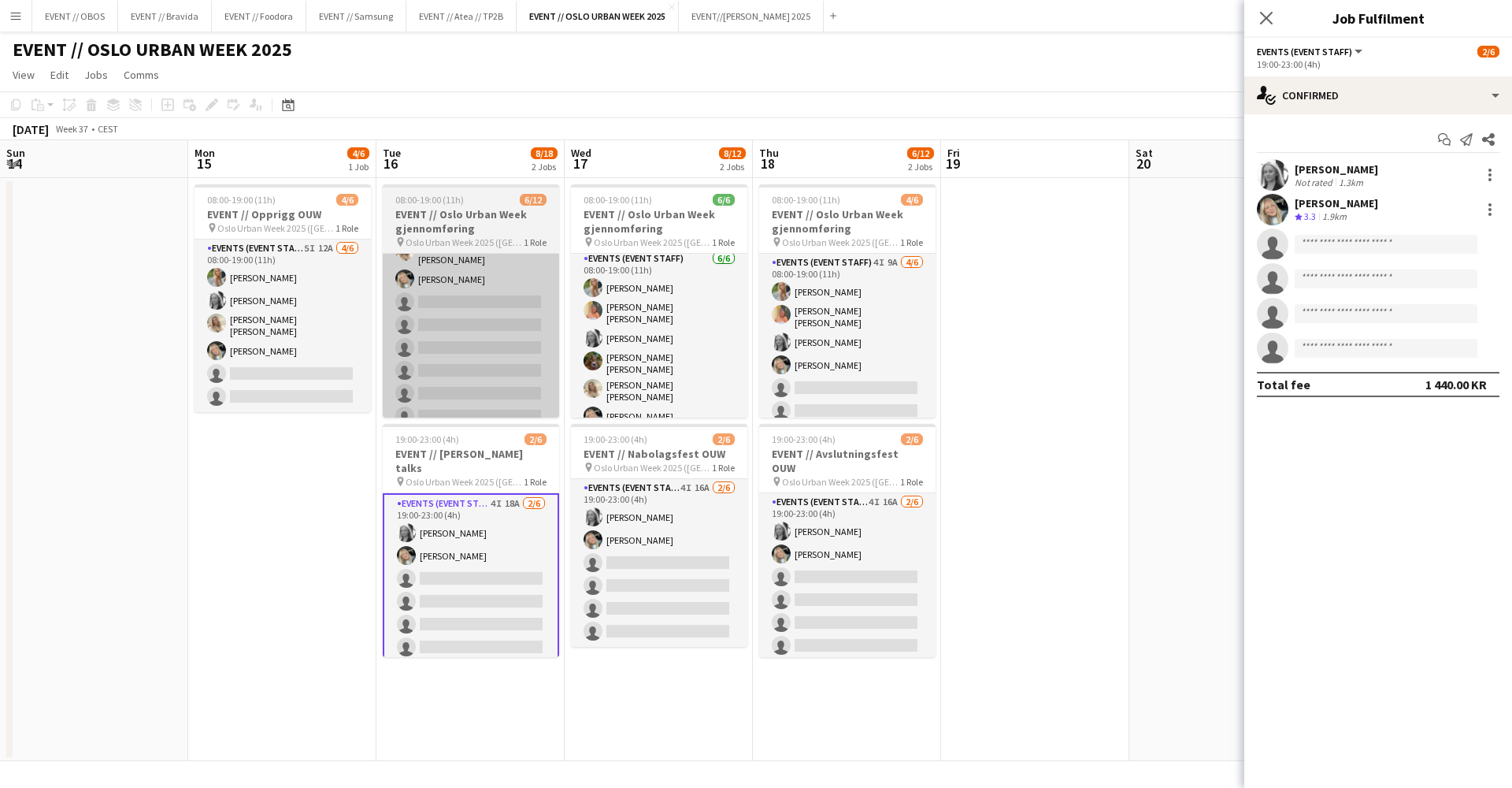
click at [480, 299] on app-card-role "Events (Event Staff) 6I 10A [DATE] 08:00-19:00 (11h) [PERSON_NAME] [PERSON_NAME…" at bounding box center [470, 272] width 176 height 319
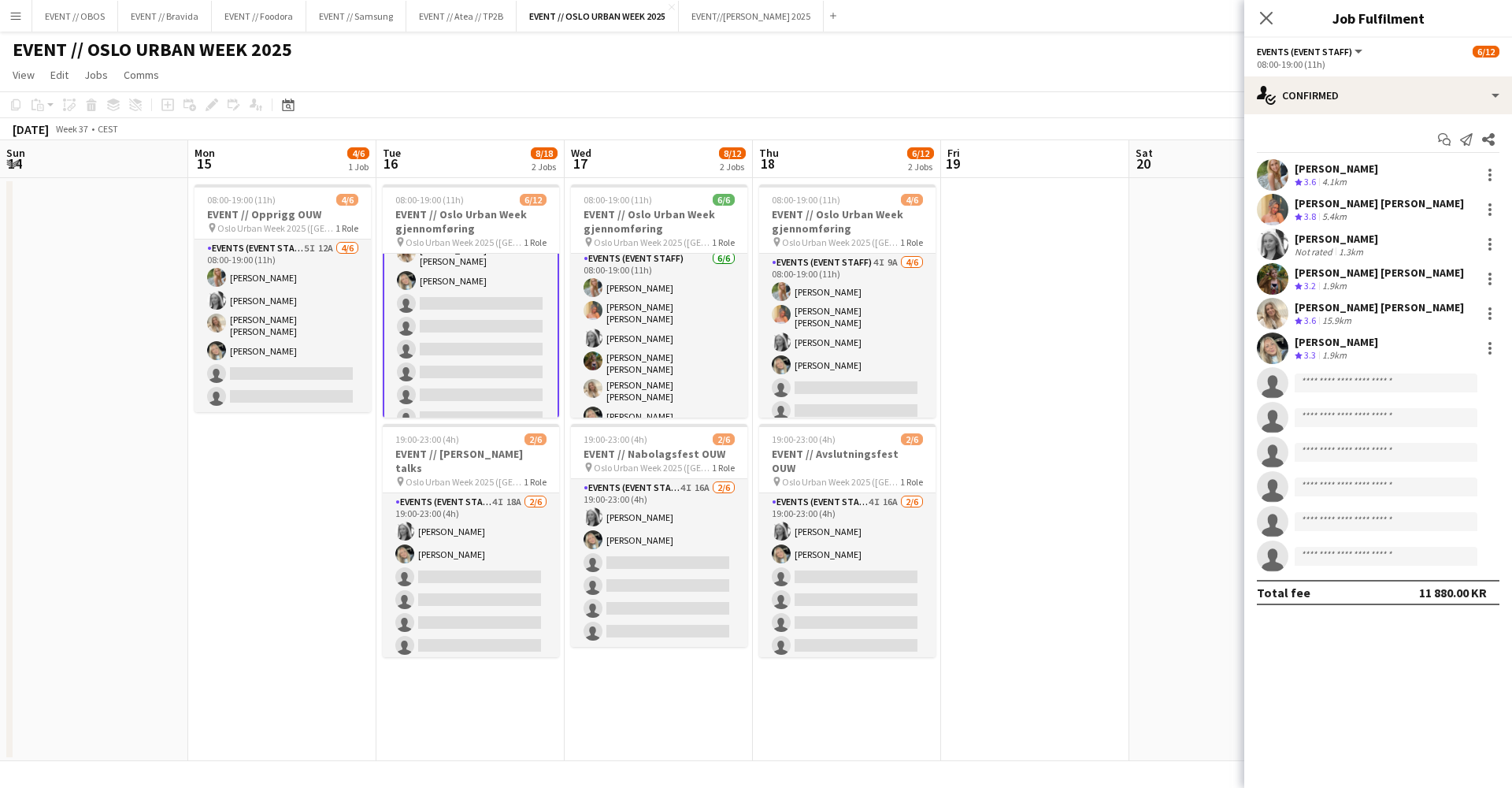
click at [1301, 123] on div "Start chat Send notification Share Julia Holme Crew rating 3.6 4.1km Hannah Lud…" at bounding box center [1378, 365] width 268 height 503
click at [1317, 105] on div "single-neutral-actions-check-2 Confirmed" at bounding box center [1378, 96] width 268 height 38
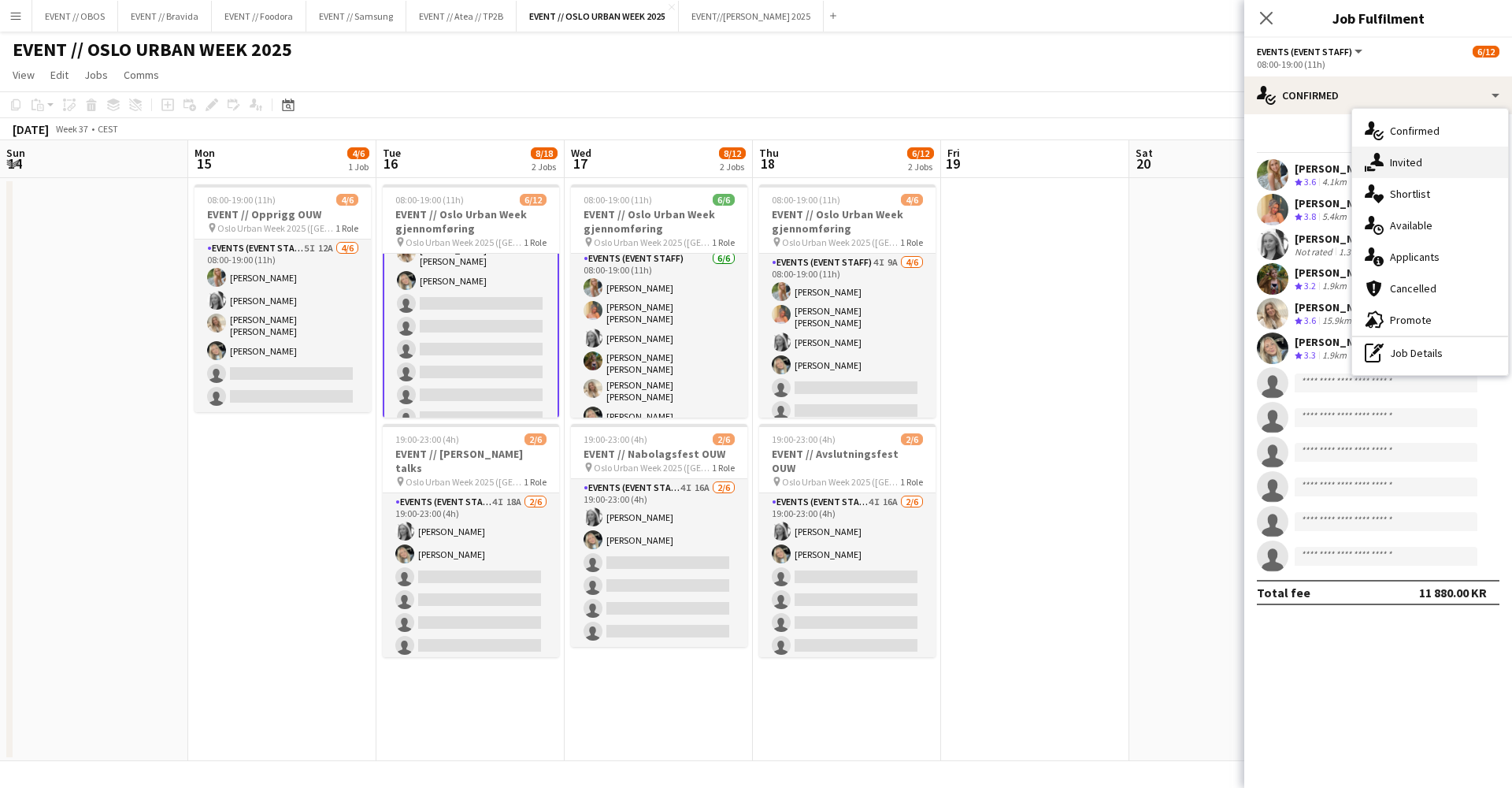
click at [1398, 163] on span "Invited" at bounding box center [1406, 163] width 32 height 14
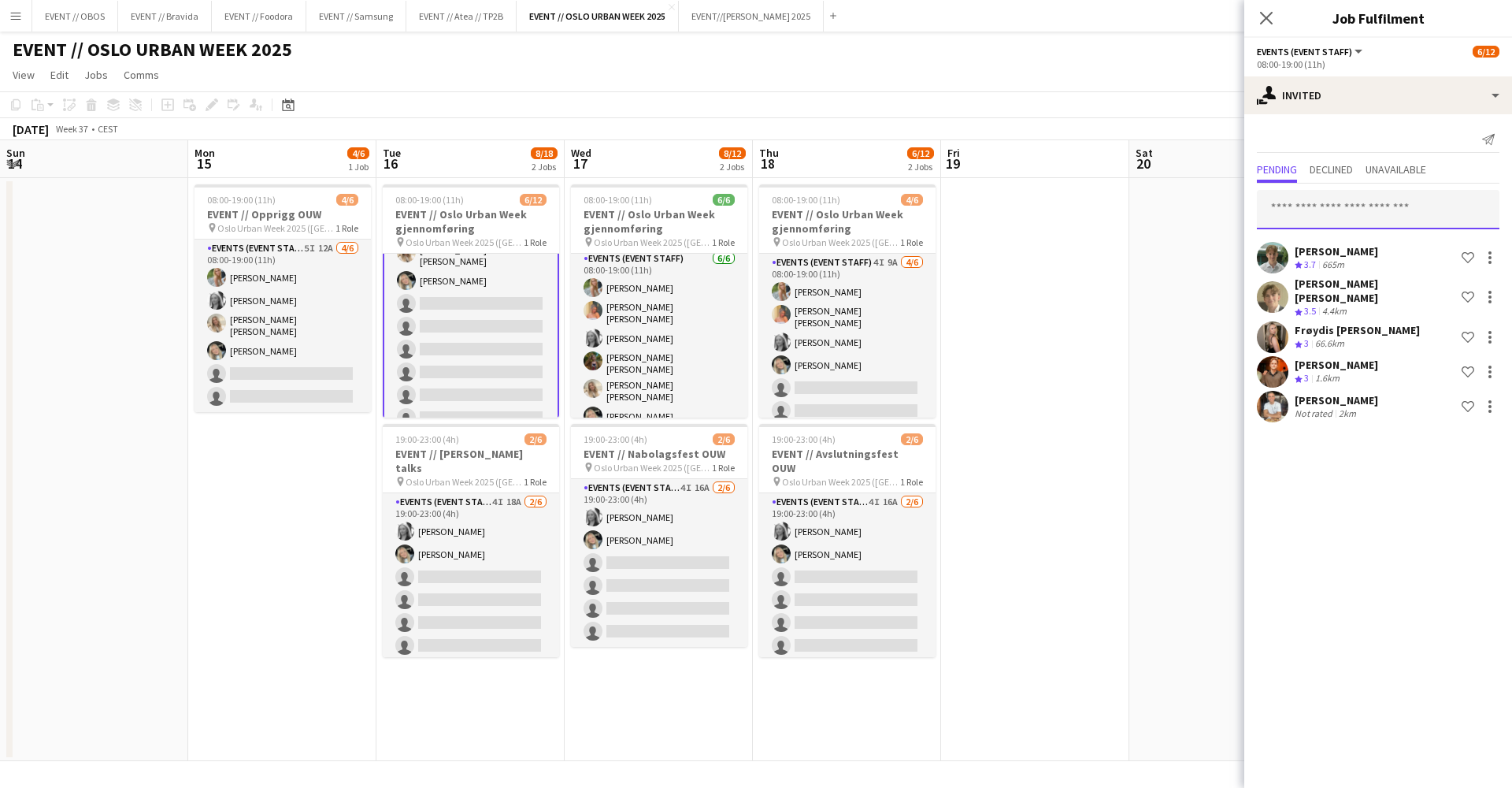
click at [1321, 219] on input "text" at bounding box center [1378, 209] width 243 height 39
type input "*********"
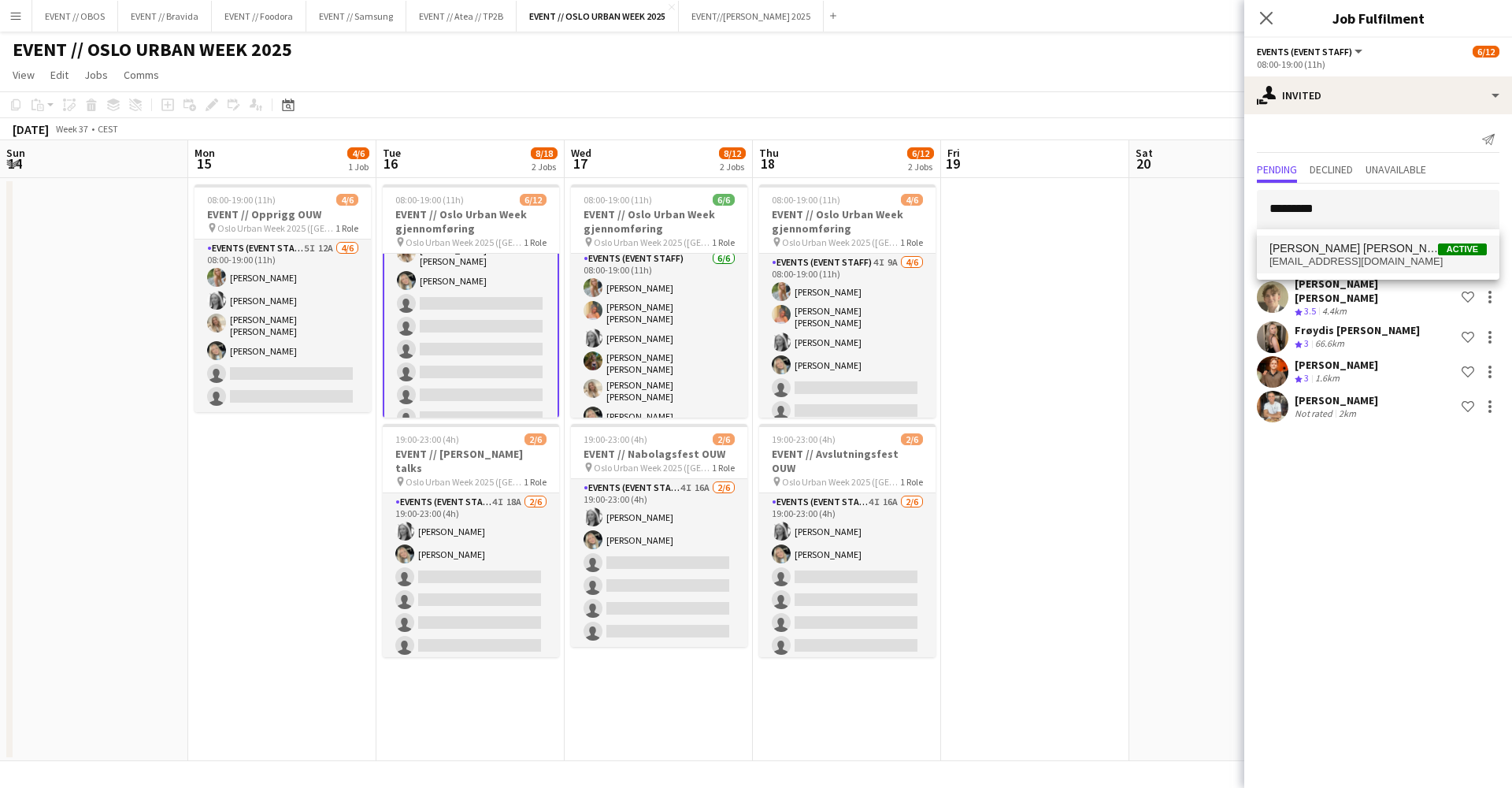
click at [1295, 243] on span "[PERSON_NAME] [PERSON_NAME]" at bounding box center [1353, 248] width 169 height 13
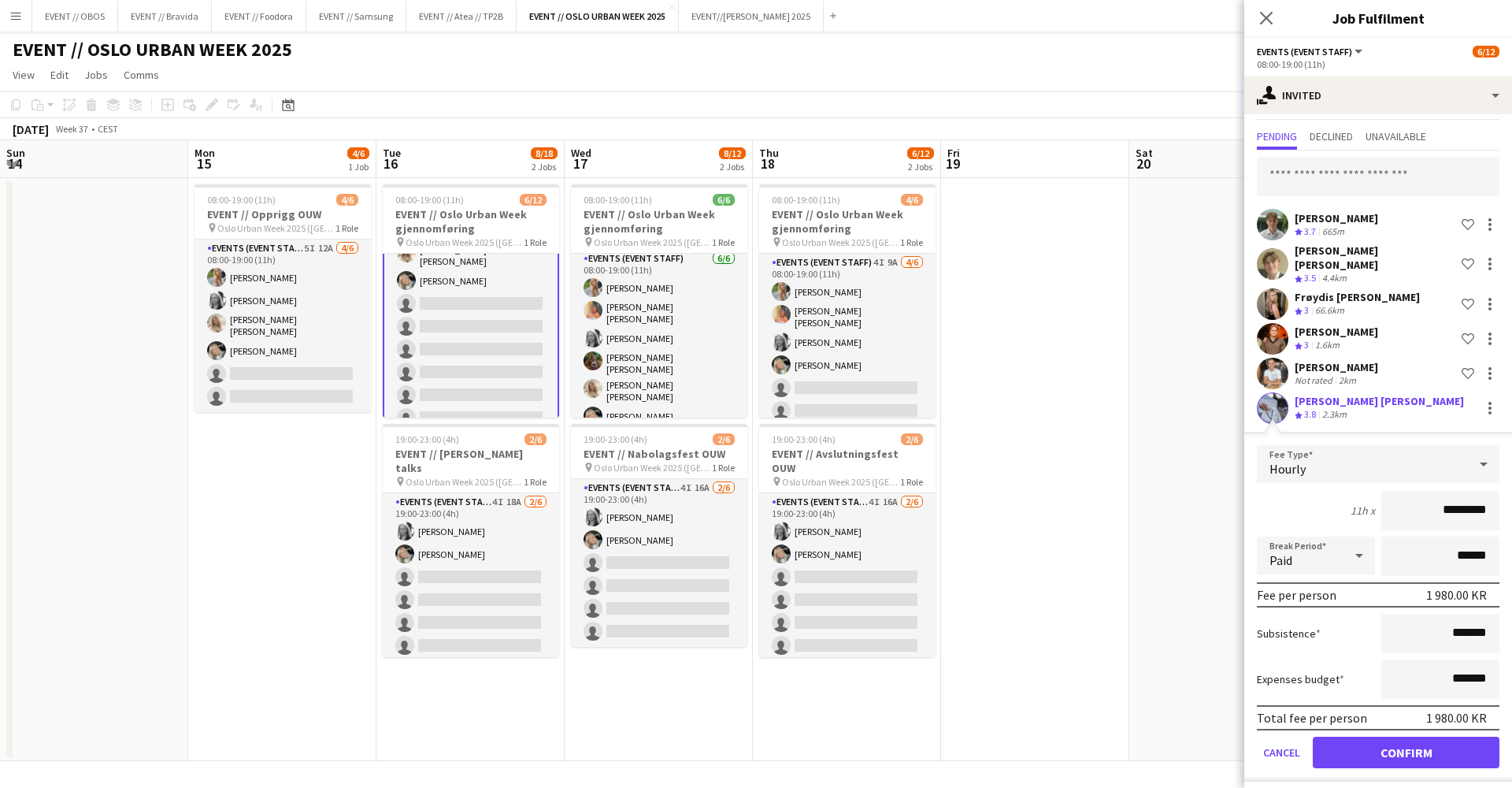
scroll to position [32, 0]
click at [1431, 749] on button "Confirm" at bounding box center [1406, 752] width 187 height 31
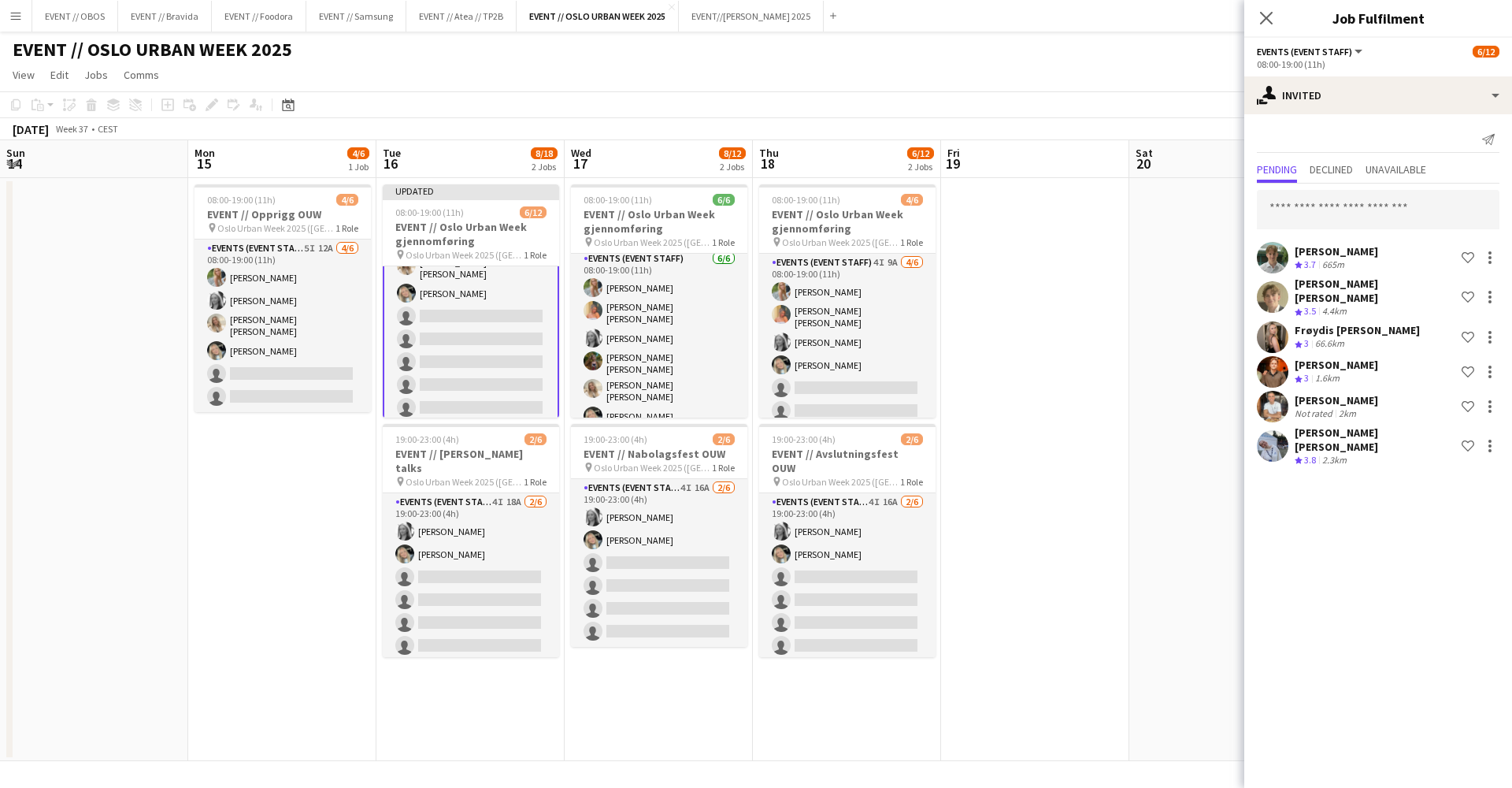
click at [1195, 449] on app-date-cell at bounding box center [1223, 469] width 188 height 583
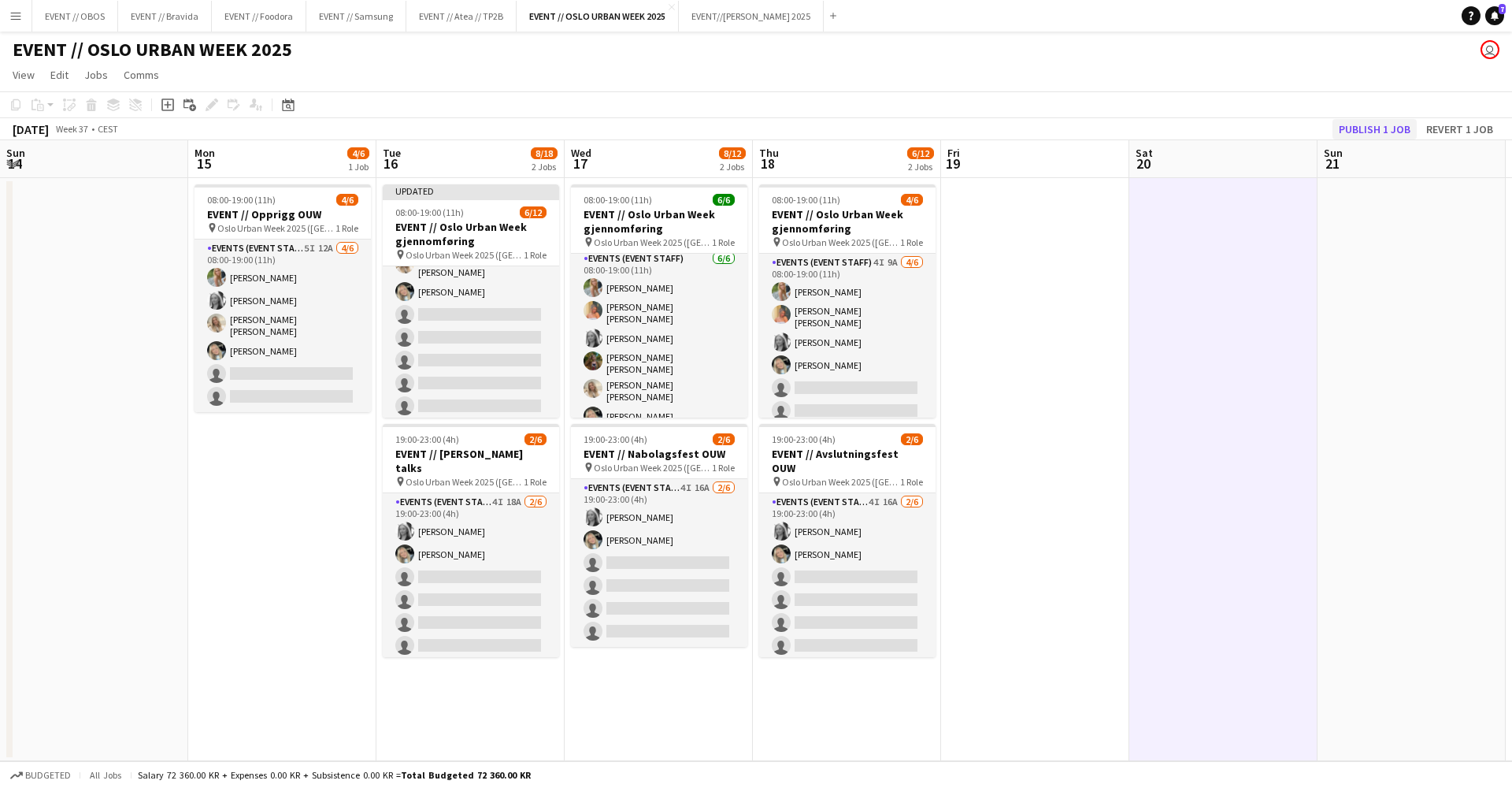
click at [1383, 135] on button "Publish 1 job" at bounding box center [1374, 129] width 84 height 21
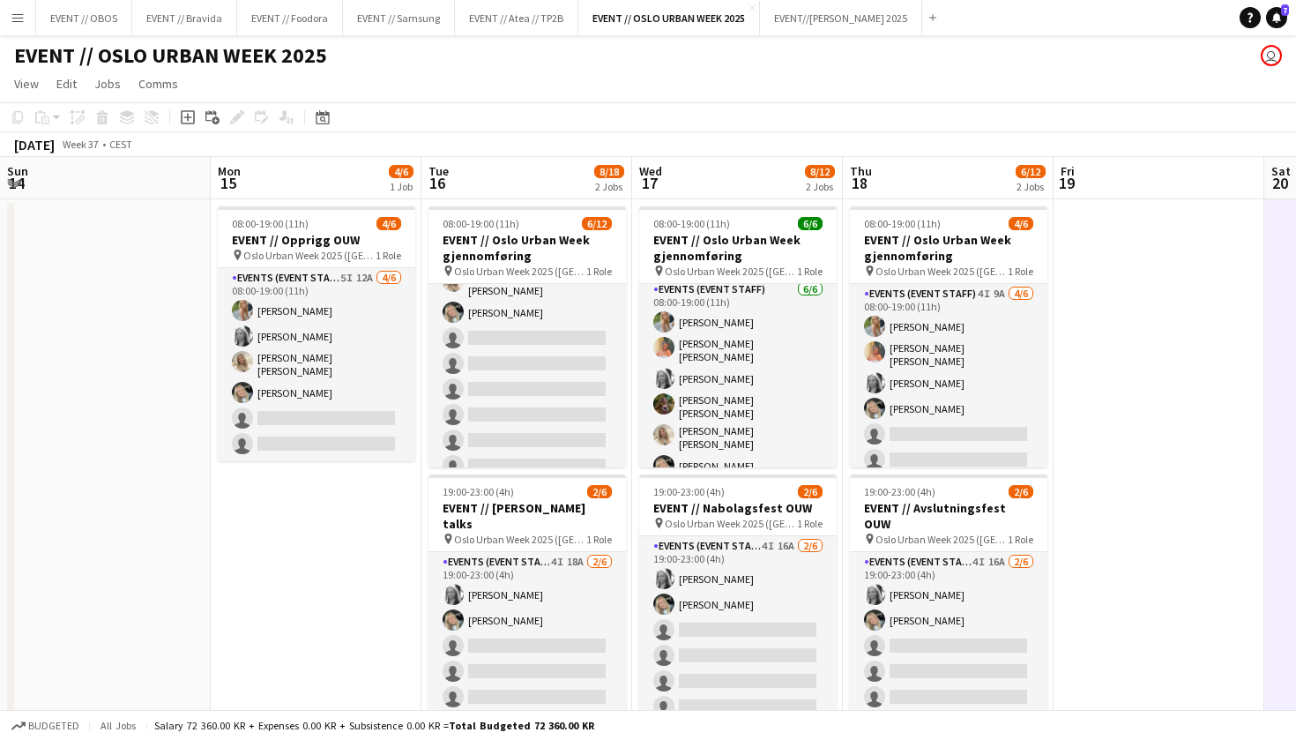
click at [15, 19] on app-icon "Menu" at bounding box center [18, 18] width 14 height 14
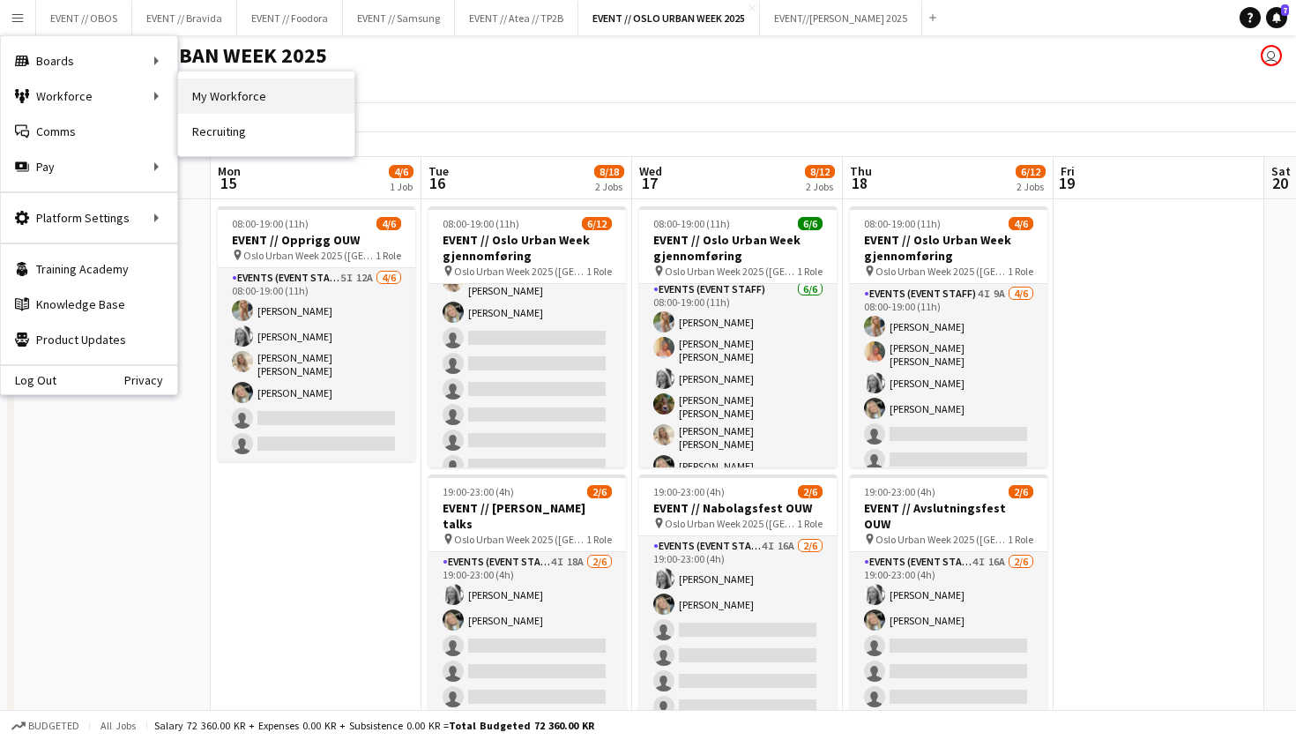
click at [201, 98] on link "My Workforce" at bounding box center [266, 95] width 176 height 35
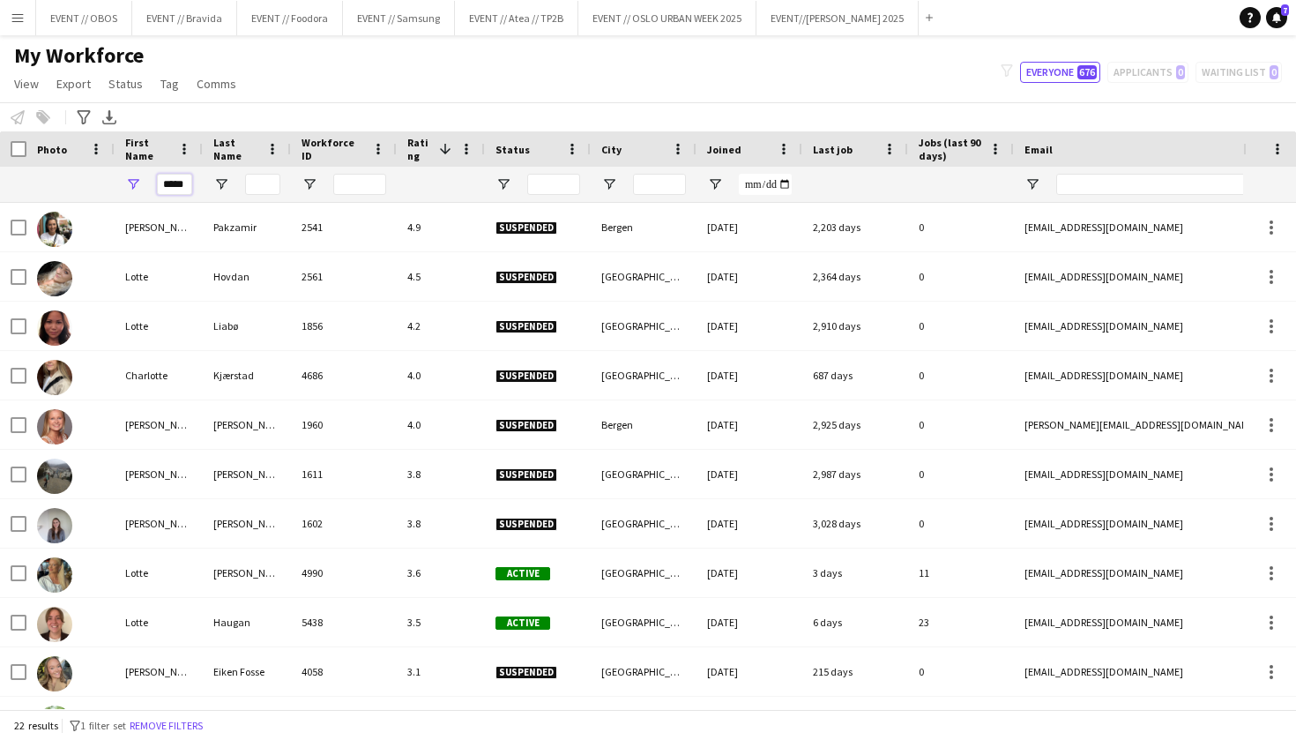
drag, startPoint x: 188, startPoint y: 186, endPoint x: 132, endPoint y: 186, distance: 55.5
click at [132, 186] on div "*****" at bounding box center [159, 184] width 88 height 35
click at [263, 183] on input "Last Name Filter Input" at bounding box center [262, 184] width 35 height 21
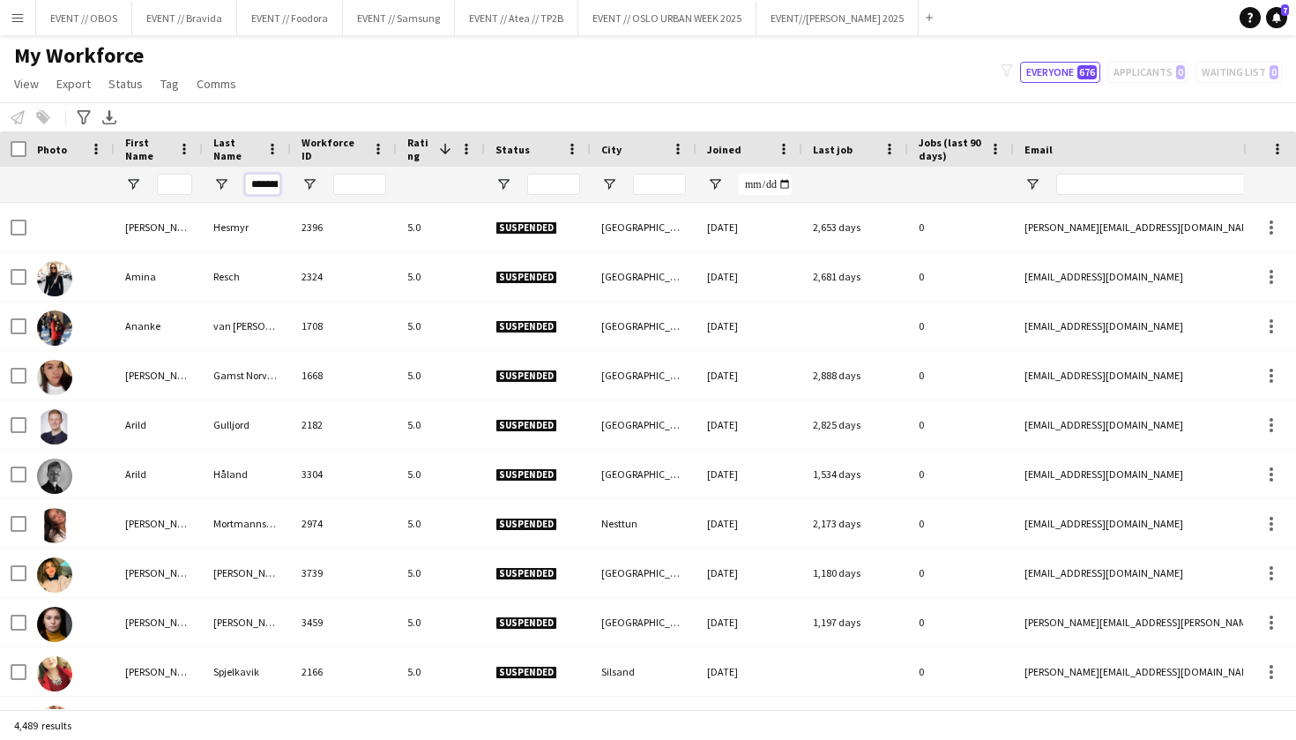
type input "********"
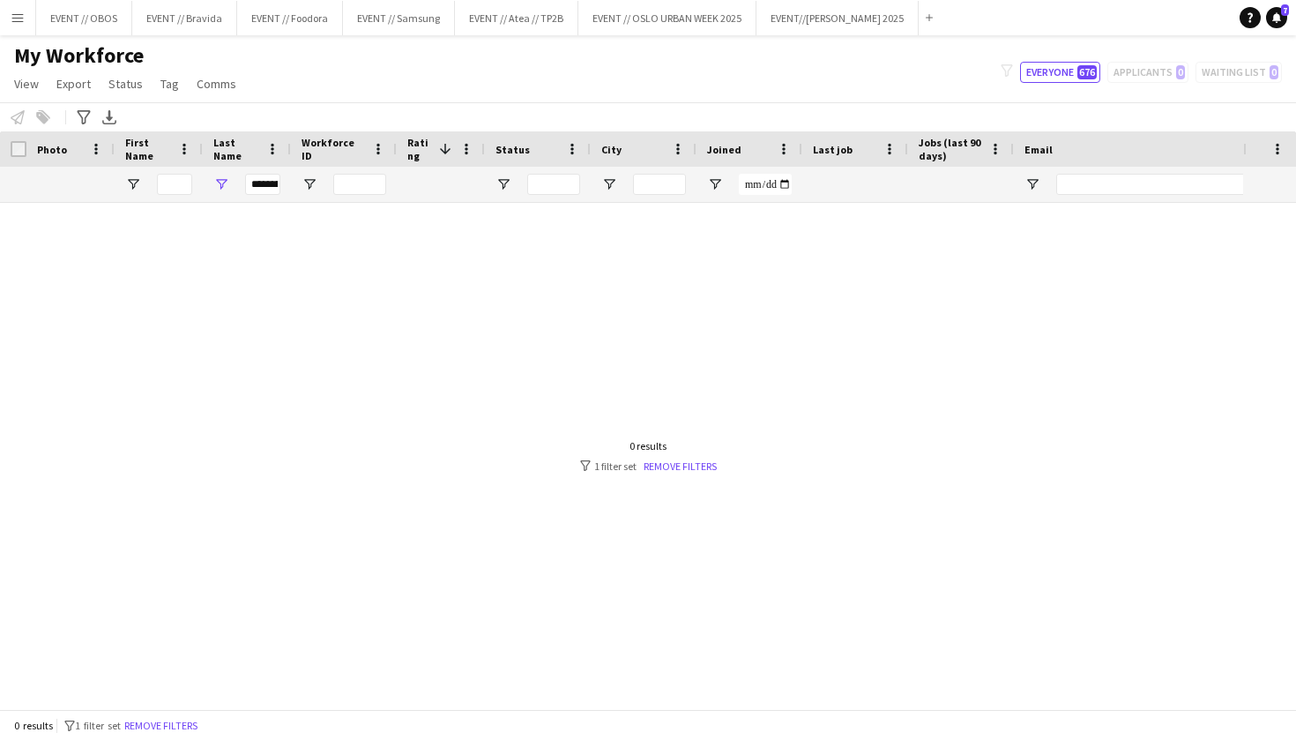
click at [364, 56] on div "My Workforce View Views Default view New view Update view Delete view Edit name…" at bounding box center [648, 72] width 1296 height 60
